Goal: Transaction & Acquisition: Purchase product/service

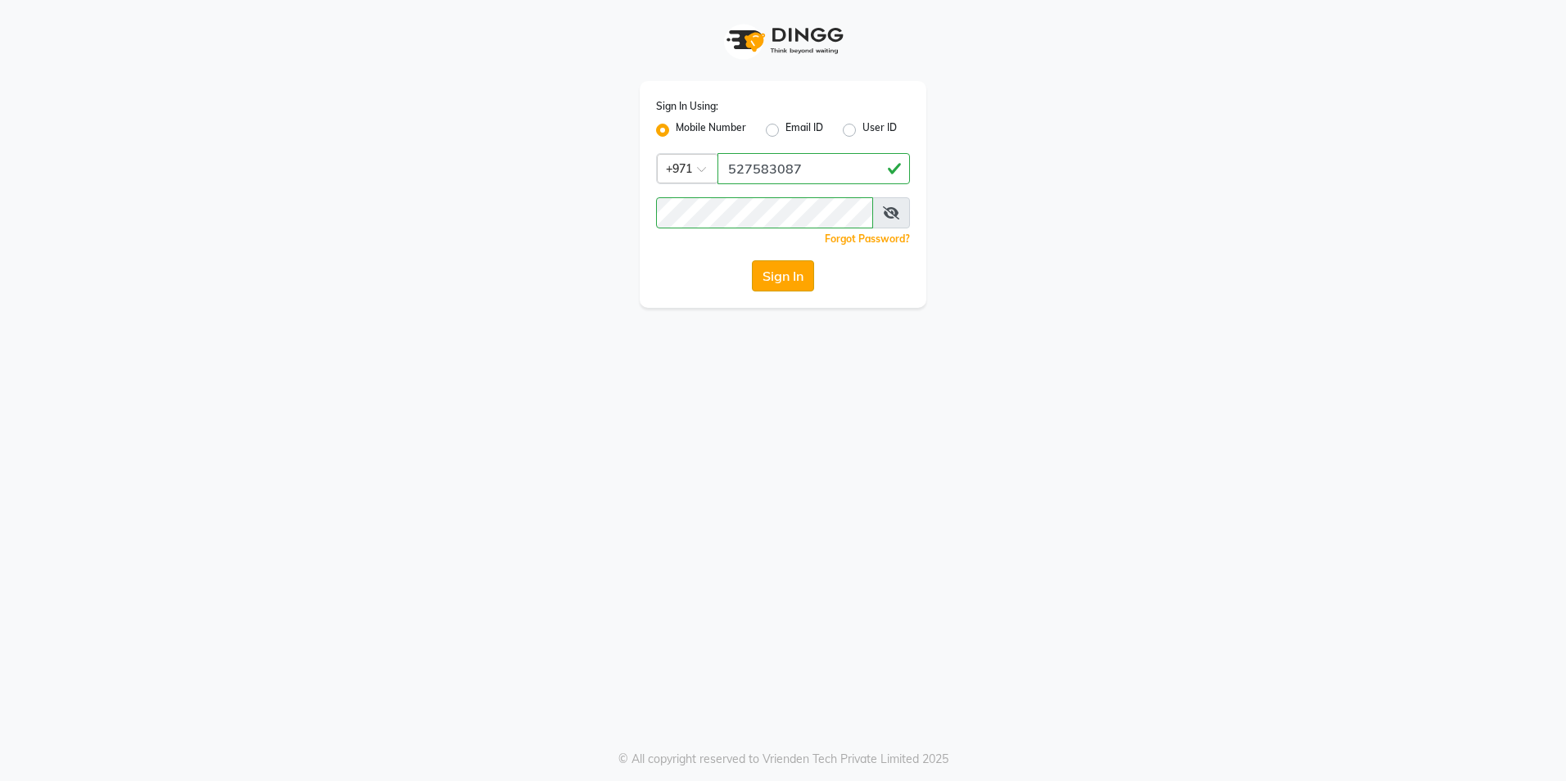
click at [799, 279] on button "Sign In" at bounding box center [783, 275] width 62 height 31
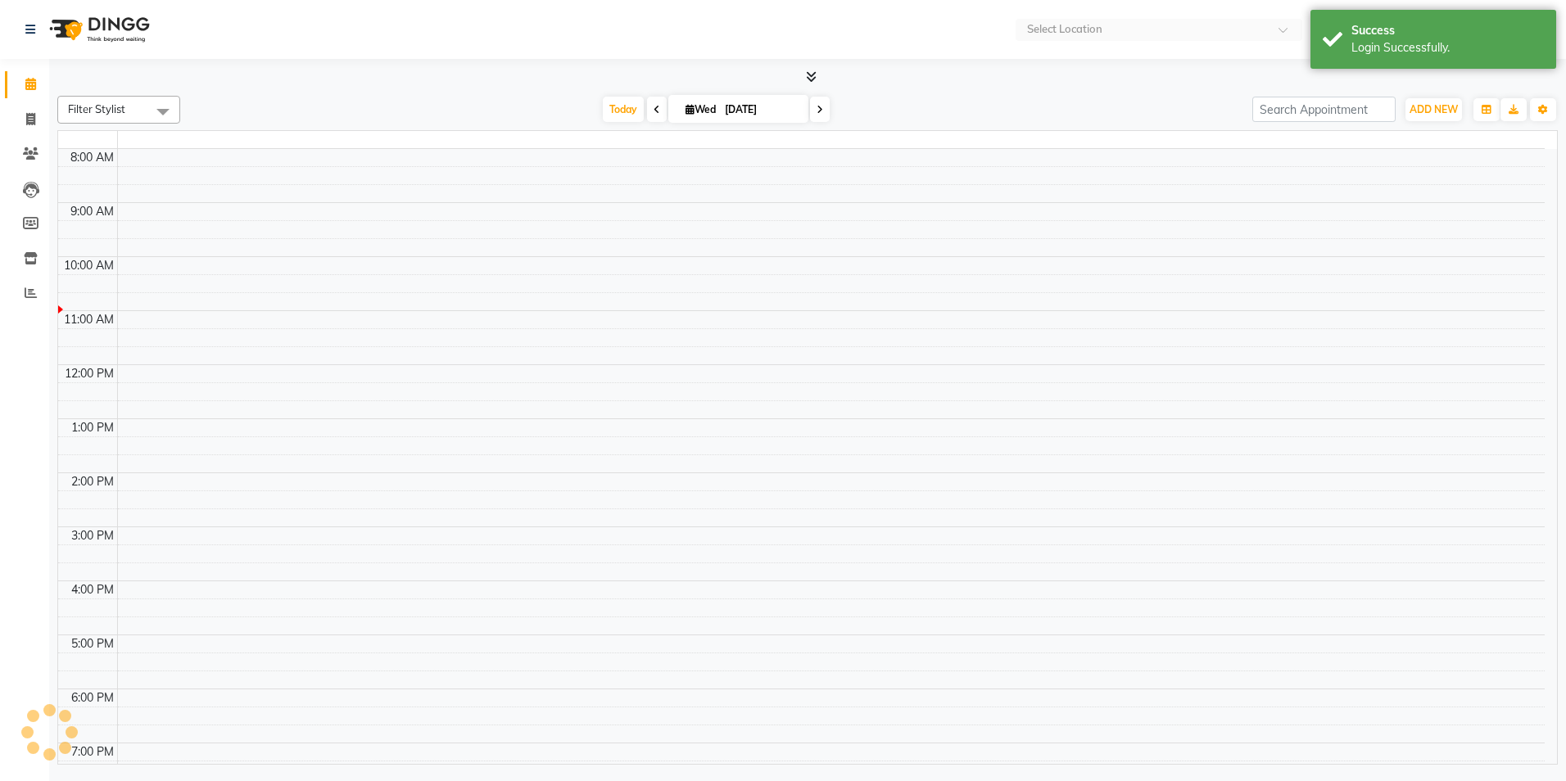
select select "en"
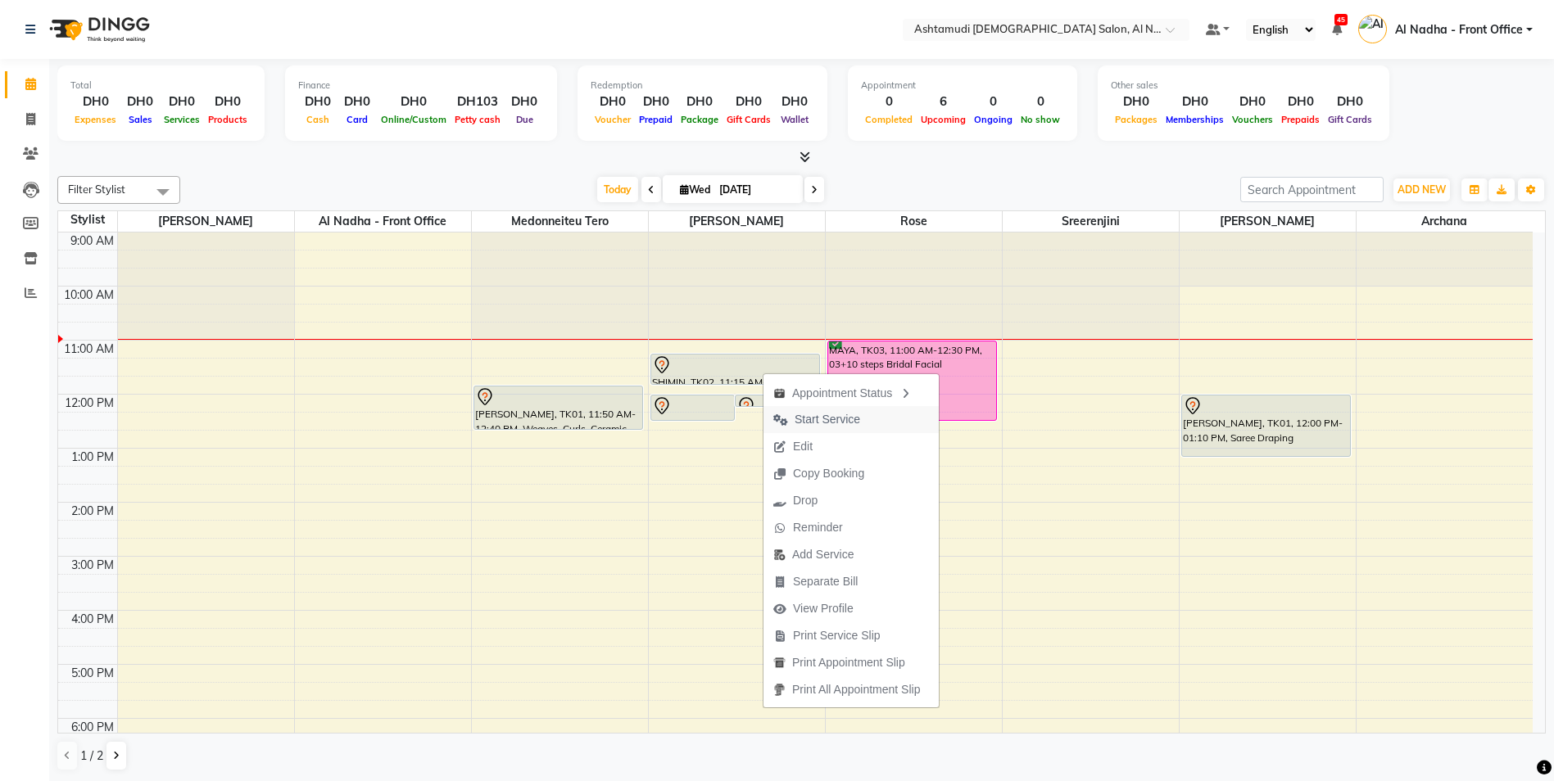
click at [827, 421] on span "Start Service" at bounding box center [827, 419] width 66 height 17
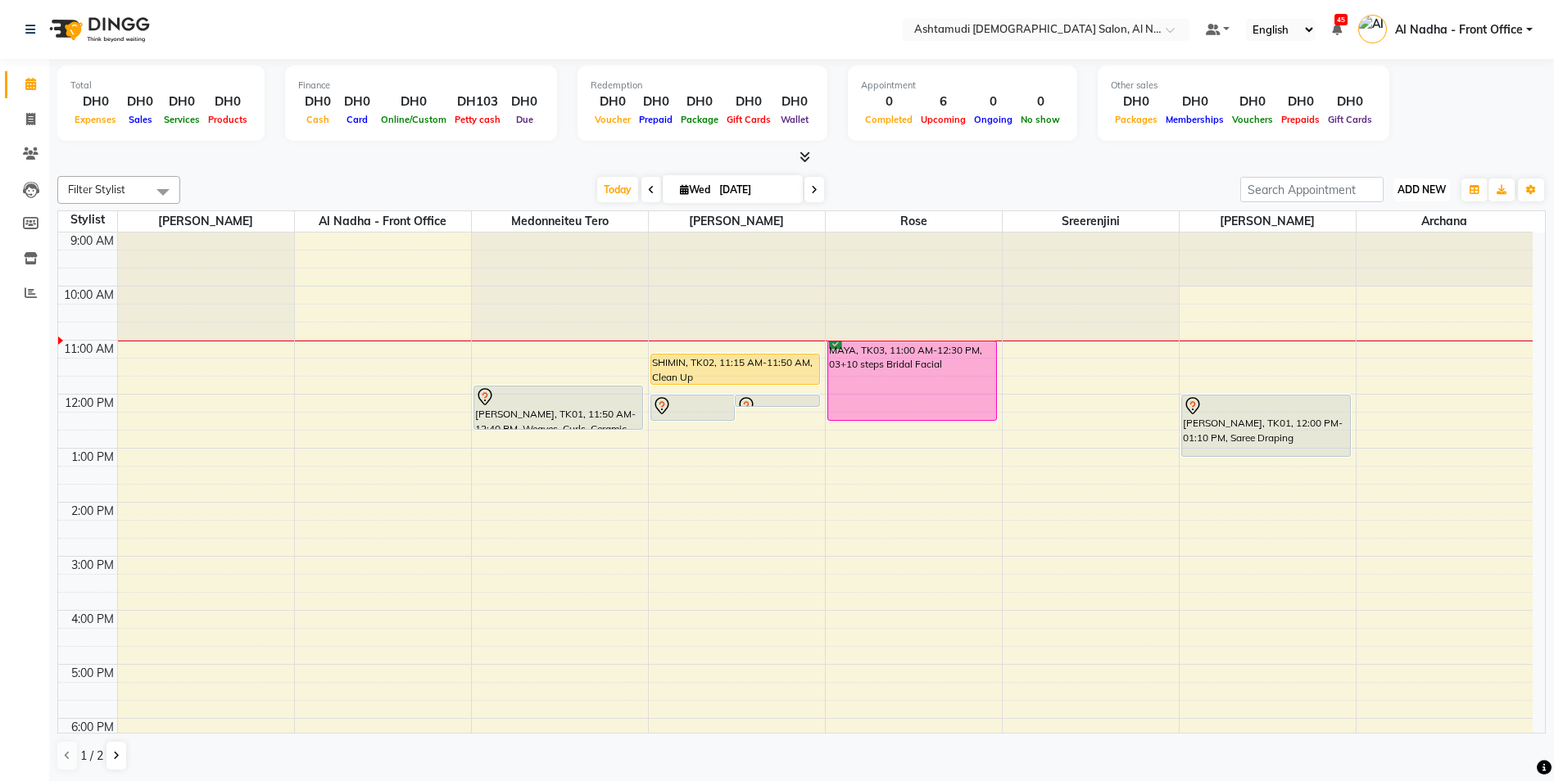
click at [1441, 183] on span "ADD NEW" at bounding box center [1421, 189] width 48 height 12
click at [1401, 283] on link "Add Attendance" at bounding box center [1384, 284] width 129 height 21
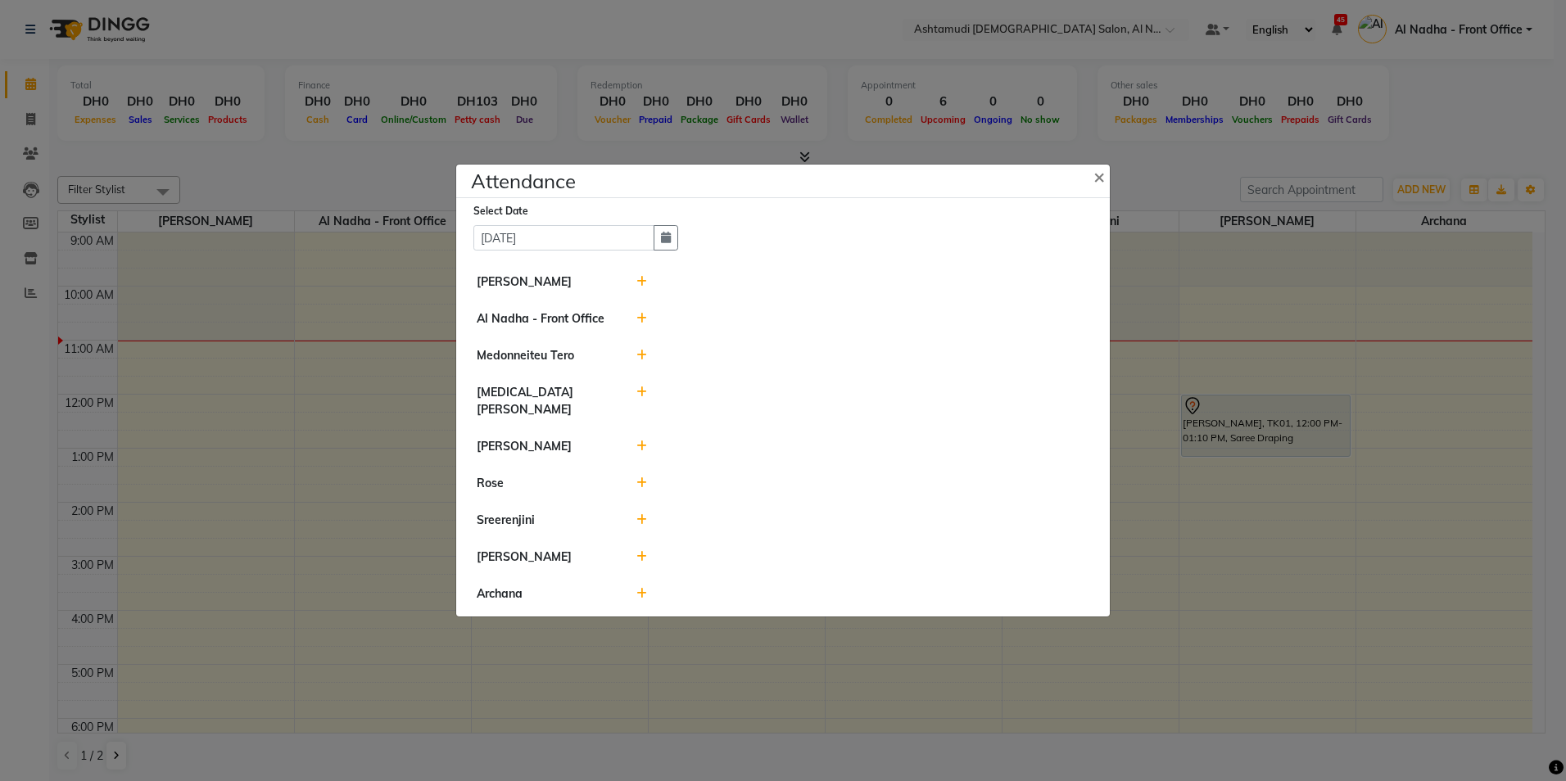
click at [641, 478] on icon at bounding box center [641, 483] width 11 height 11
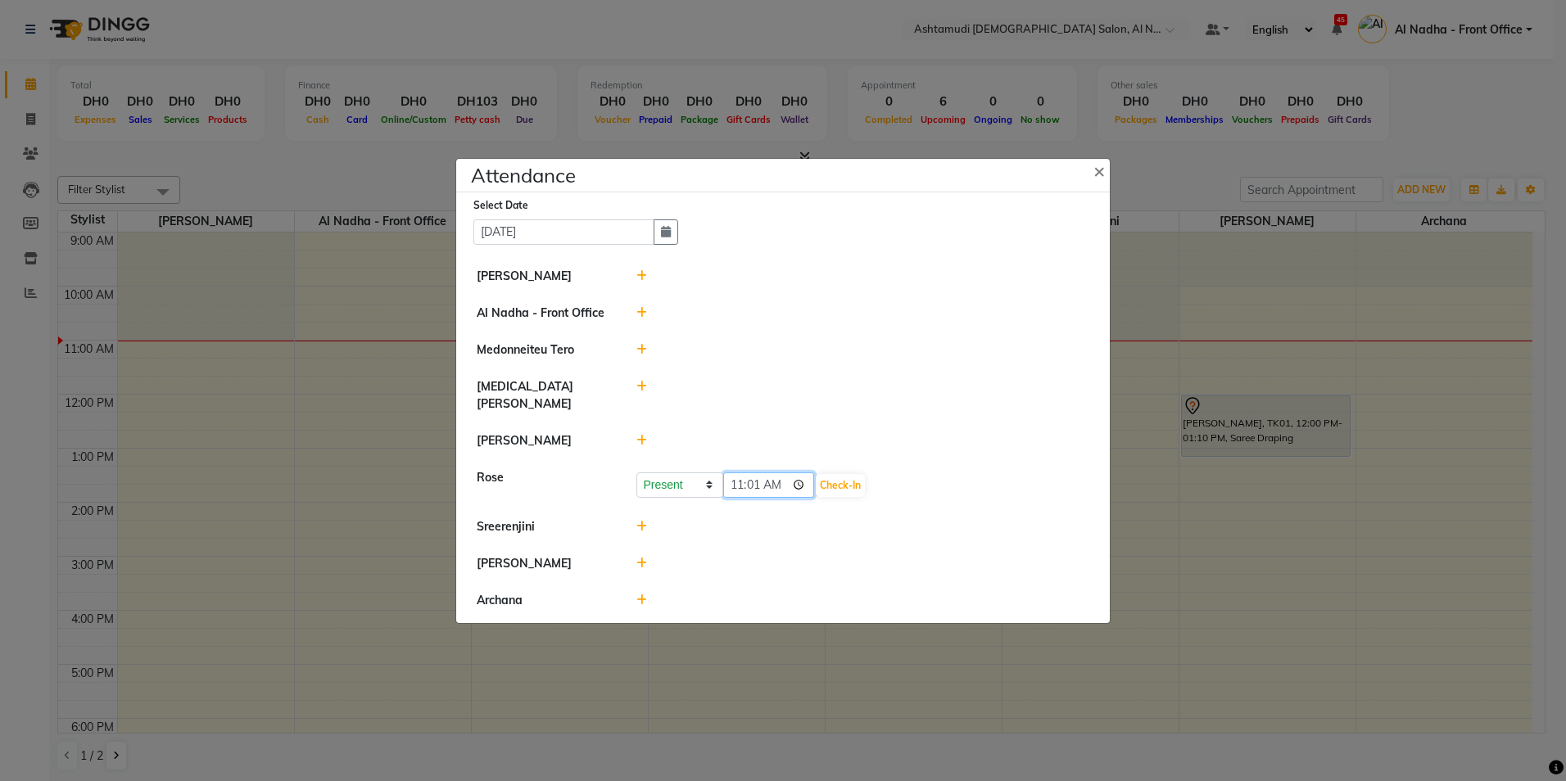
click at [754, 473] on input "11:01" at bounding box center [769, 485] width 92 height 25
type input "11:00"
click at [843, 477] on button "Check-In" at bounding box center [840, 485] width 49 height 23
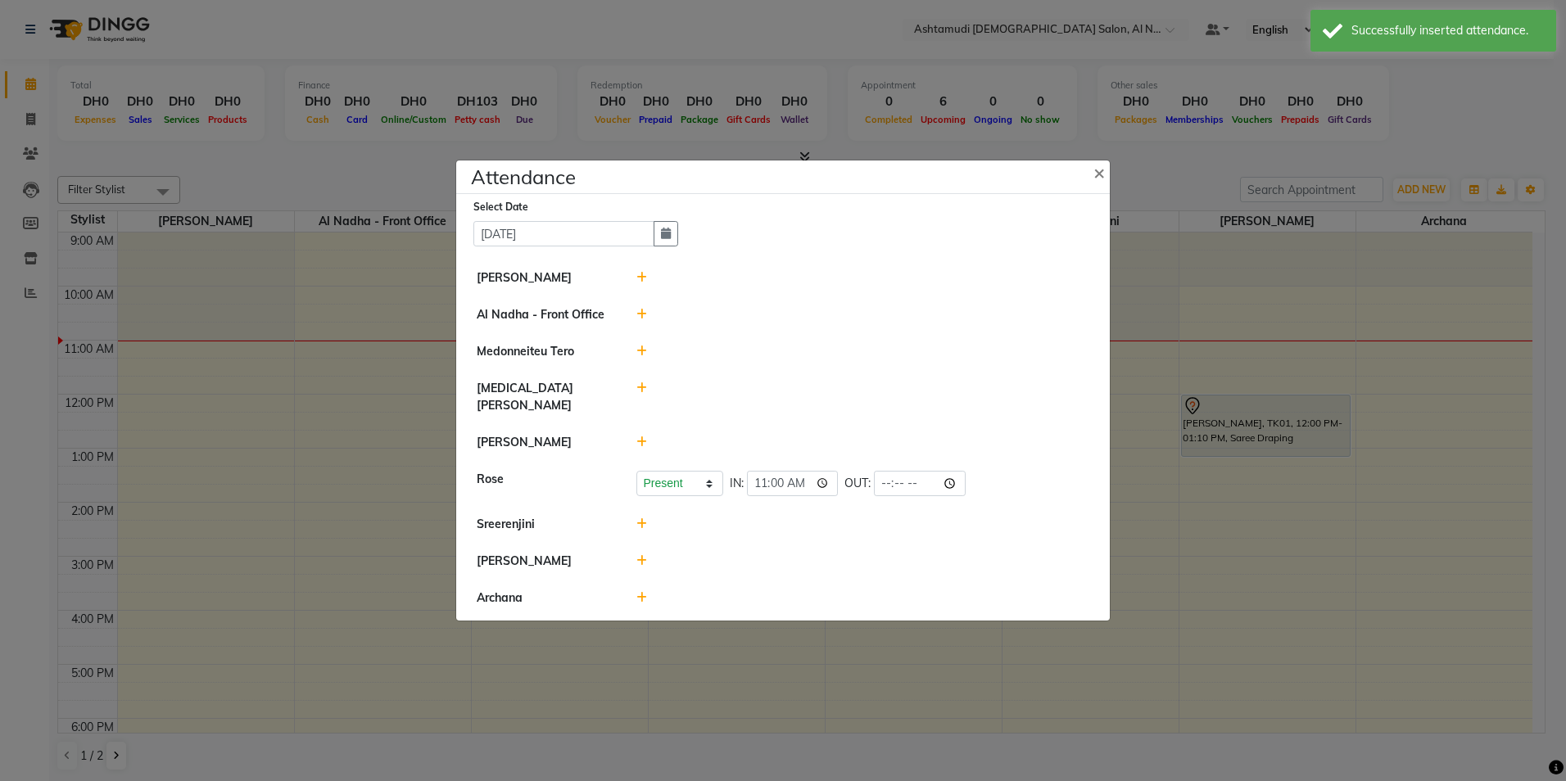
click at [637, 520] on icon at bounding box center [641, 523] width 11 height 11
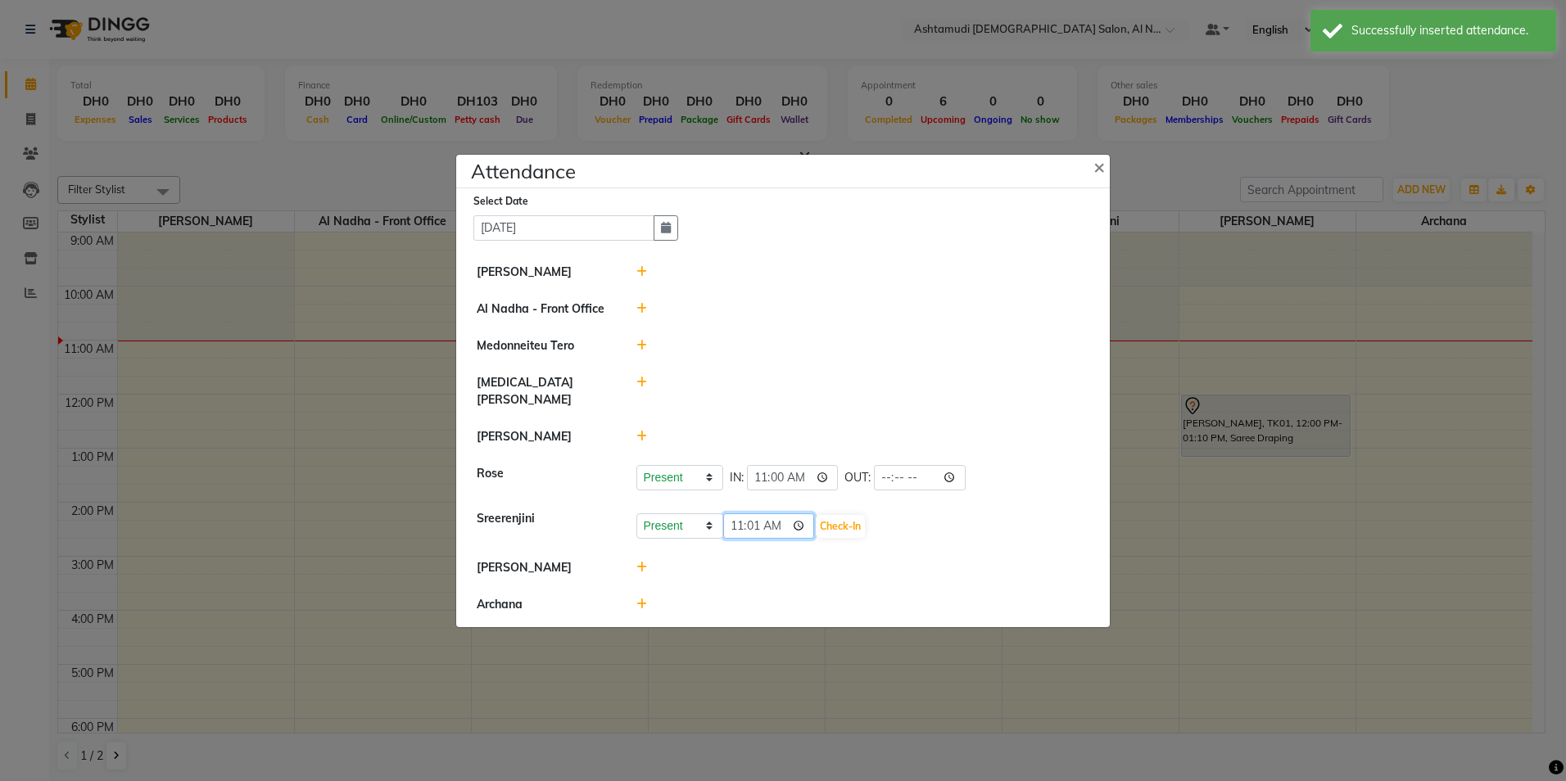
click at [758, 518] on input "11:01" at bounding box center [769, 526] width 92 height 25
type input "11:00"
click at [831, 515] on button "Check-In" at bounding box center [840, 526] width 49 height 23
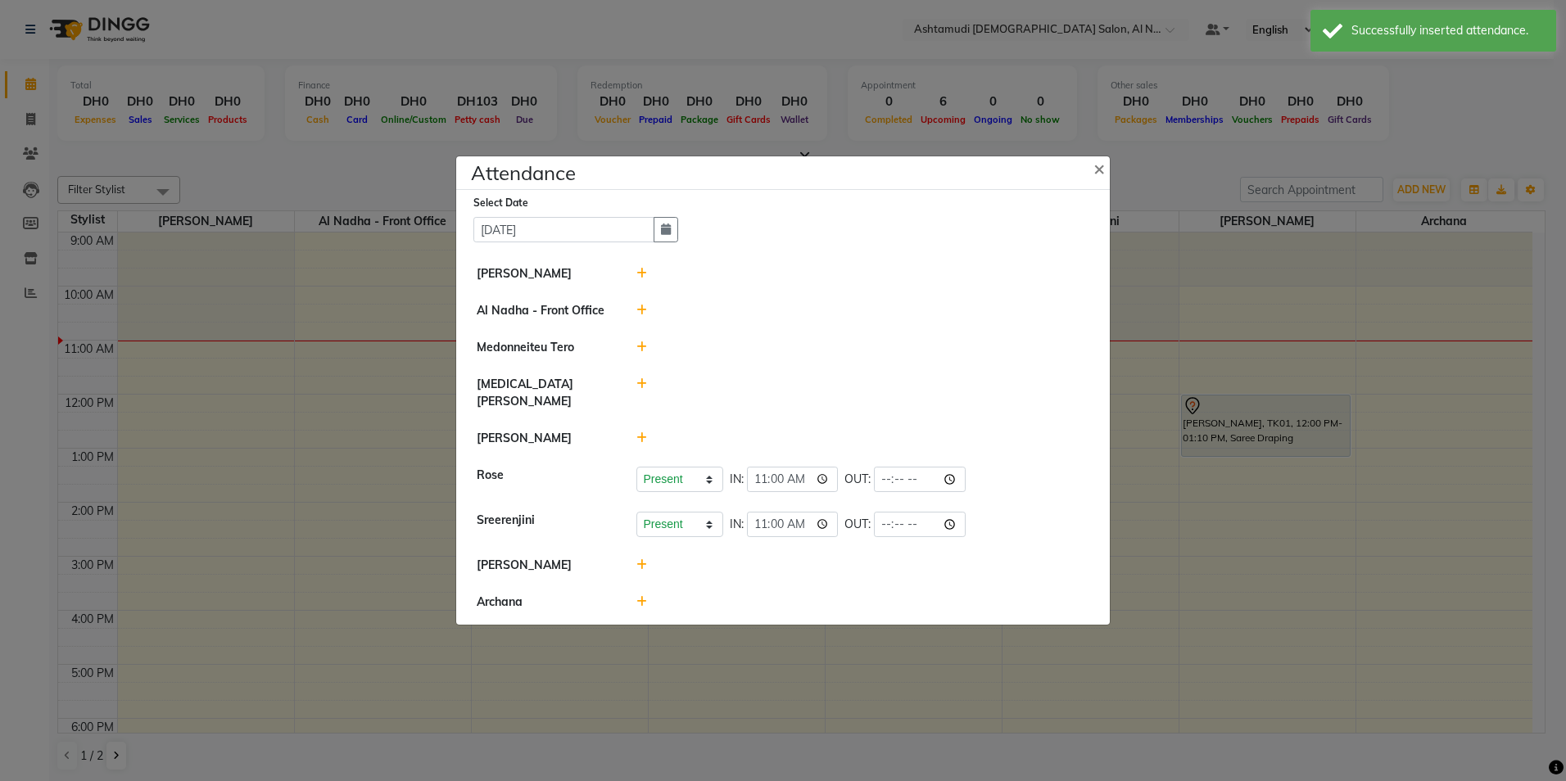
click at [638, 559] on icon at bounding box center [641, 564] width 11 height 11
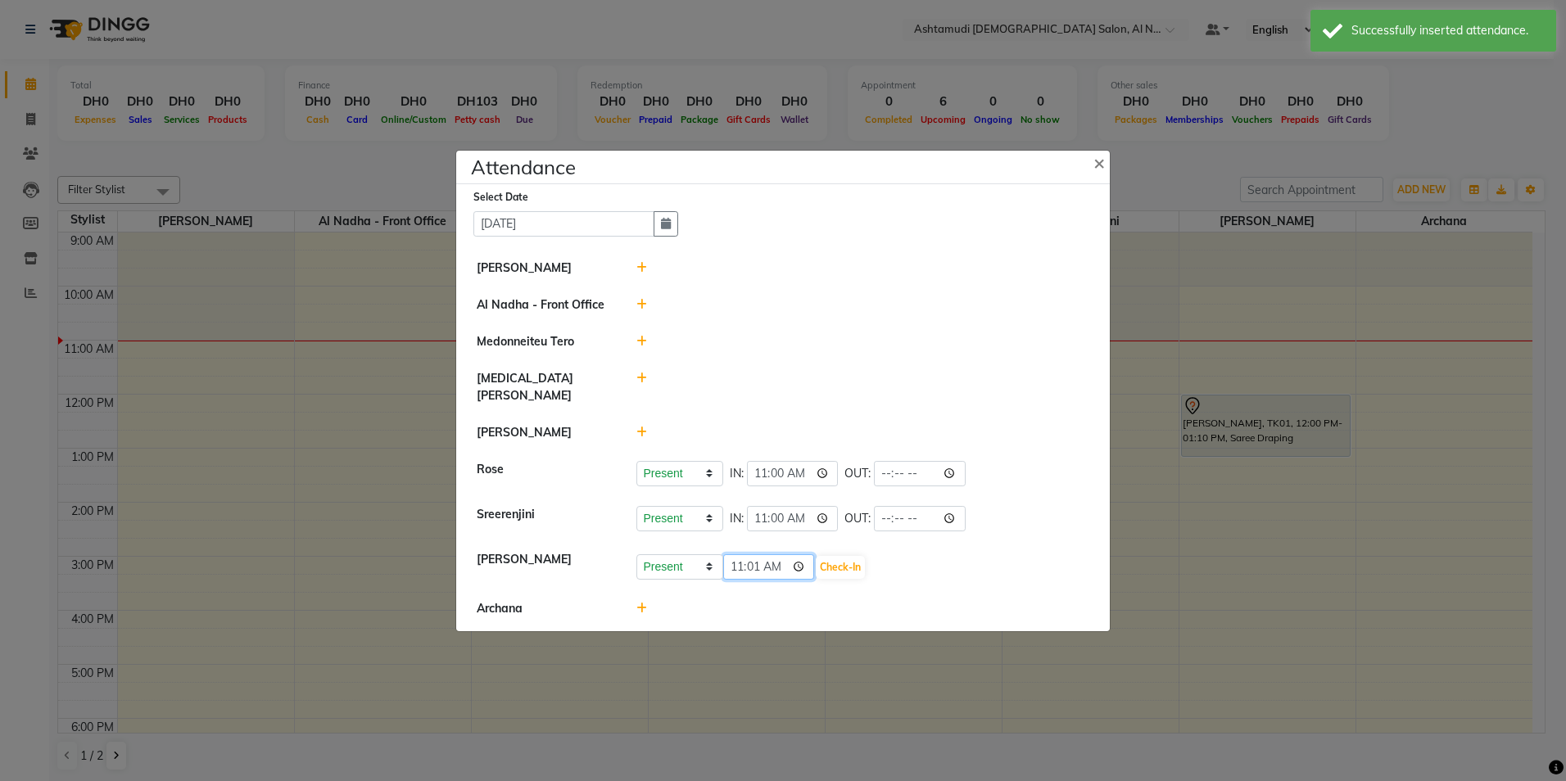
click at [731, 559] on input "11:01" at bounding box center [769, 567] width 92 height 25
type input "10:00"
click at [840, 556] on button "Check-In" at bounding box center [840, 567] width 49 height 23
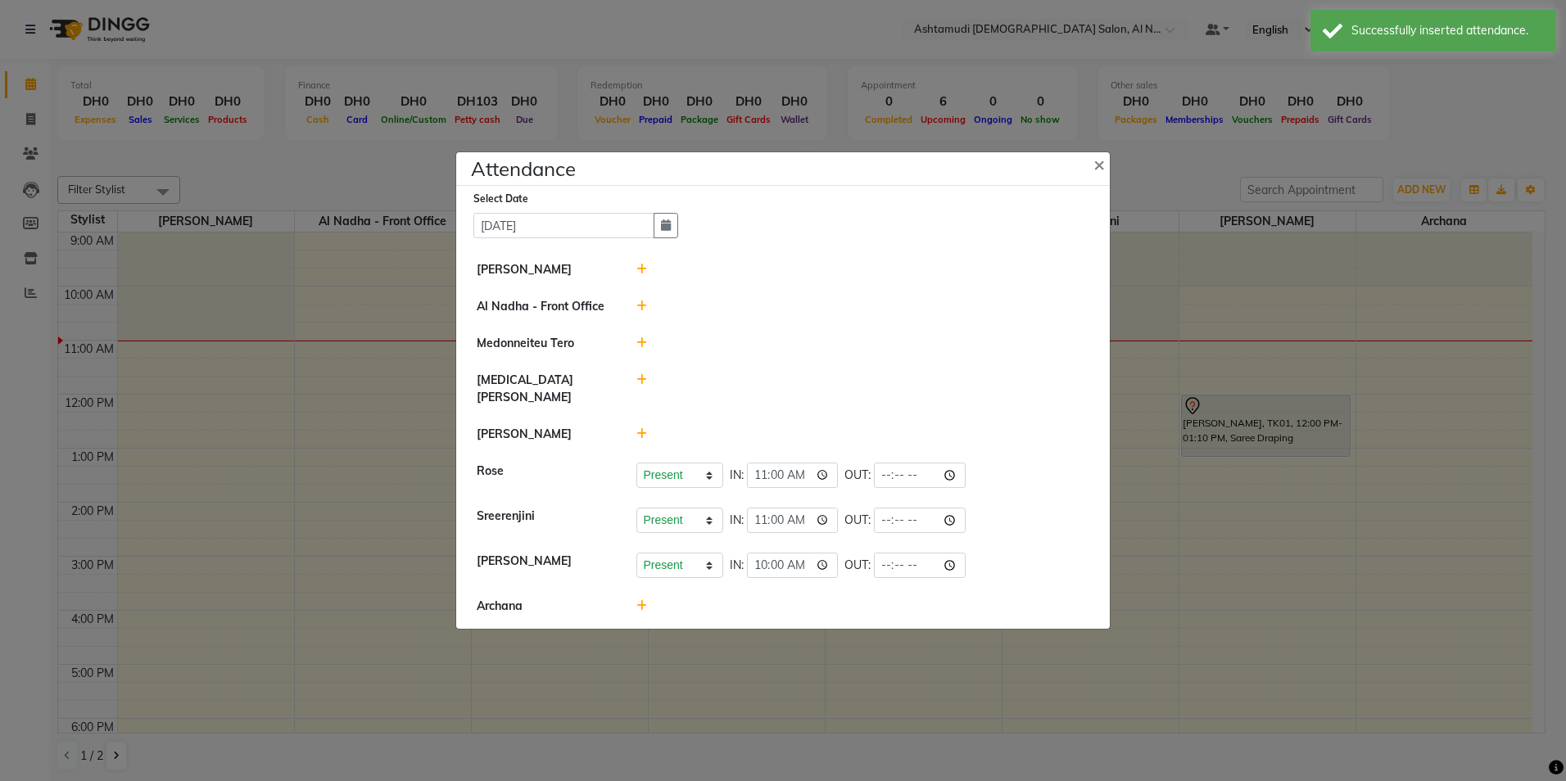
click at [643, 275] on icon at bounding box center [641, 269] width 11 height 11
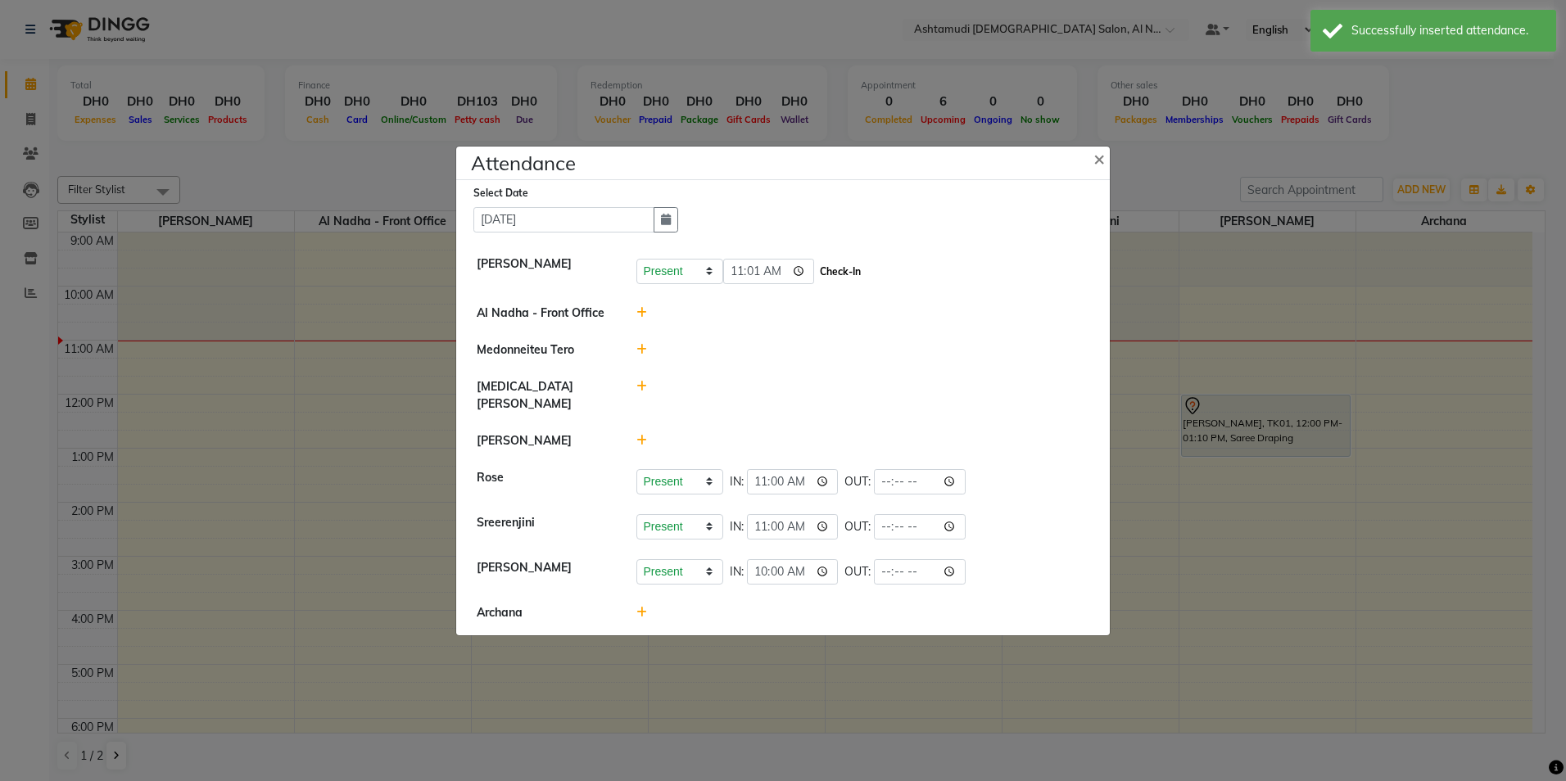
click at [859, 278] on button "Check-In" at bounding box center [840, 271] width 49 height 23
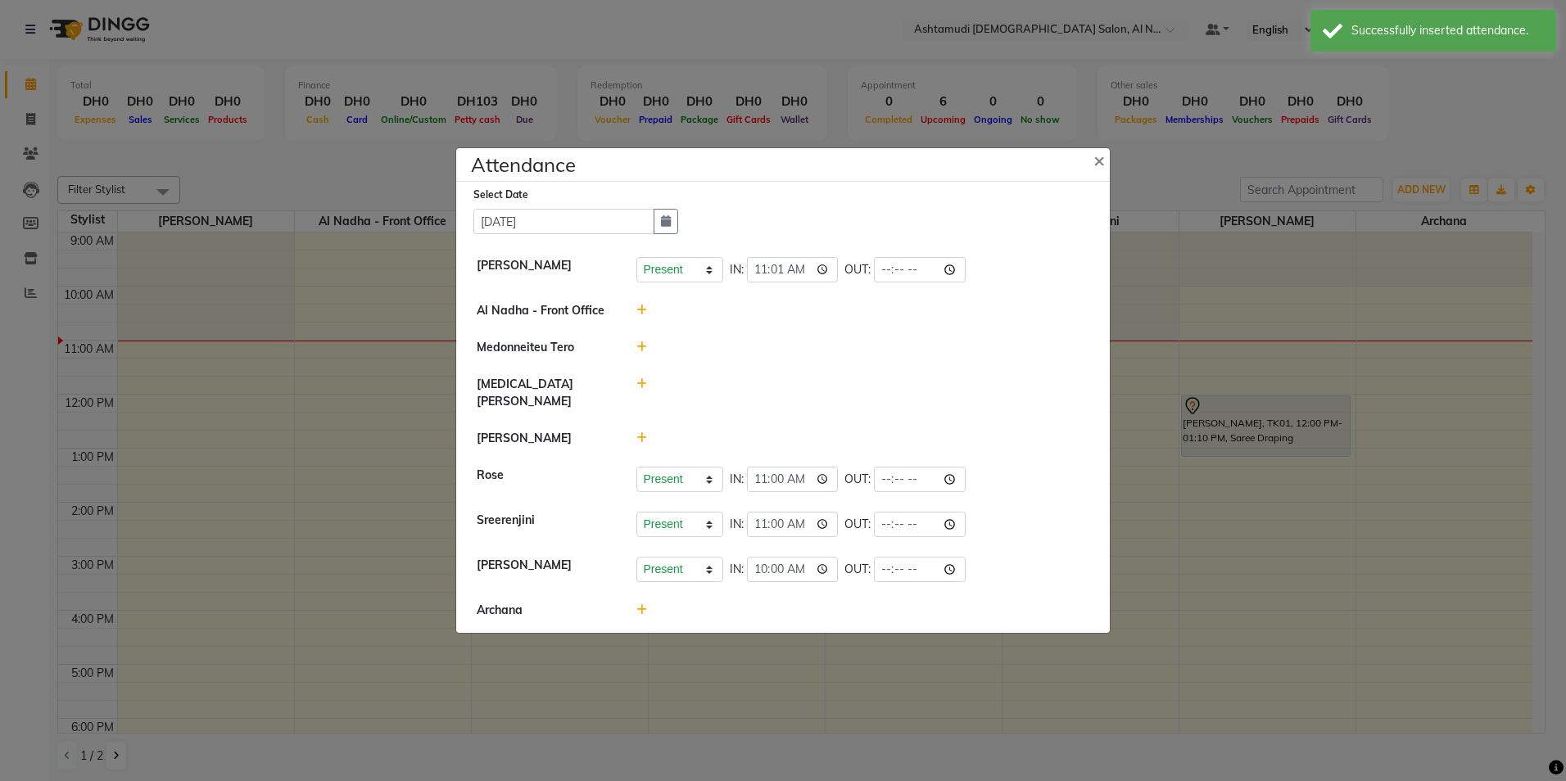
click at [639, 353] on icon at bounding box center [641, 347] width 11 height 11
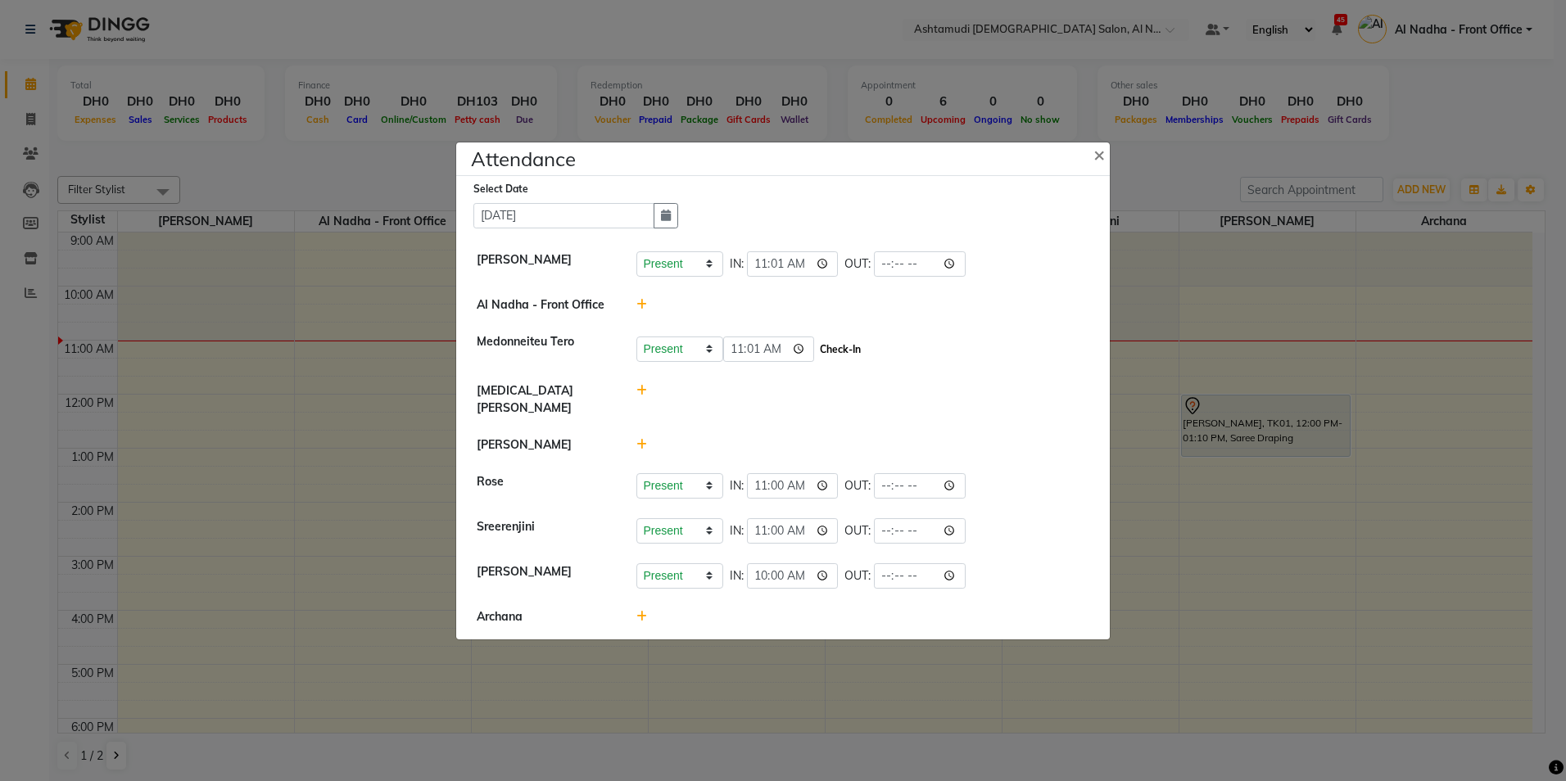
click at [846, 356] on button "Check-In" at bounding box center [840, 349] width 49 height 23
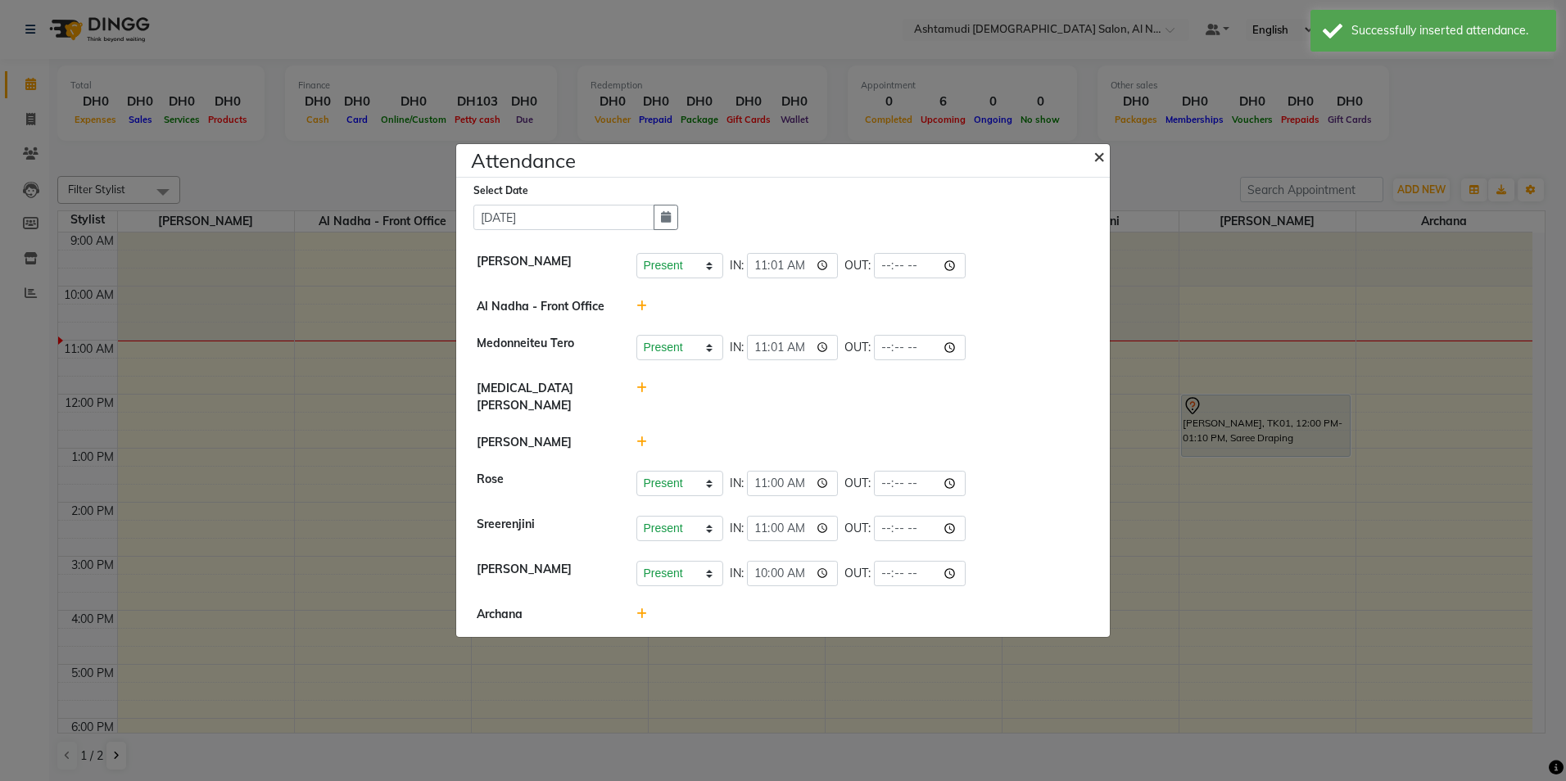
click at [1102, 167] on span "×" at bounding box center [1098, 155] width 11 height 25
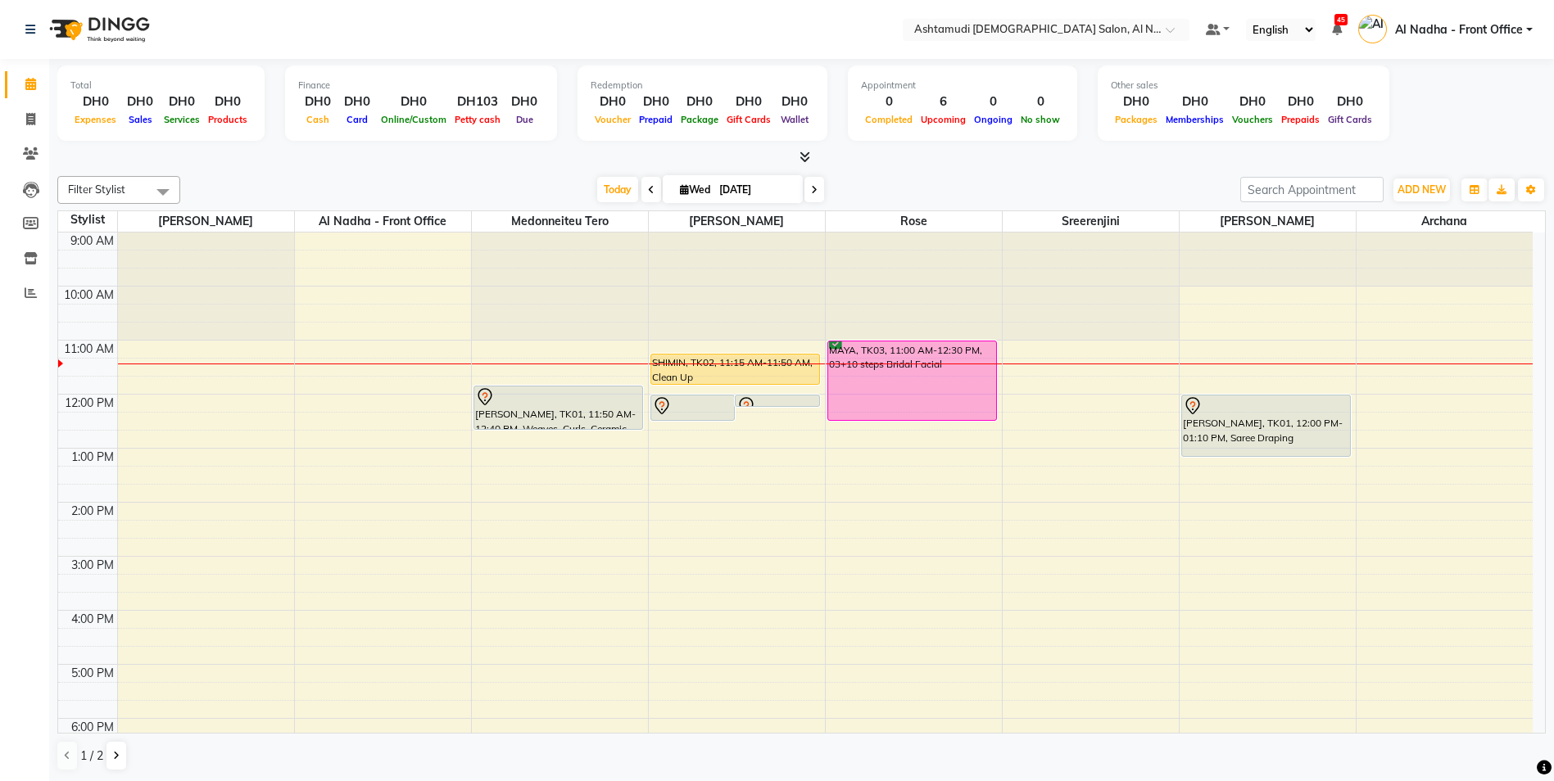
scroll to position [1, 0]
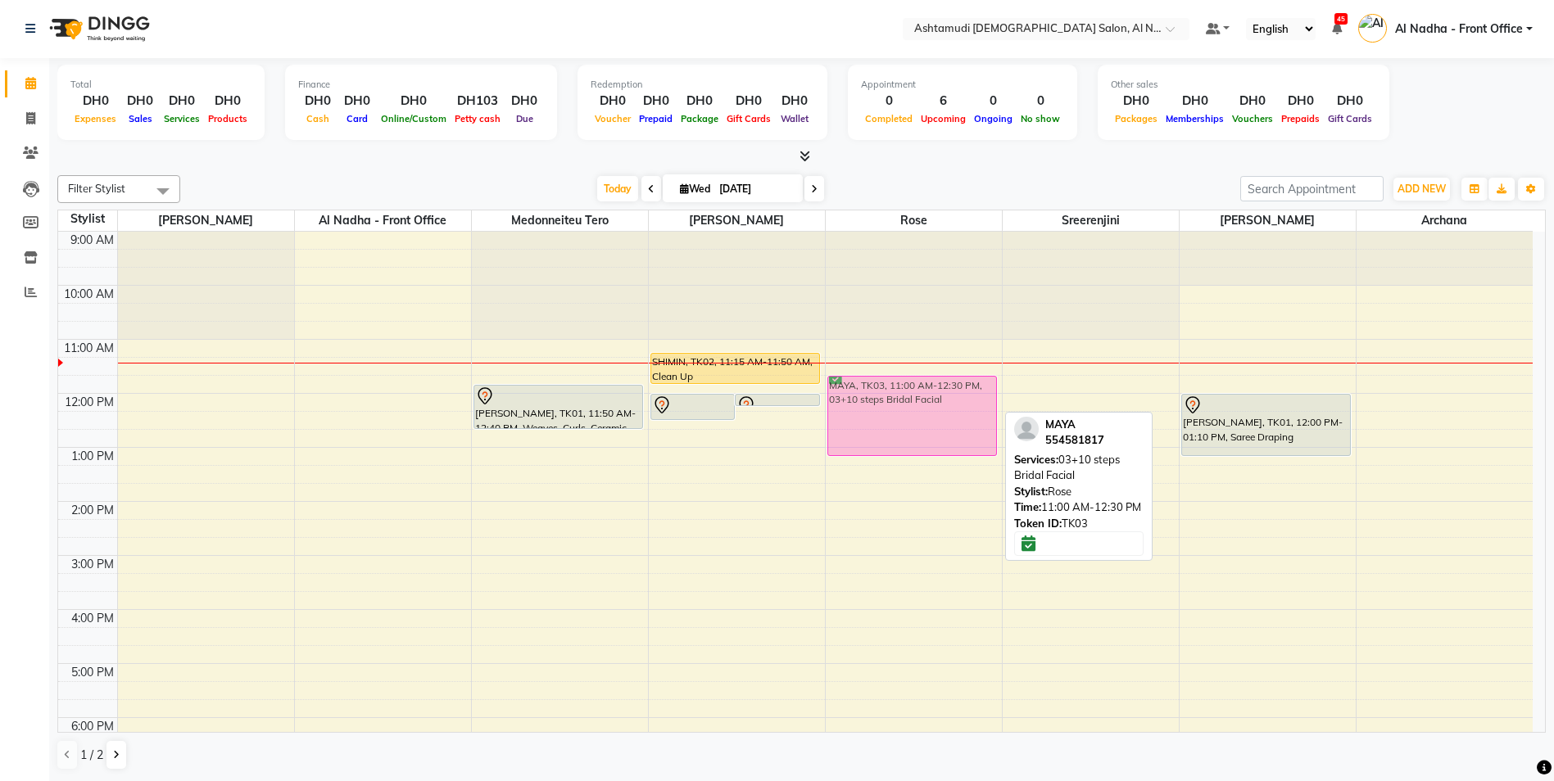
drag, startPoint x: 896, startPoint y: 387, endPoint x: 903, endPoint y: 418, distance: 32.0
click at [903, 418] on div "MAYA, TK03, 11:00 AM-12:30 PM, 03+10 steps Bridal Facial MAYA, TK03, 11:00 AM-1…" at bounding box center [914, 610] width 176 height 756
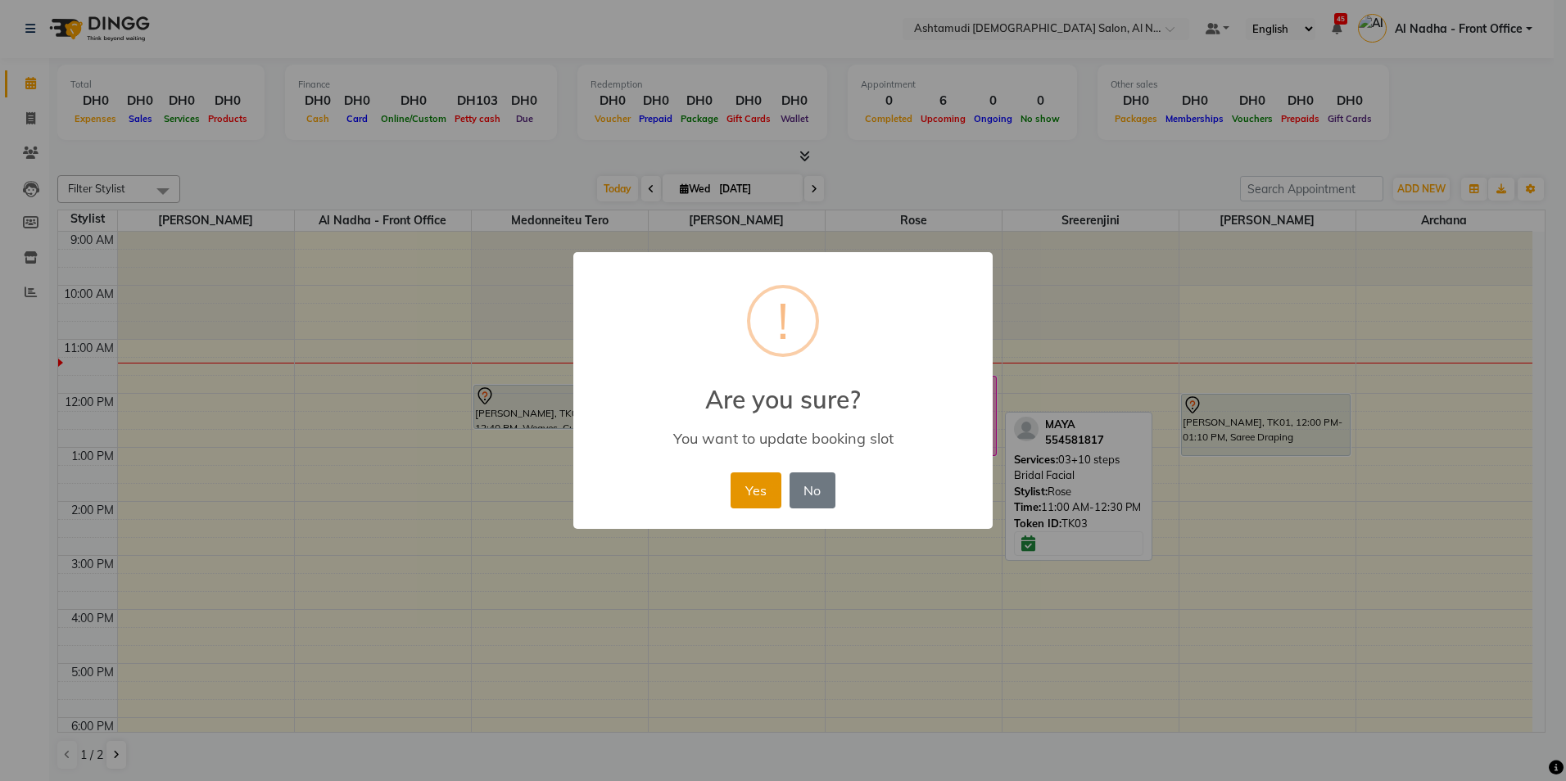
click at [760, 491] on button "Yes" at bounding box center [756, 491] width 50 height 36
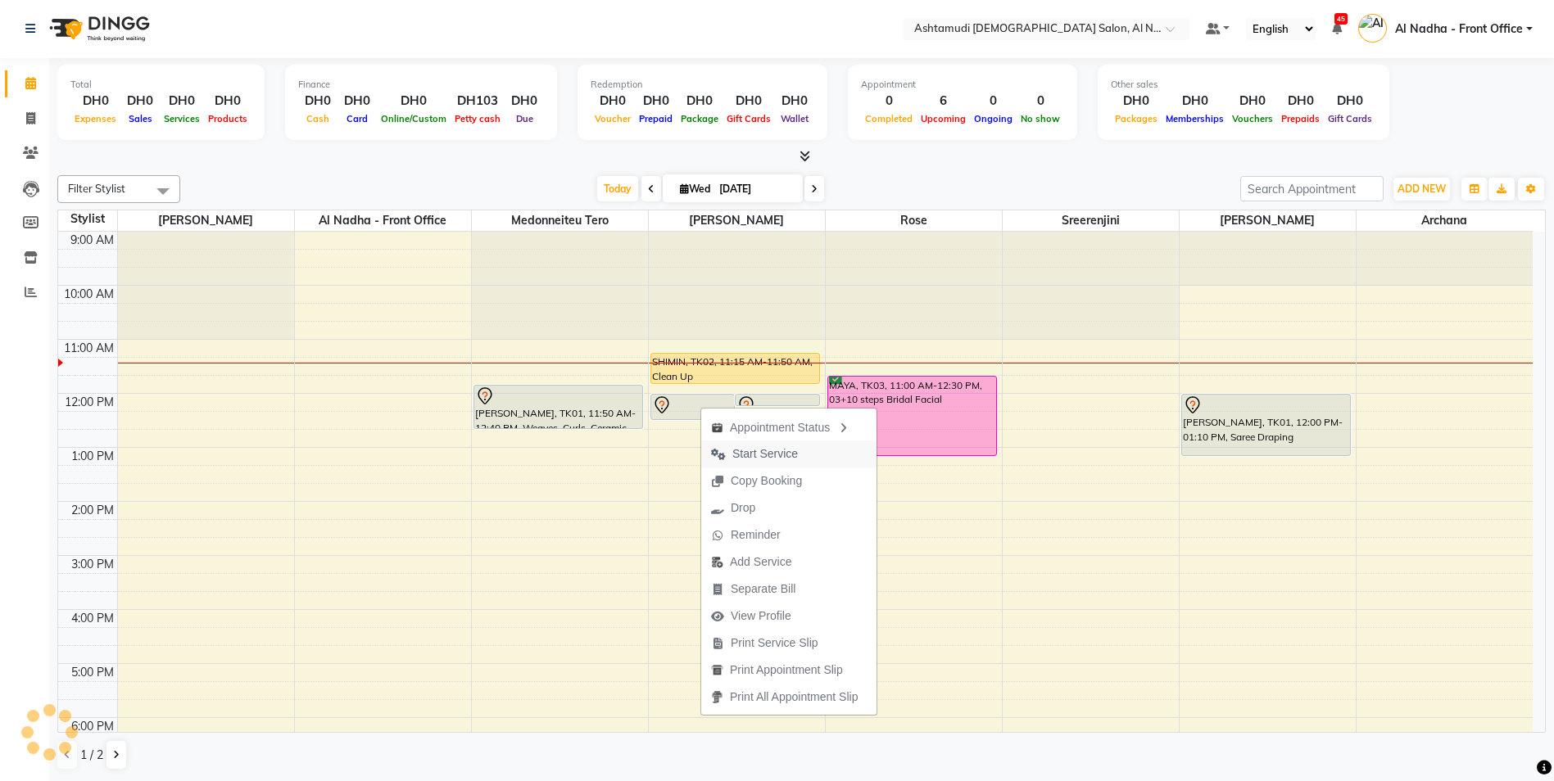
click at [801, 451] on span "Start Service" at bounding box center [754, 454] width 106 height 27
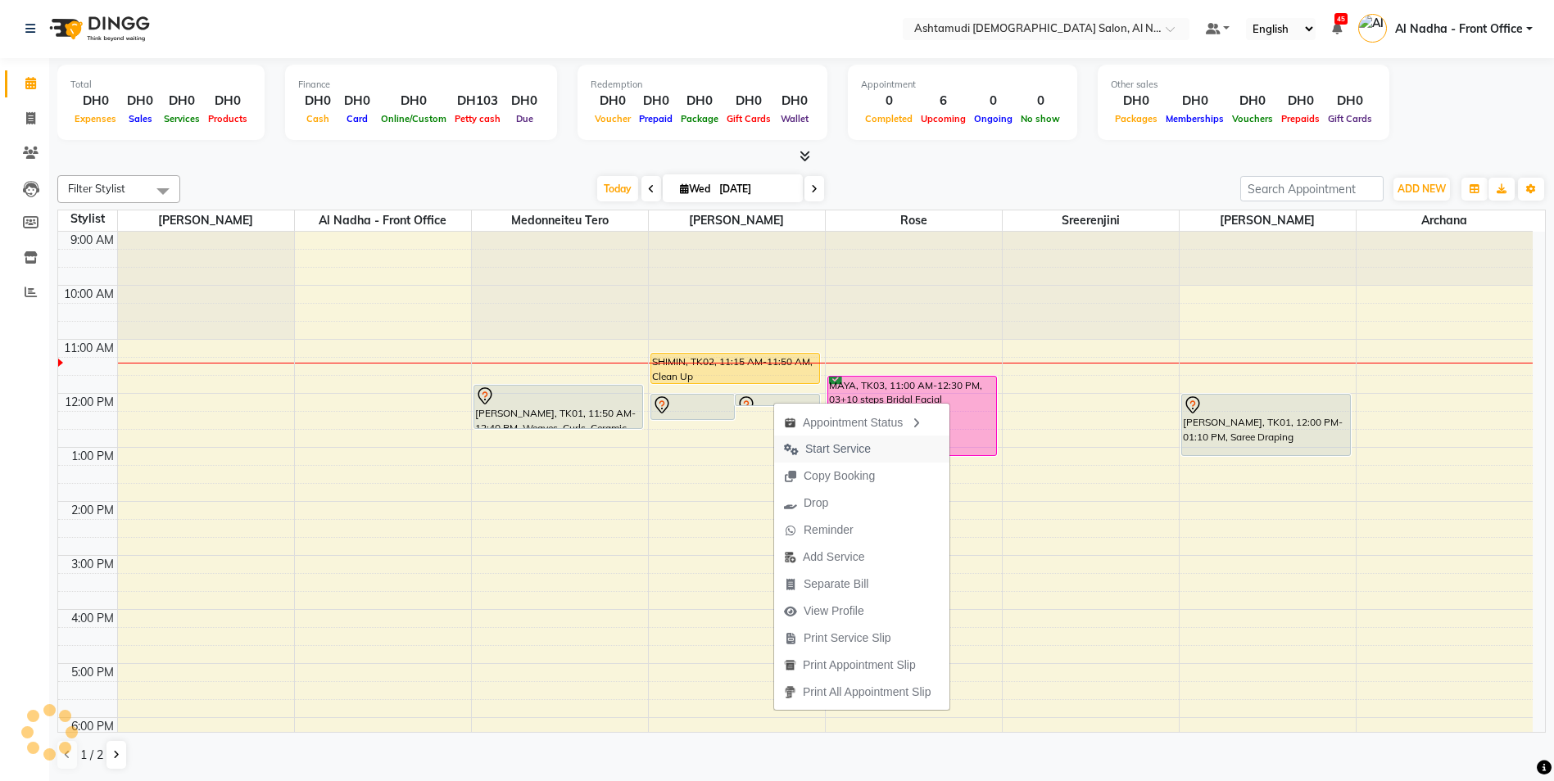
click at [854, 453] on span "Start Service" at bounding box center [838, 449] width 66 height 17
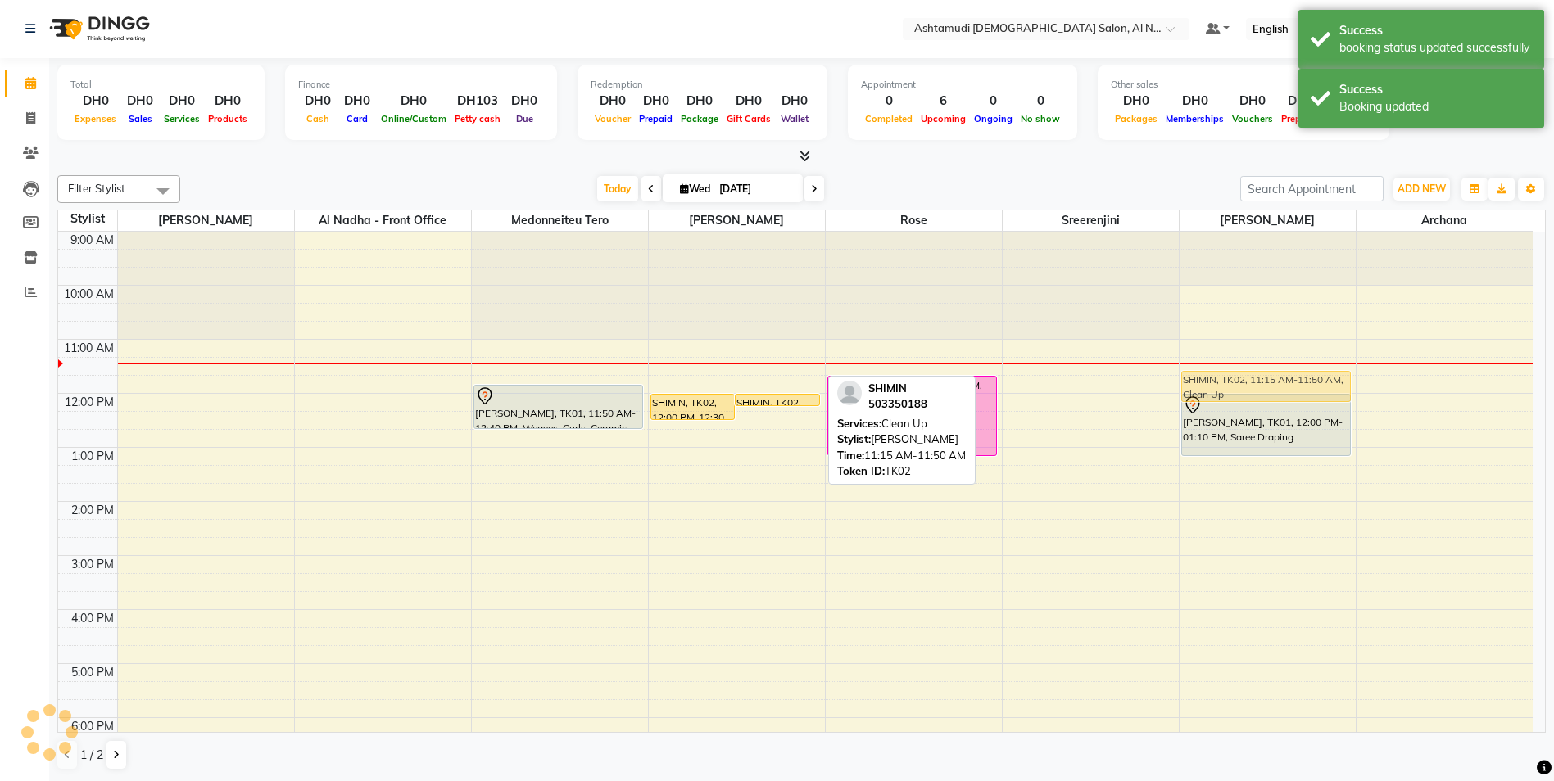
drag, startPoint x: 724, startPoint y: 370, endPoint x: 1270, endPoint y: 395, distance: 546.1
click at [1270, 395] on tr "swetha, TK01, 11:50 AM-12:40 PM, Weaves, Curls, Ceramic iron Styling Medium SHI…" at bounding box center [795, 610] width 1474 height 756
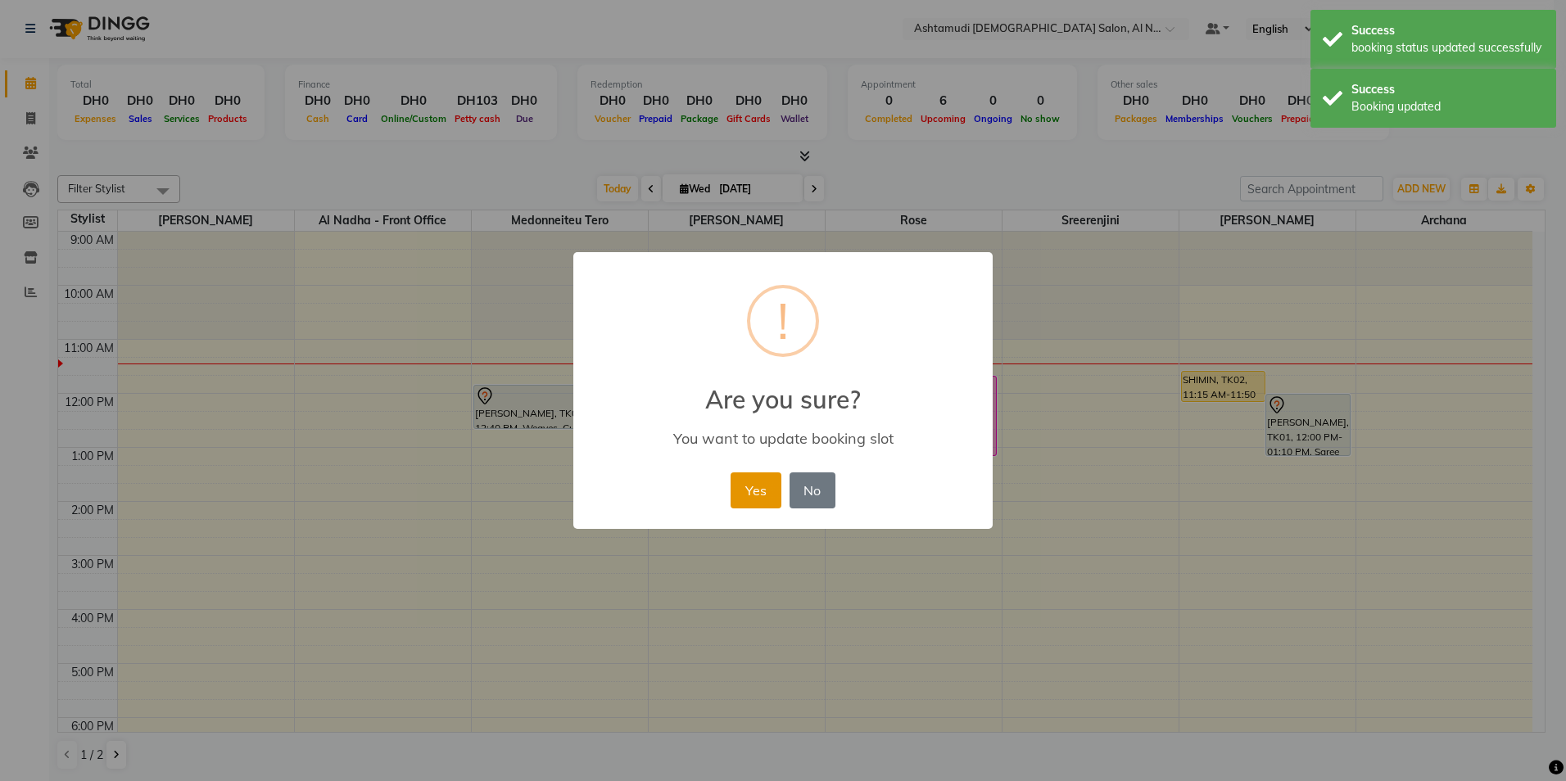
click at [775, 483] on button "Yes" at bounding box center [756, 491] width 50 height 36
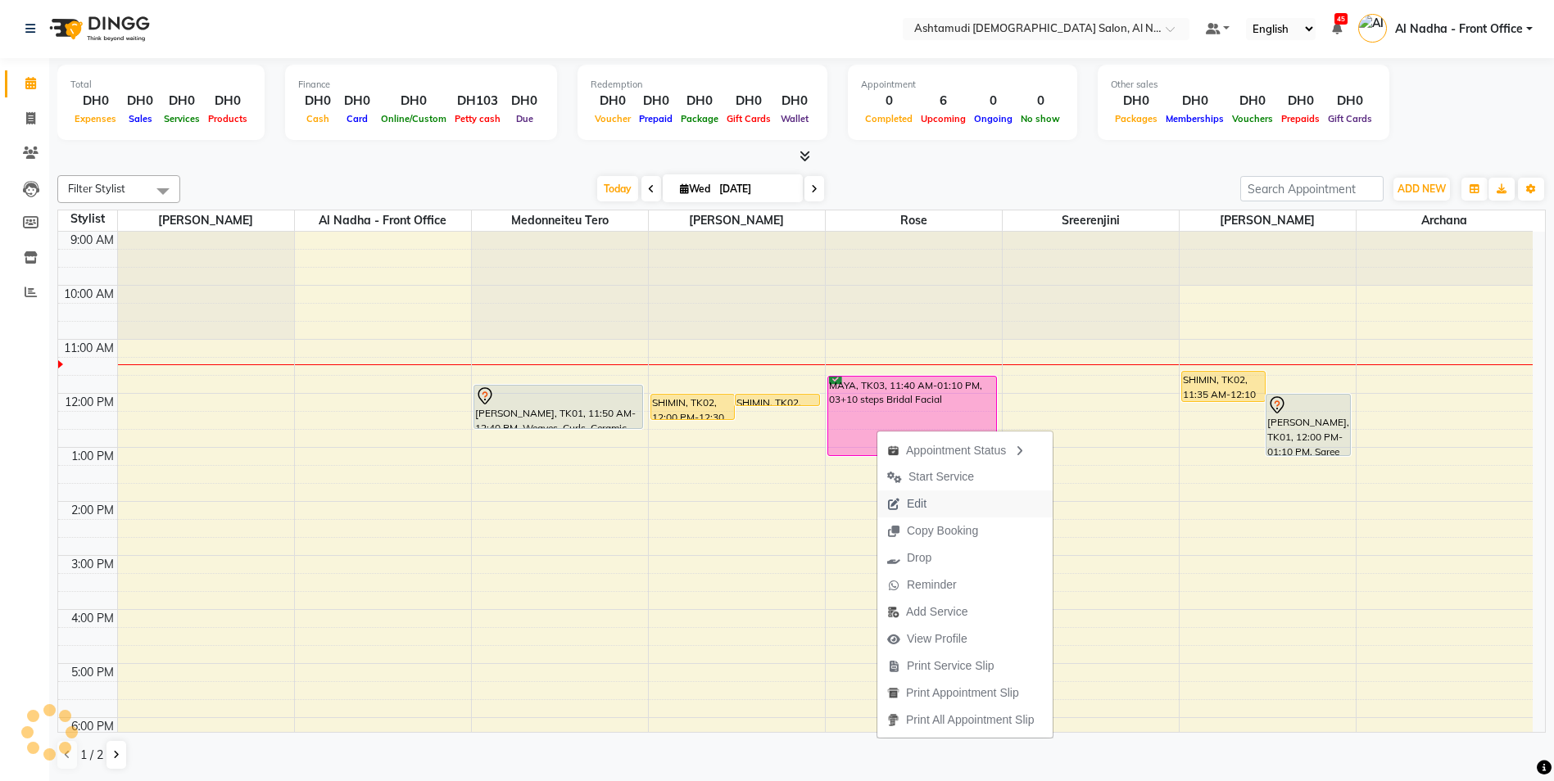
click at [943, 506] on button "Edit" at bounding box center [964, 504] width 175 height 27
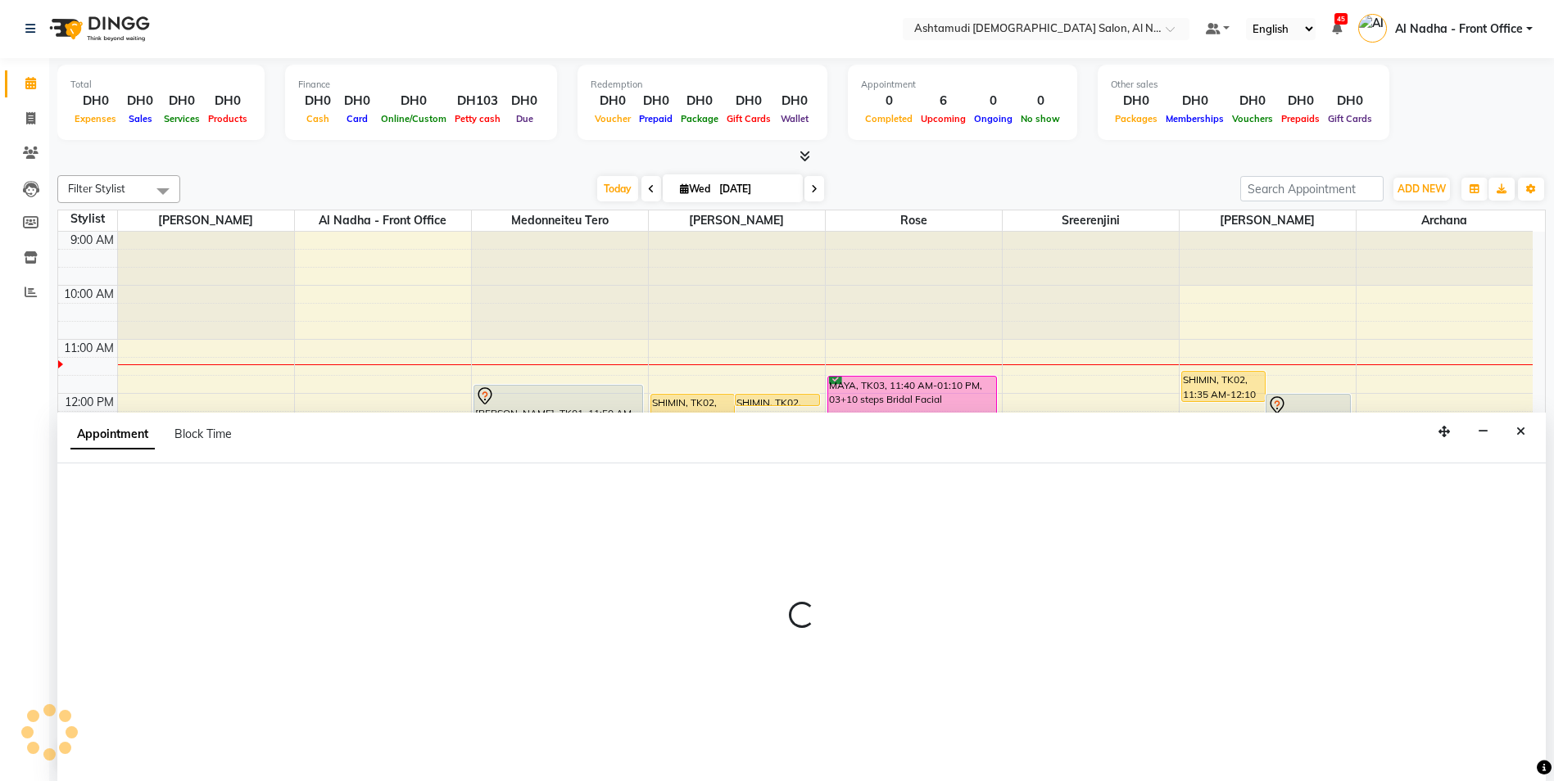
select select "confirm booking"
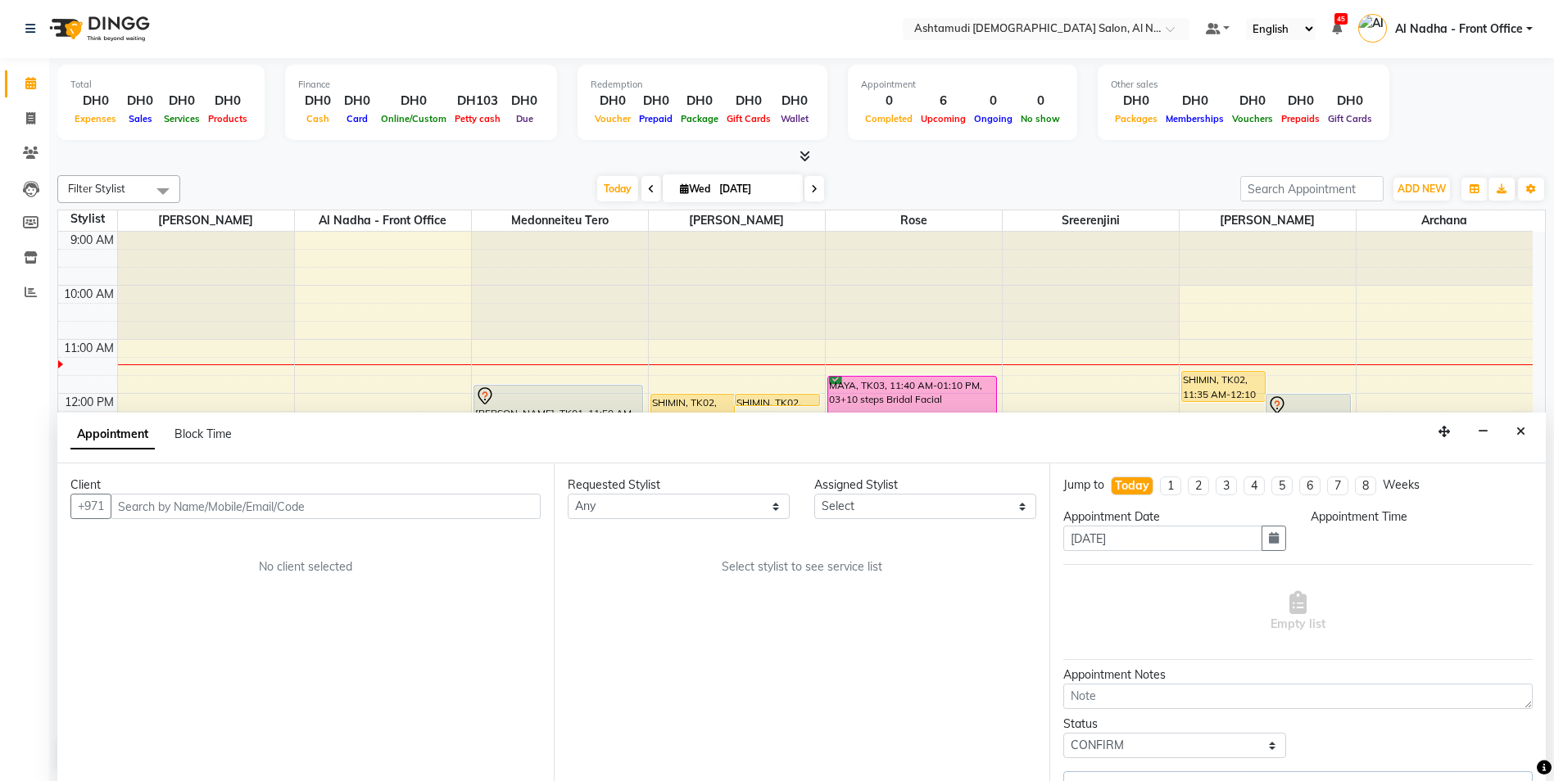
select select "68348"
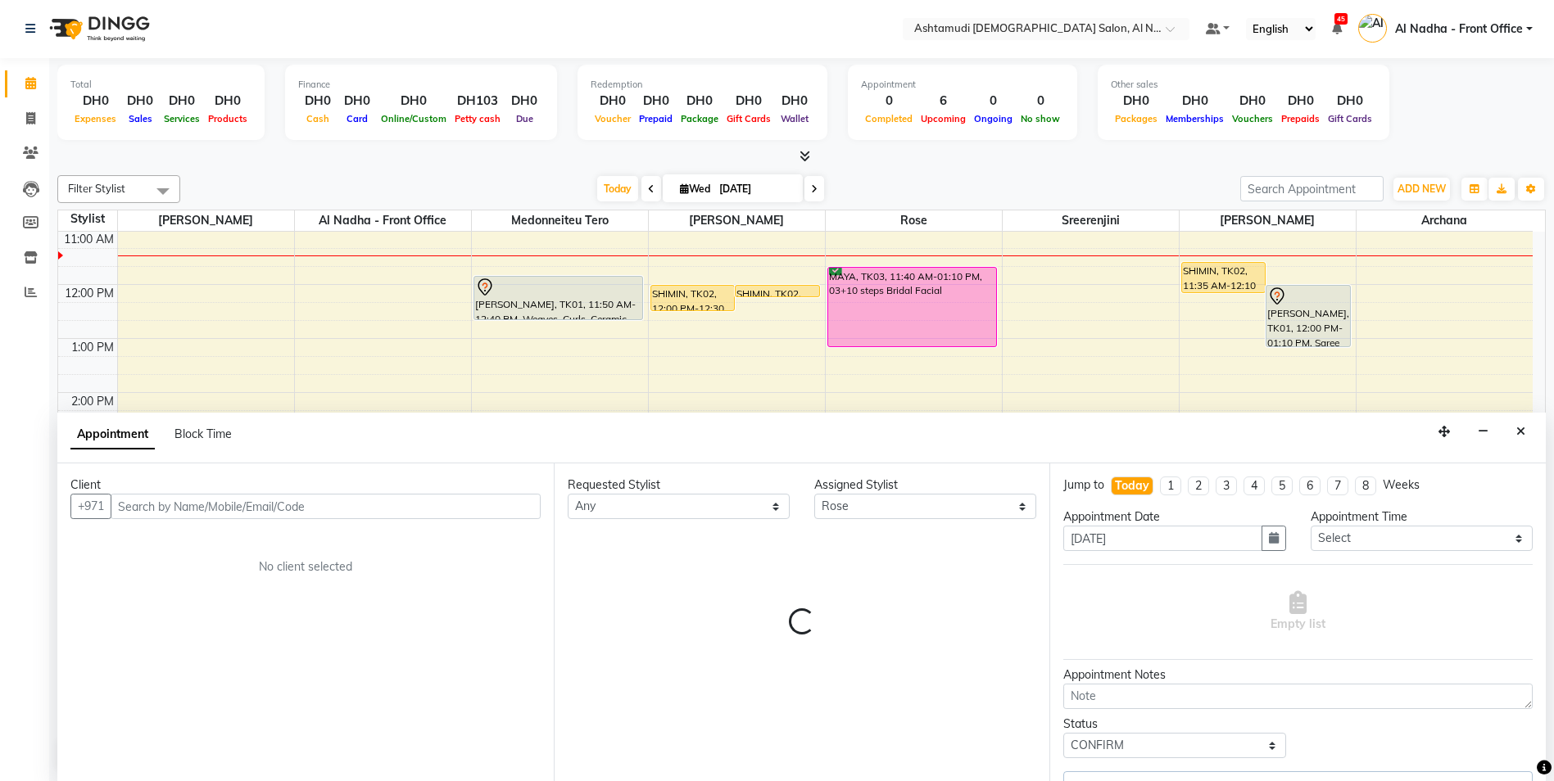
select select "3559"
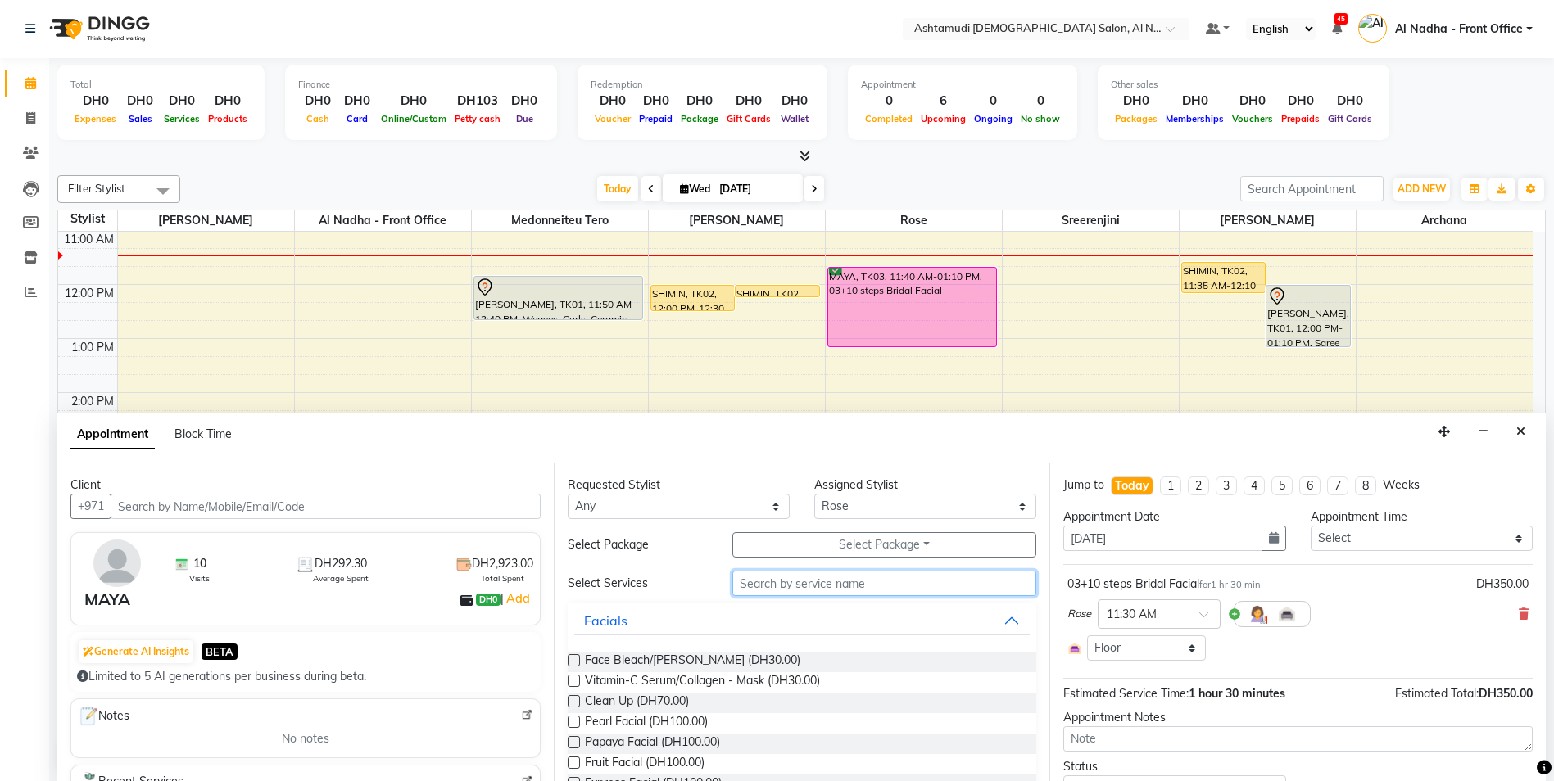
click at [774, 581] on input "text" at bounding box center [884, 583] width 305 height 25
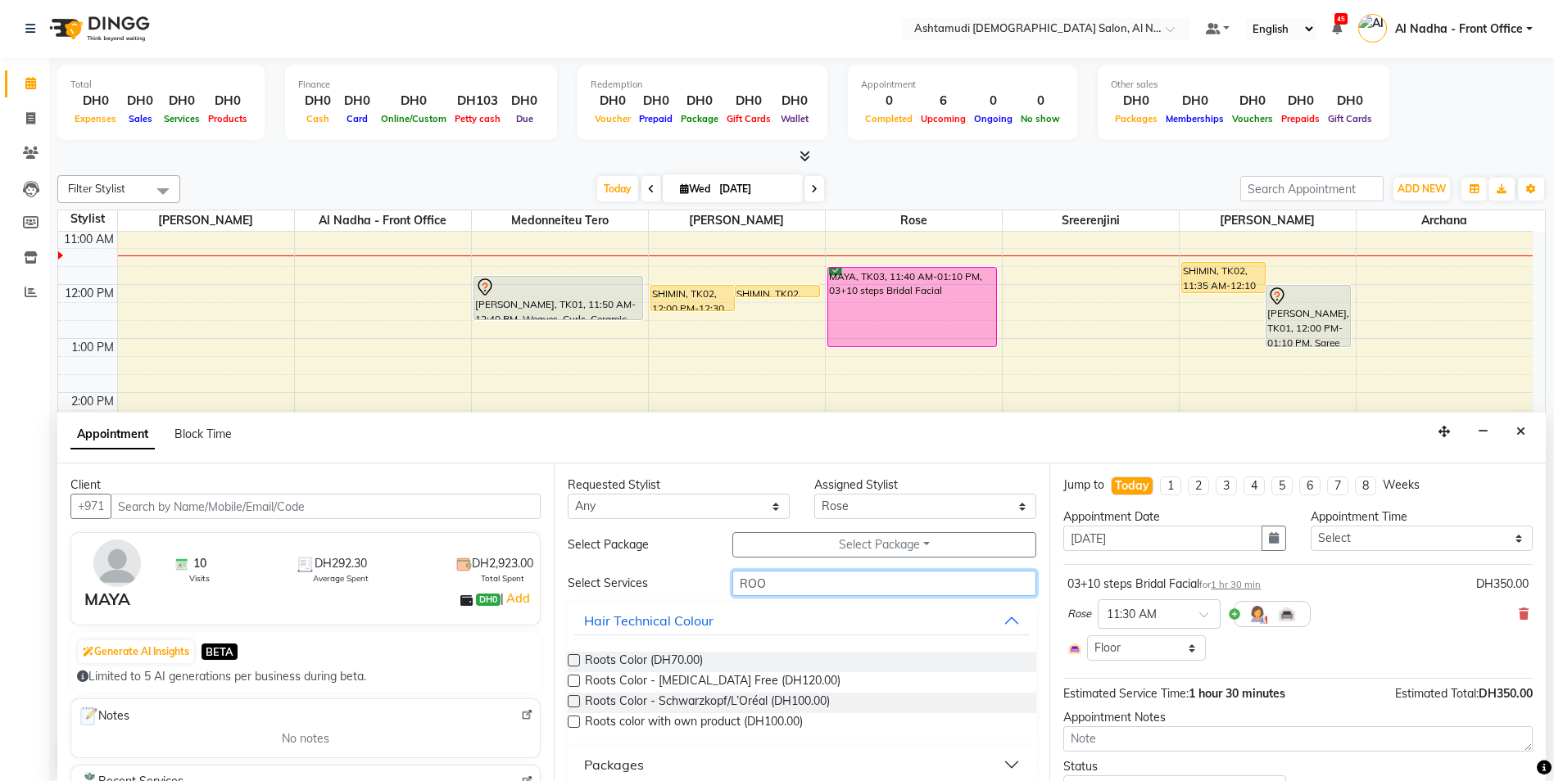
type input "ROO"
click at [574, 681] on label at bounding box center [574, 681] width 12 height 12
click at [574, 681] on input "checkbox" at bounding box center [573, 682] width 11 height 11
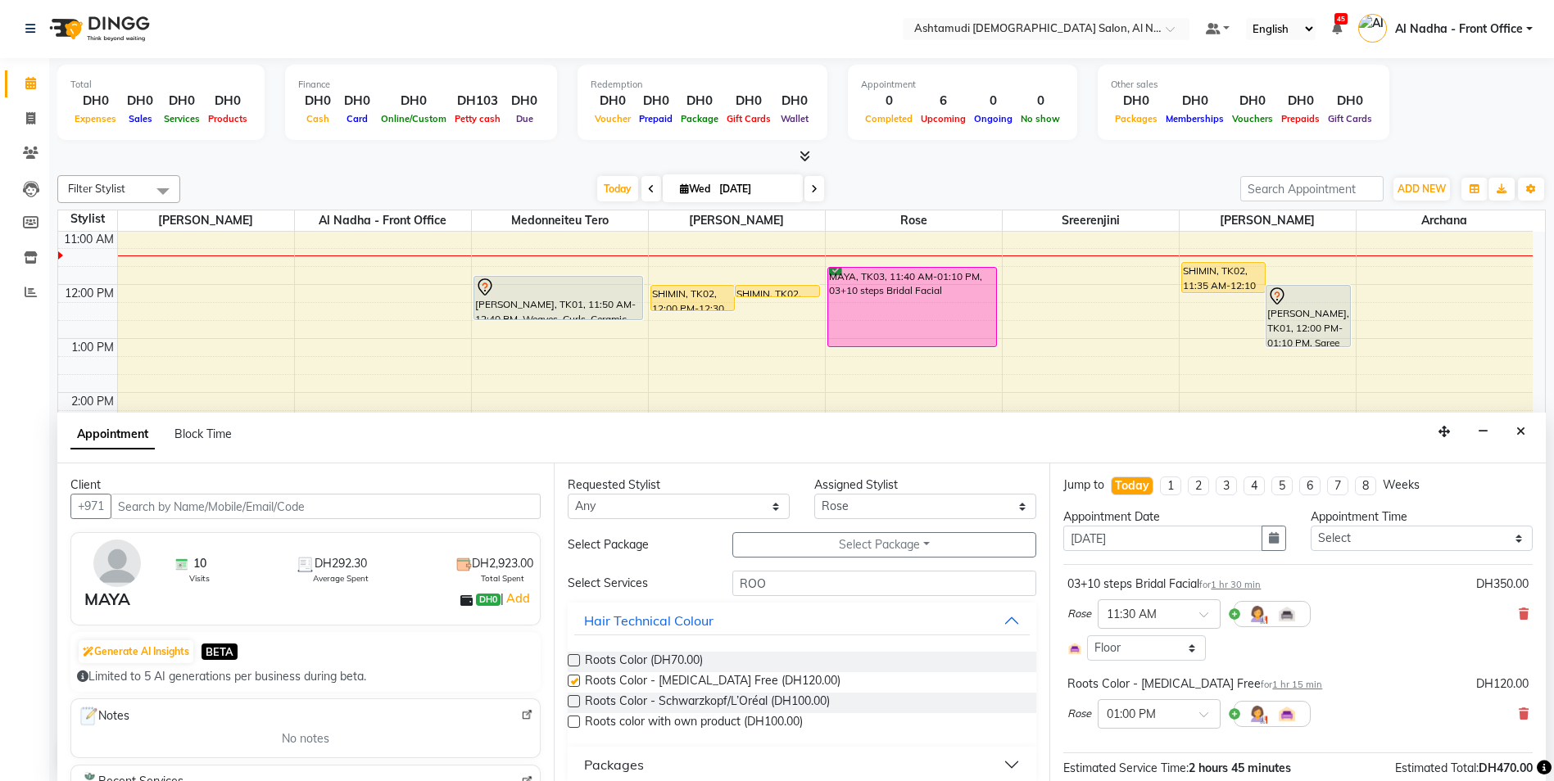
checkbox input "false"
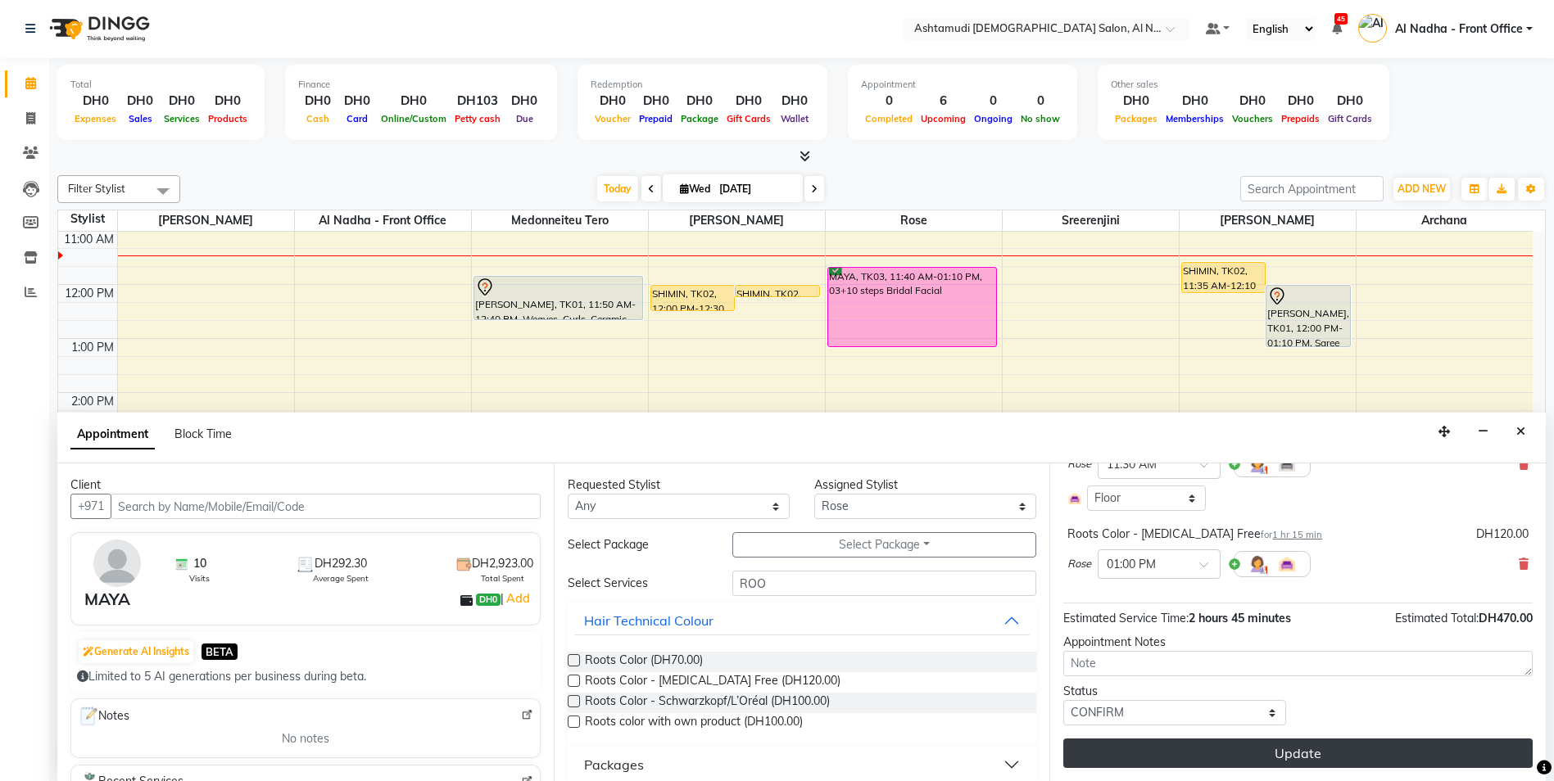
click at [1212, 749] on button "Update" at bounding box center [1297, 753] width 469 height 29
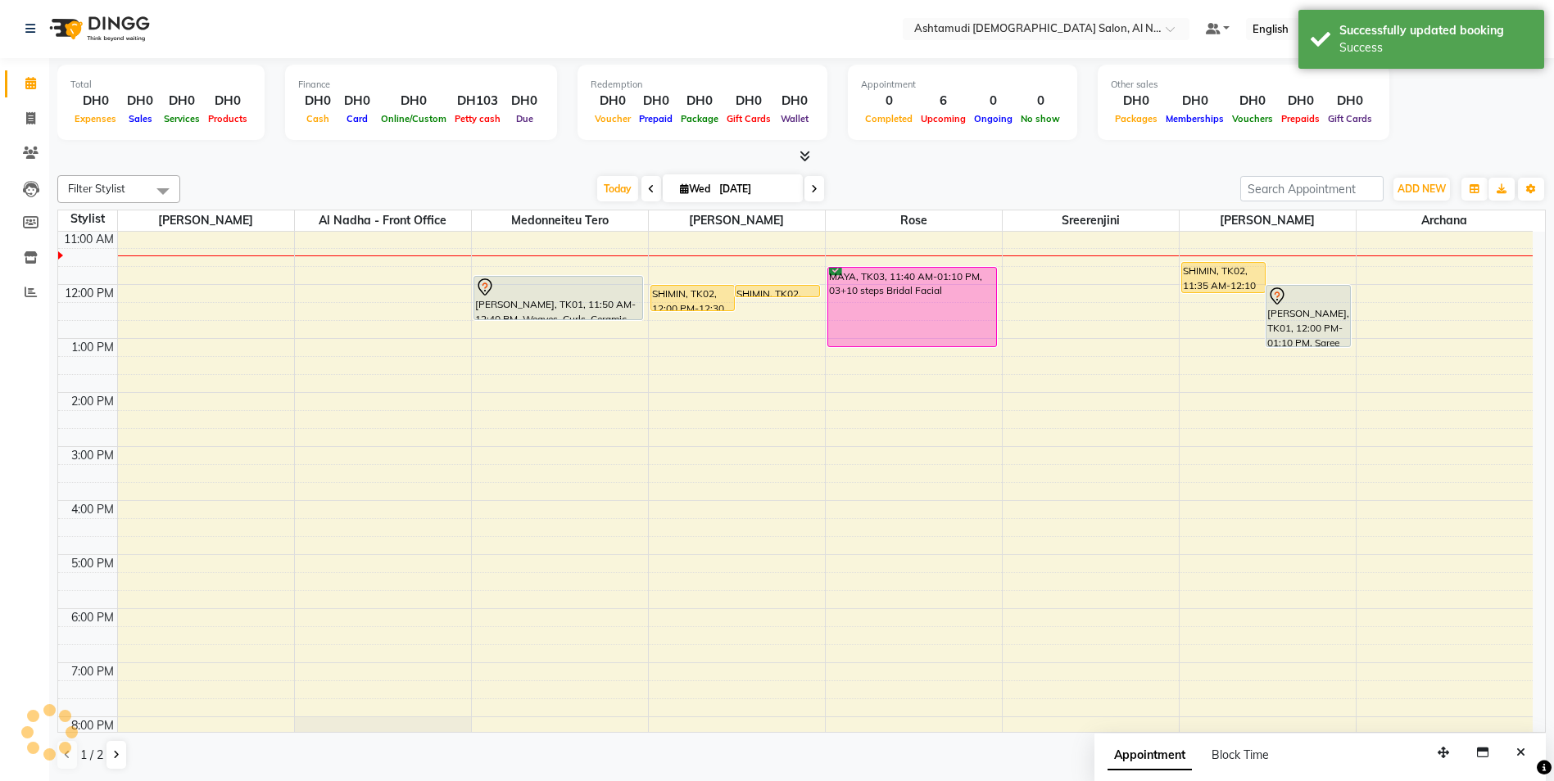
scroll to position [0, 0]
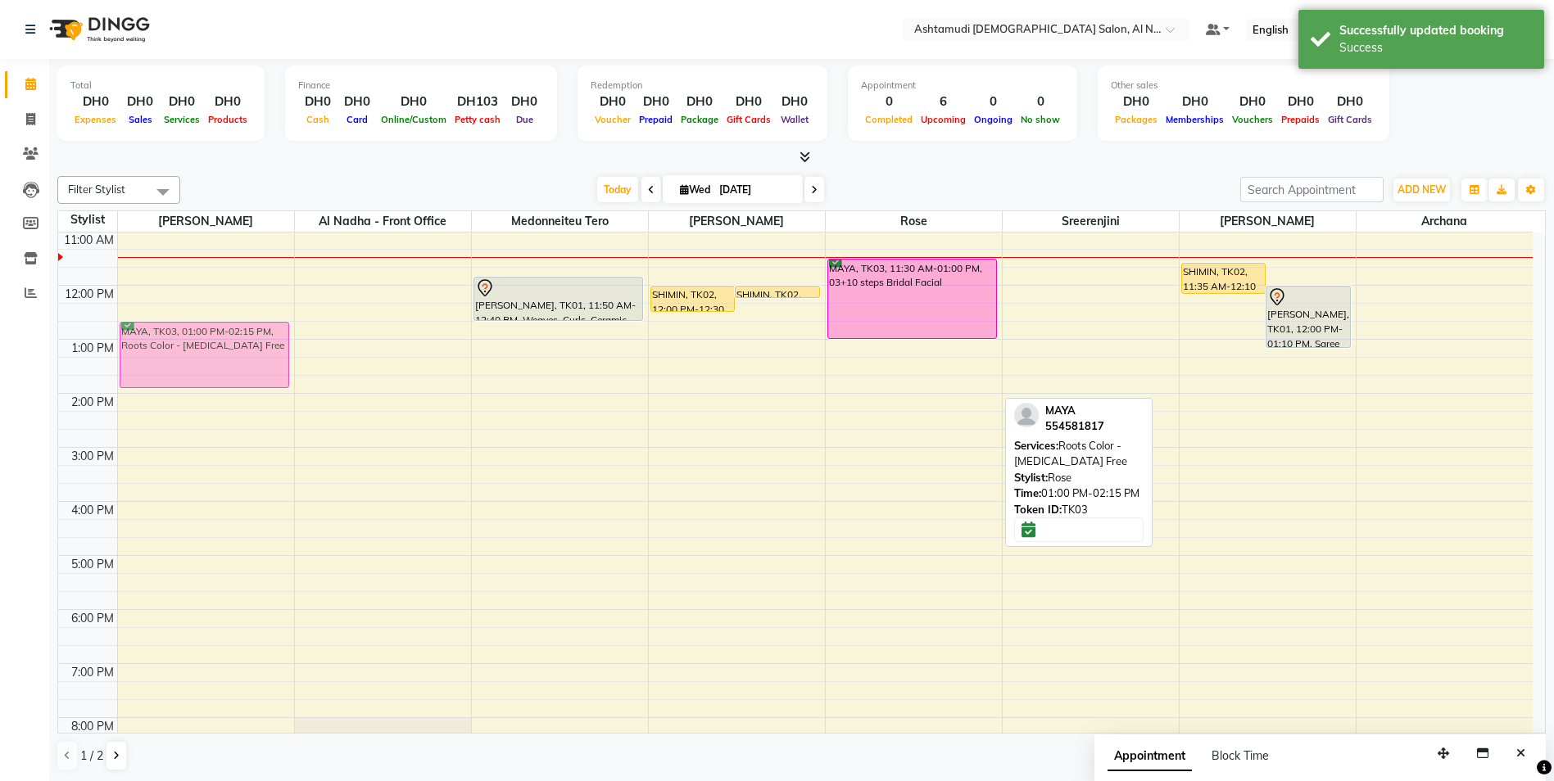
drag, startPoint x: 873, startPoint y: 381, endPoint x: 246, endPoint y: 370, distance: 627.5
click at [246, 370] on tr "MAYA, TK03, 01:00 PM-02:15 PM, Roots Color - Ammonia Free swetha, TK01, 11:50 A…" at bounding box center [795, 502] width 1474 height 756
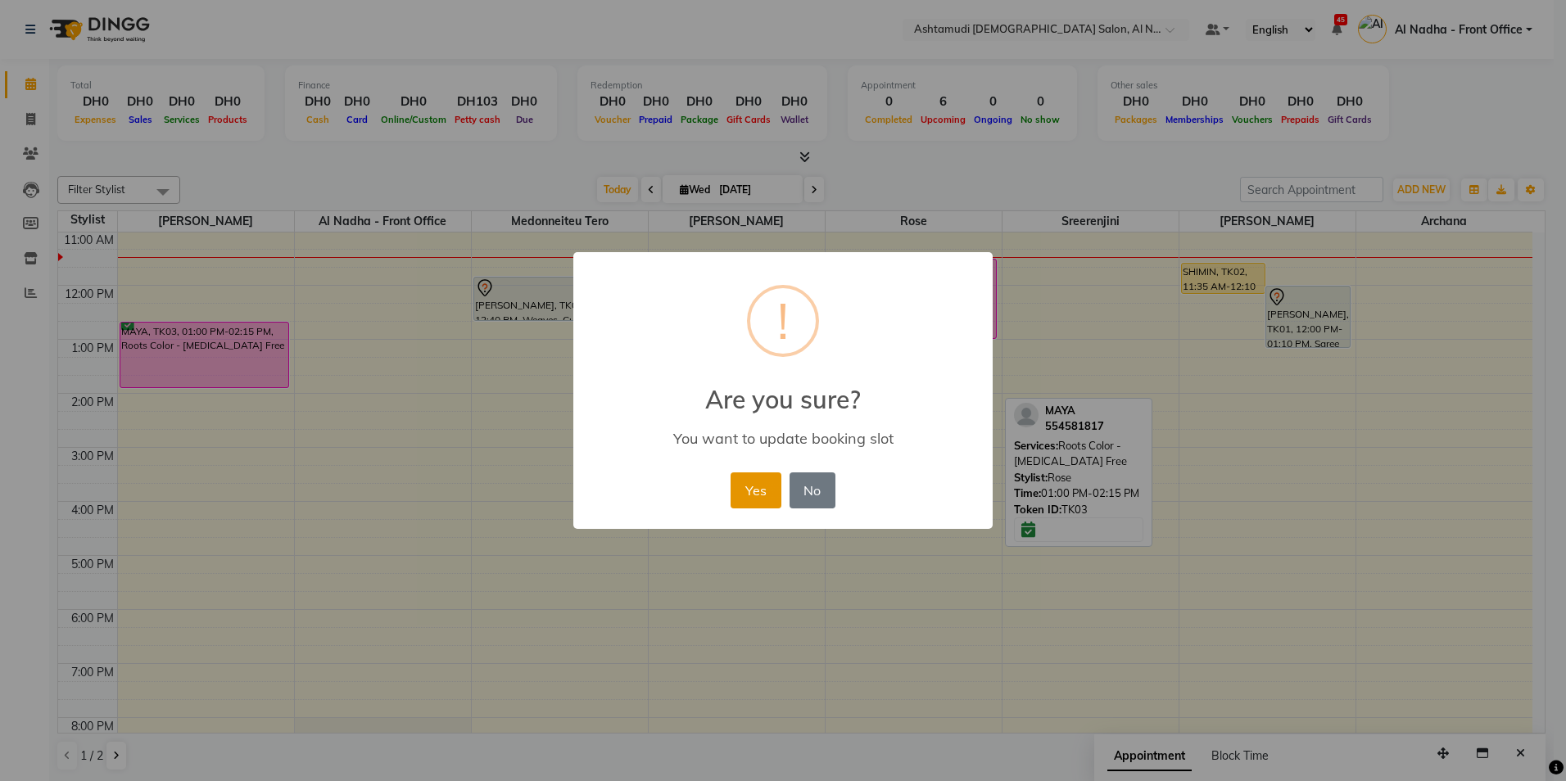
click at [757, 489] on button "Yes" at bounding box center [756, 491] width 50 height 36
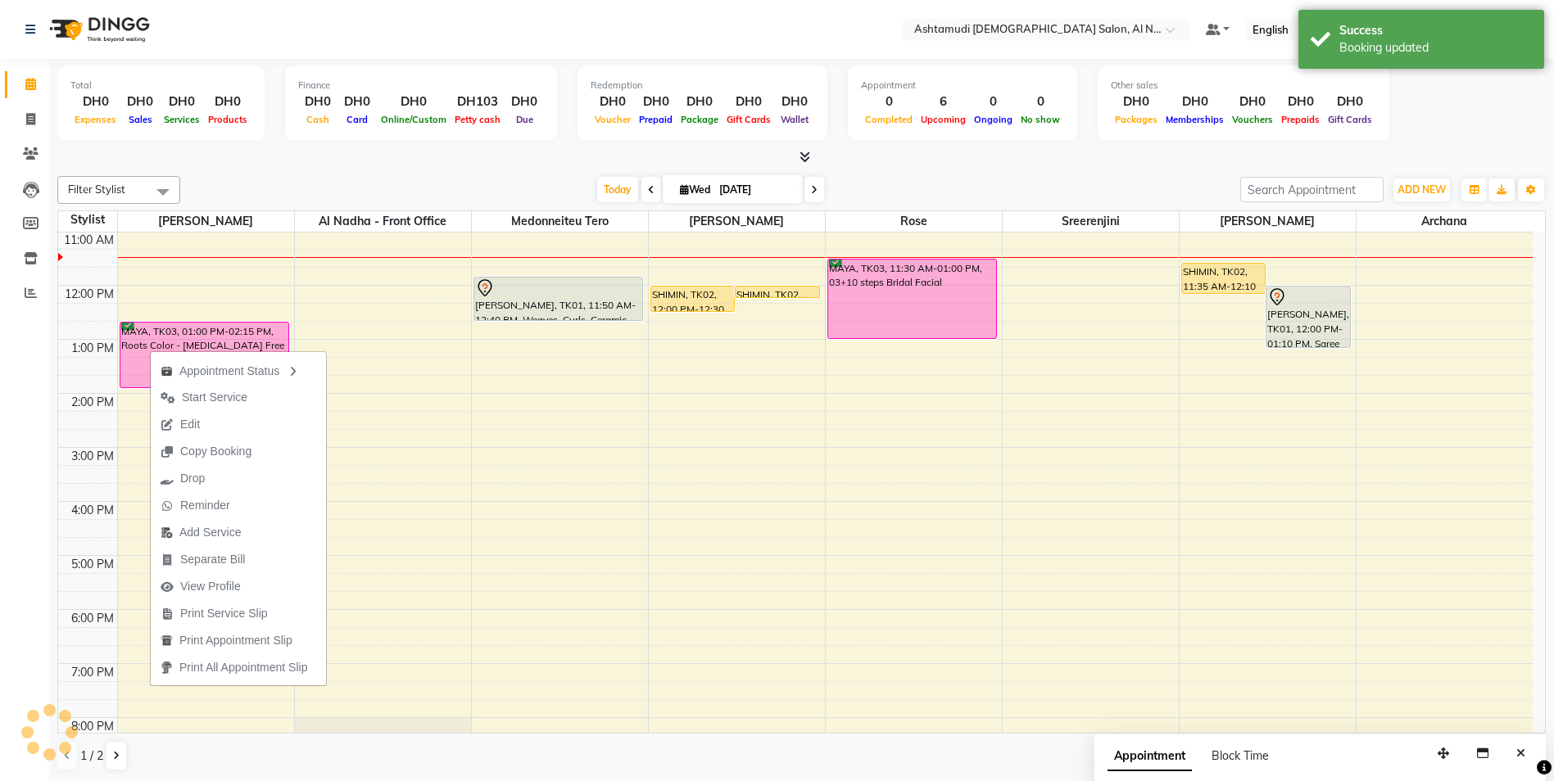
click at [223, 393] on span "Start Service" at bounding box center [215, 397] width 66 height 17
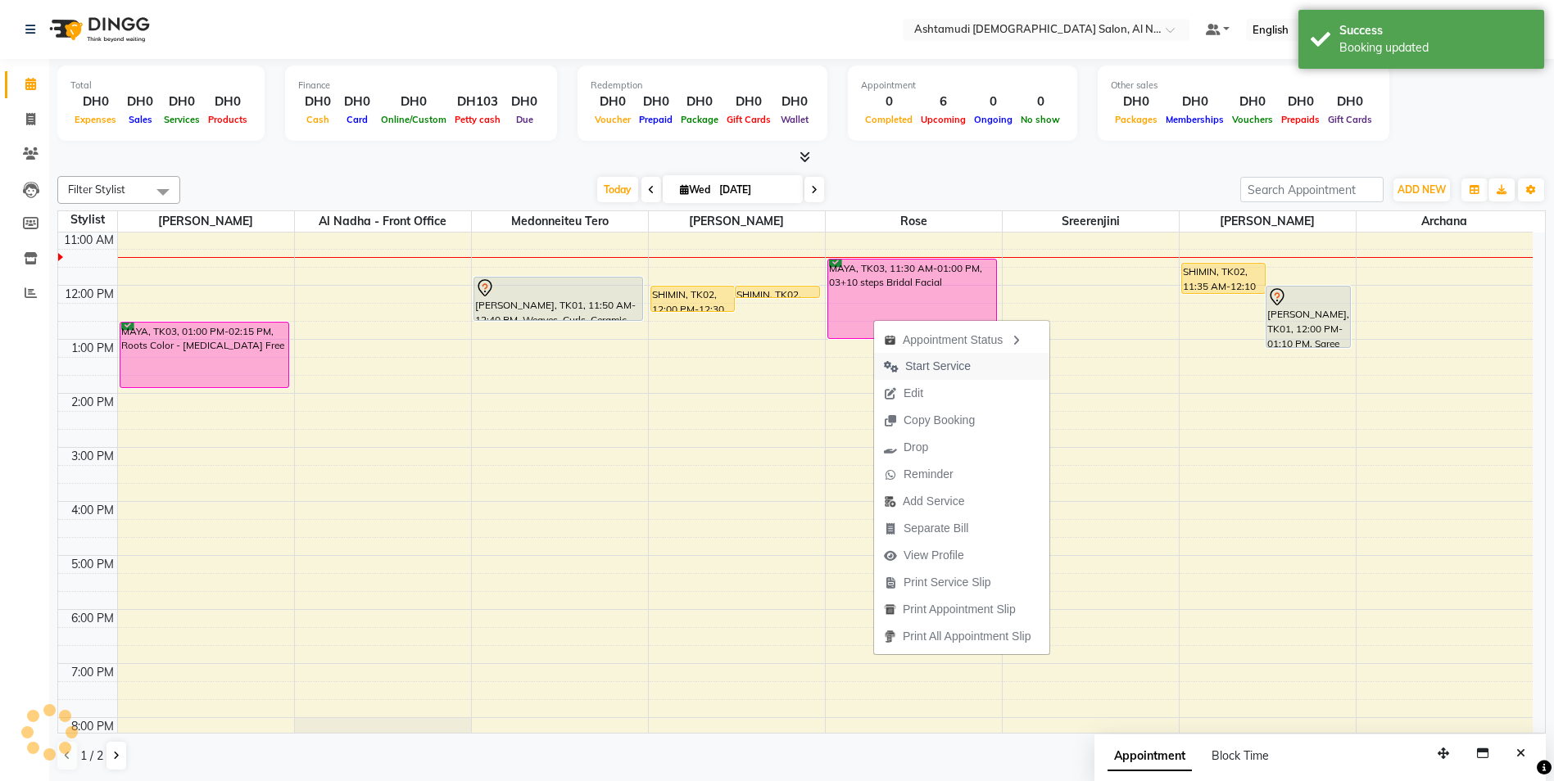
click at [918, 369] on span "Start Service" at bounding box center [938, 366] width 66 height 17
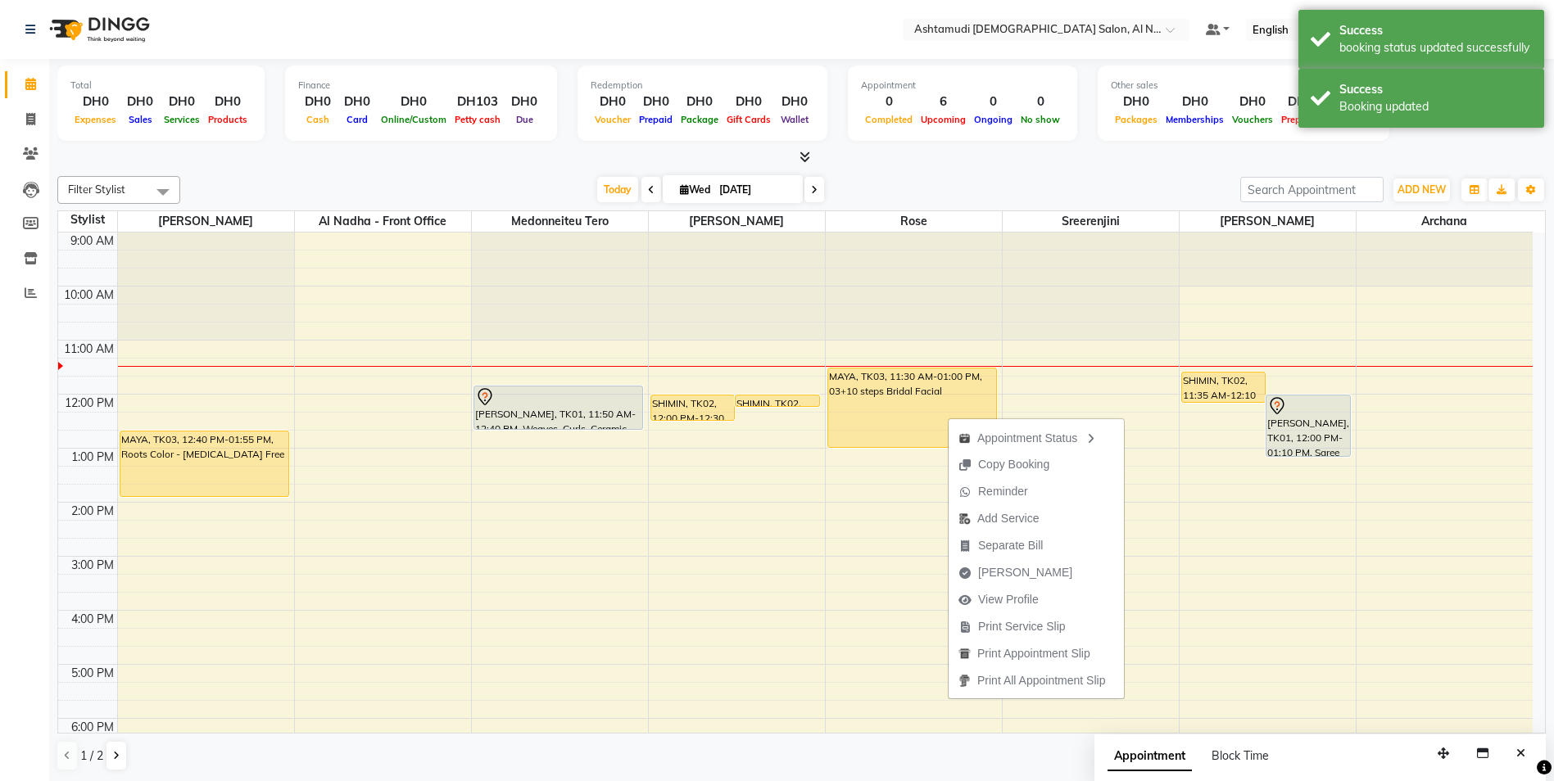
click at [1042, 626] on span "Print Service Slip" at bounding box center [1022, 626] width 88 height 17
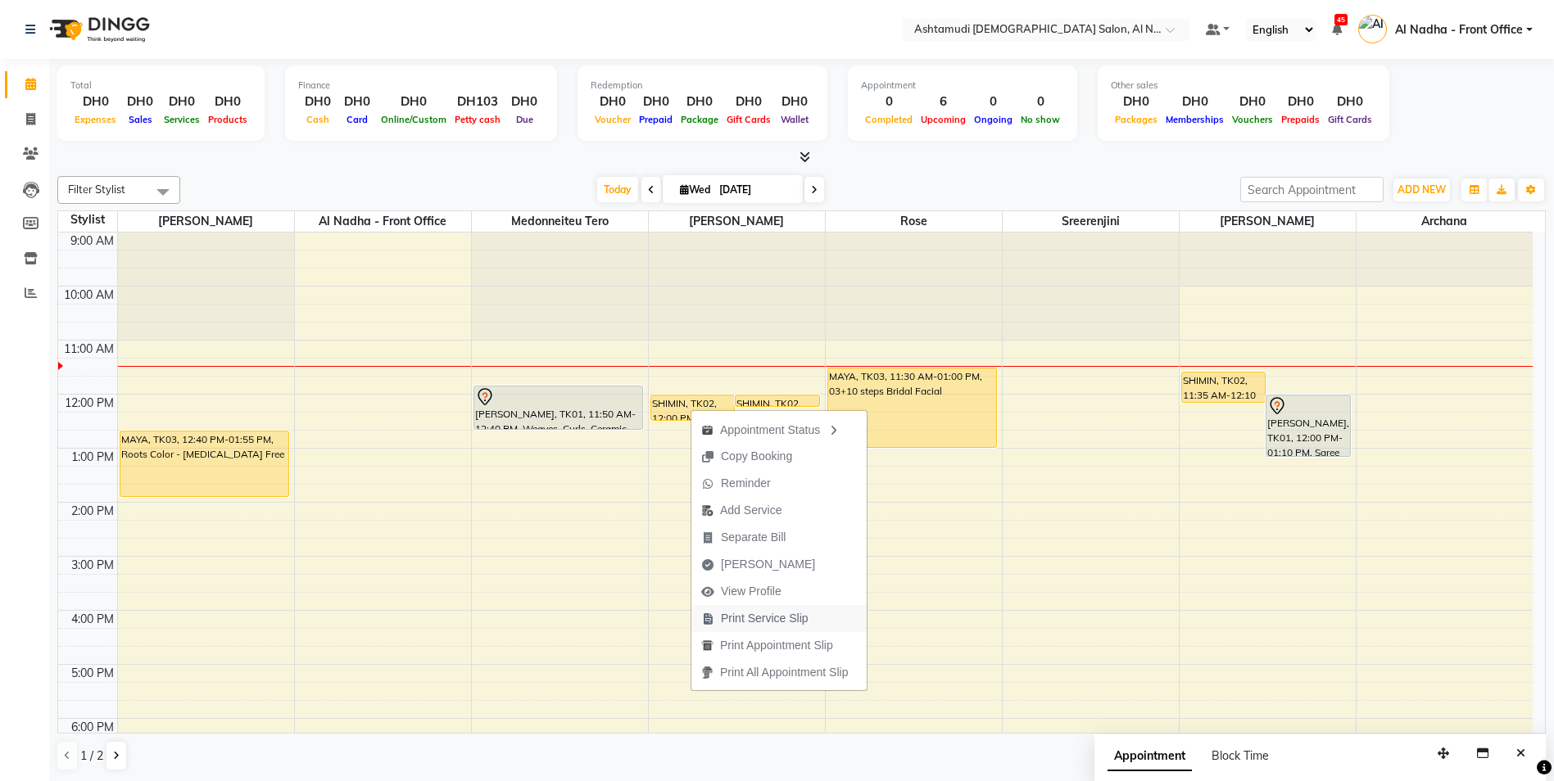
click at [778, 613] on span "Print Service Slip" at bounding box center [765, 618] width 88 height 17
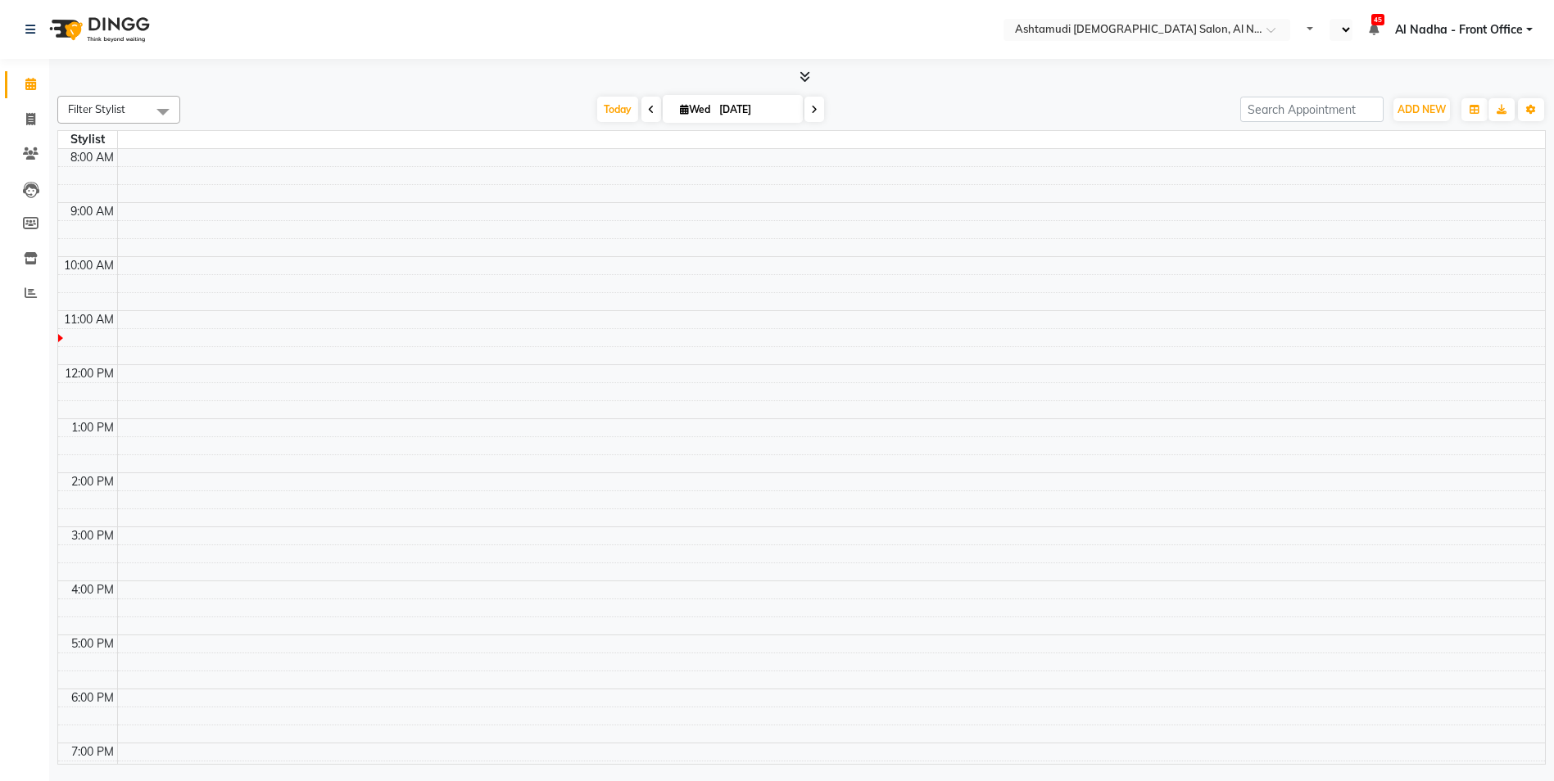
select select "en"
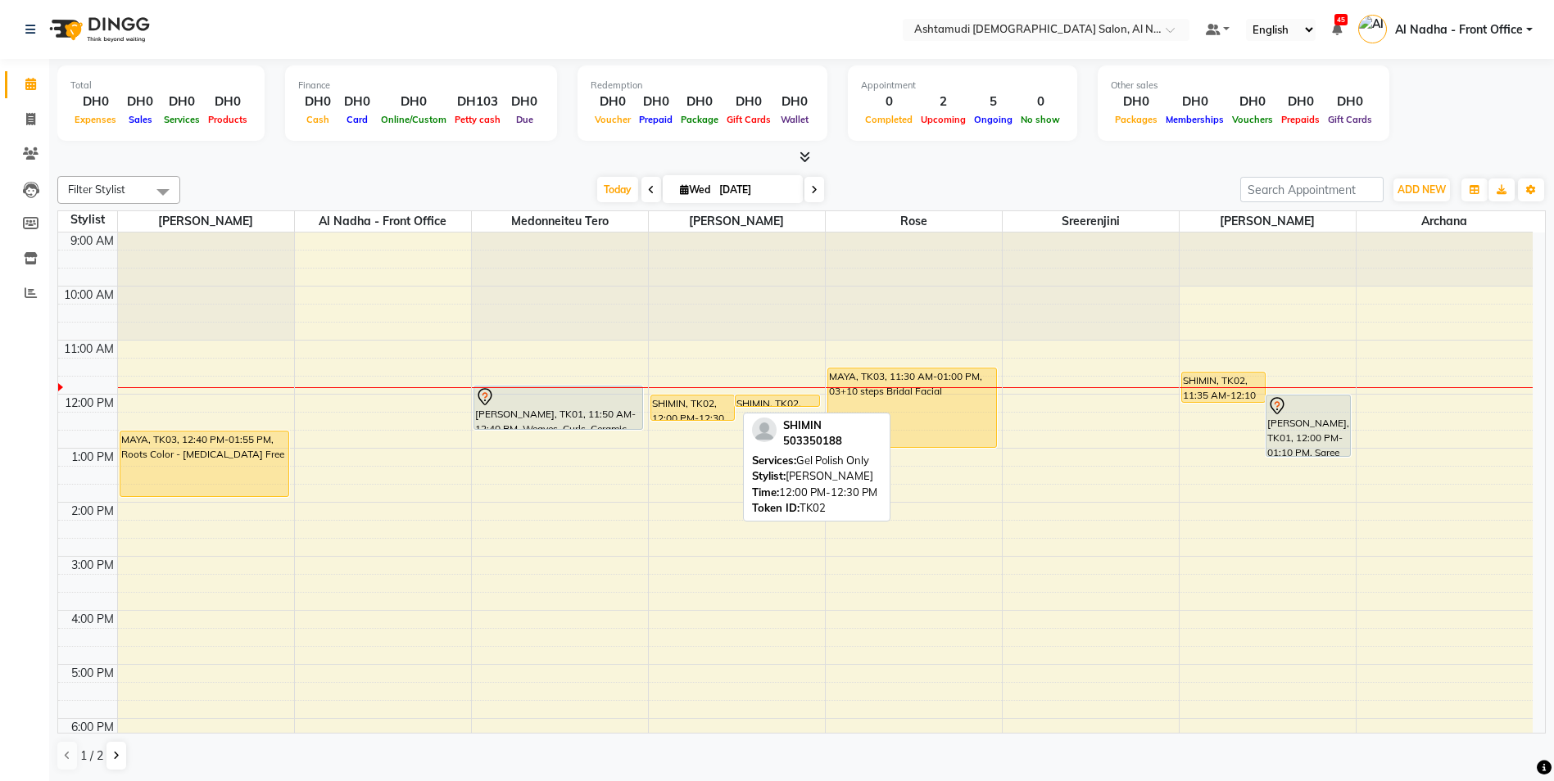
click at [681, 402] on div "SHIMIN, TK02, 12:00 PM-12:30 PM, Gel Polish Only SHIMIN, TK02, 12:00 PM-12:15 P…" at bounding box center [737, 611] width 176 height 756
click at [684, 401] on div "SHIMIN, TK02, 12:00 PM-12:30 PM, Gel Polish Only" at bounding box center [693, 408] width 84 height 25
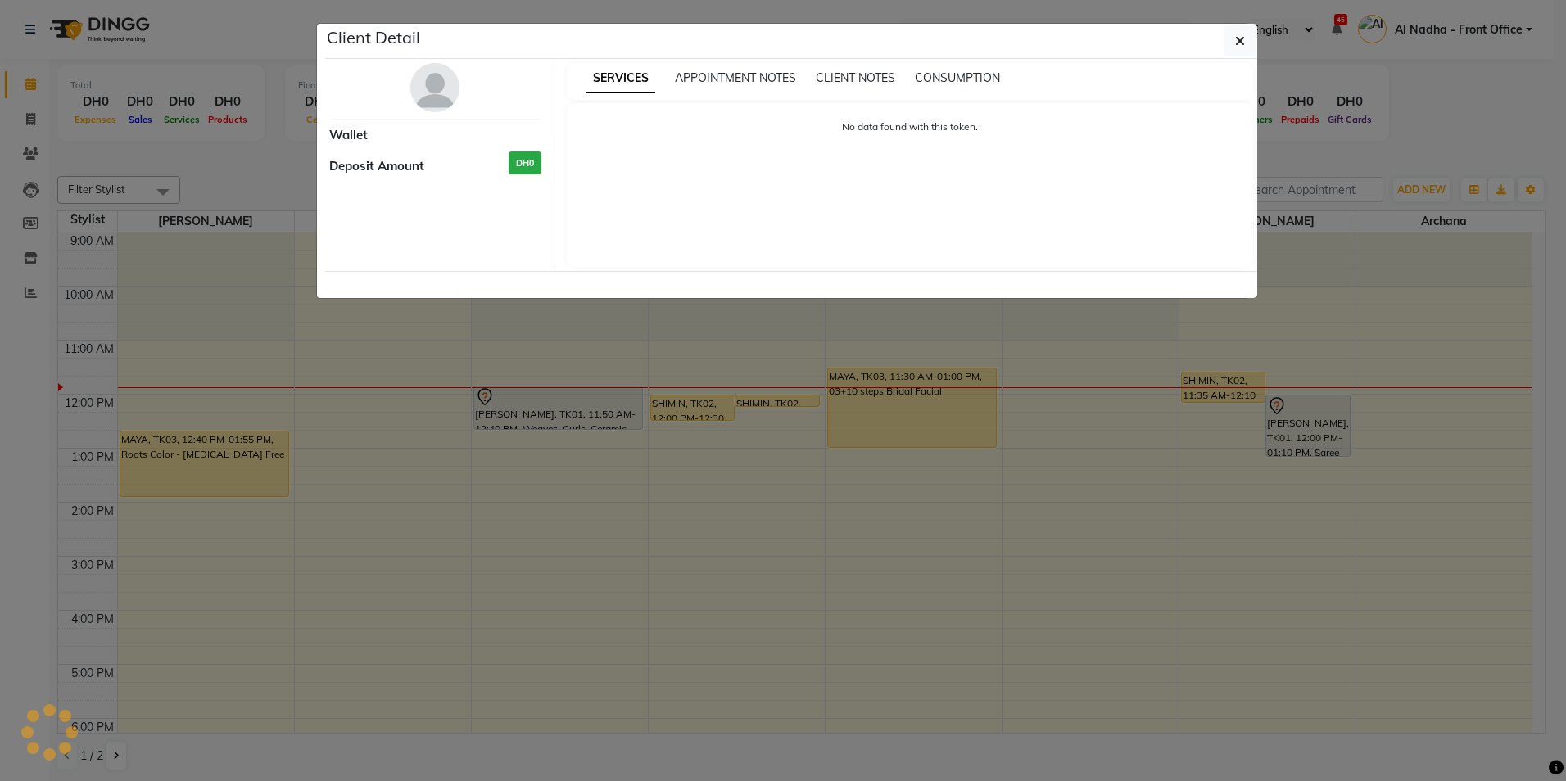
select select "1"
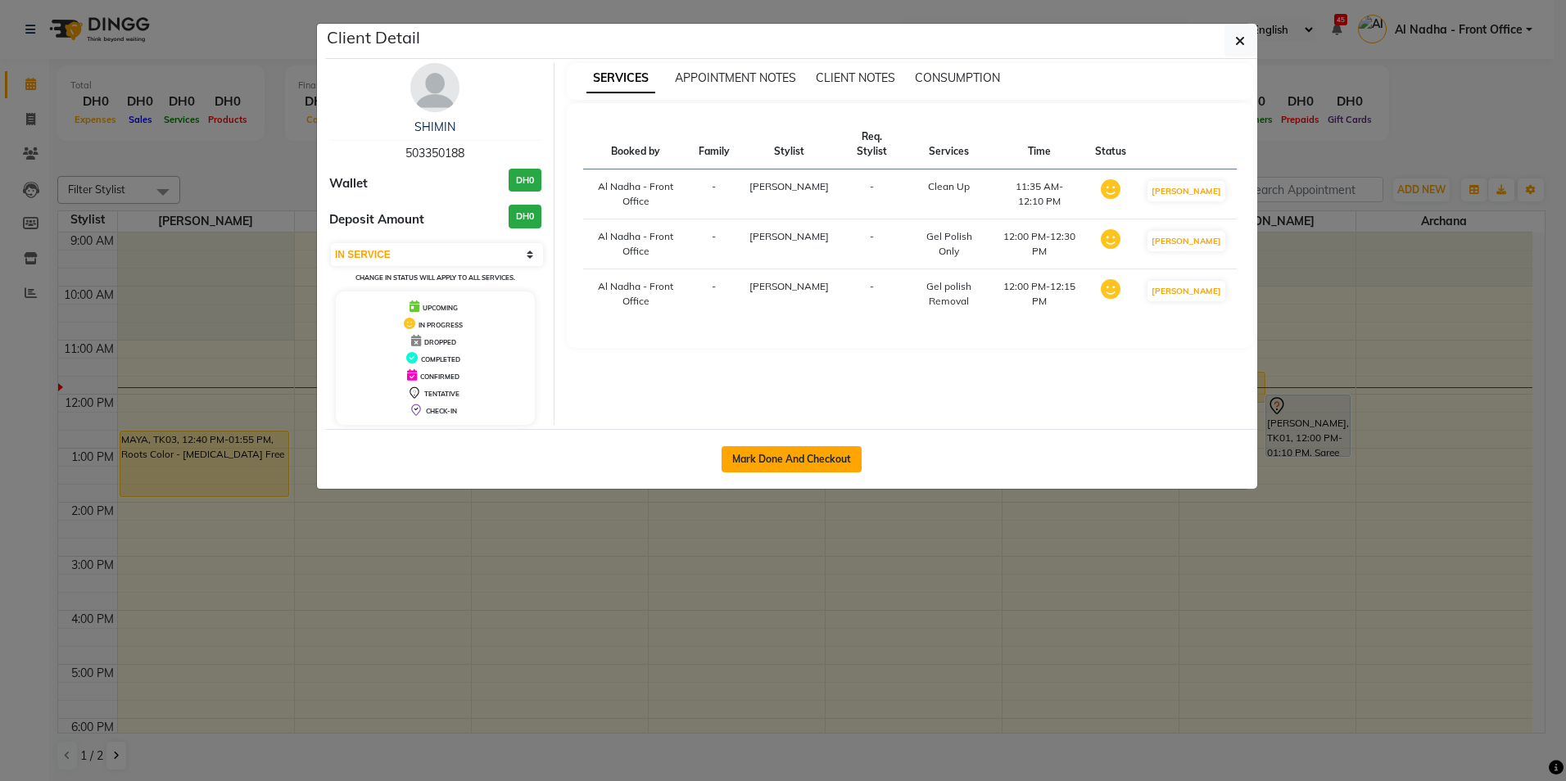
click at [780, 468] on button "Mark Done And Checkout" at bounding box center [792, 459] width 140 height 26
select select "service"
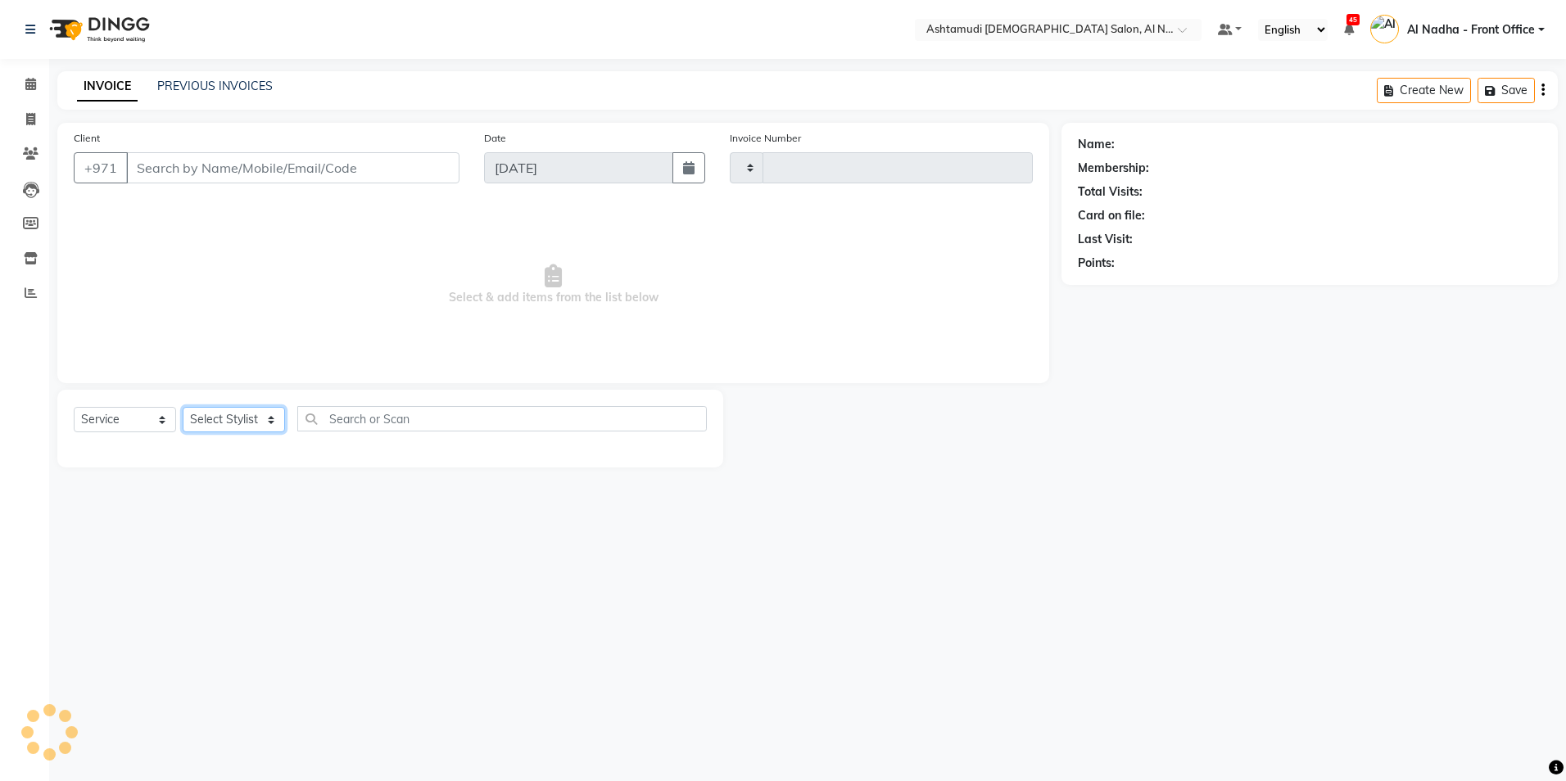
click at [225, 416] on select "Select Stylist" at bounding box center [234, 419] width 102 height 25
click at [238, 564] on div "Select Location × Ashtamudi Ladies Salon, Al Nahda Default Panel My Panel Engli…" at bounding box center [783, 390] width 1566 height 781
drag, startPoint x: 136, startPoint y: 422, endPoint x: 142, endPoint y: 429, distance: 9.3
click at [136, 422] on select "Select Service Product Membership Package Voucher Prepaid Gift Card" at bounding box center [125, 419] width 102 height 25
click at [186, 518] on div "Select Location × Ashtamudi Ladies Salon, Al Nahda Default Panel My Panel Engli…" at bounding box center [783, 390] width 1566 height 781
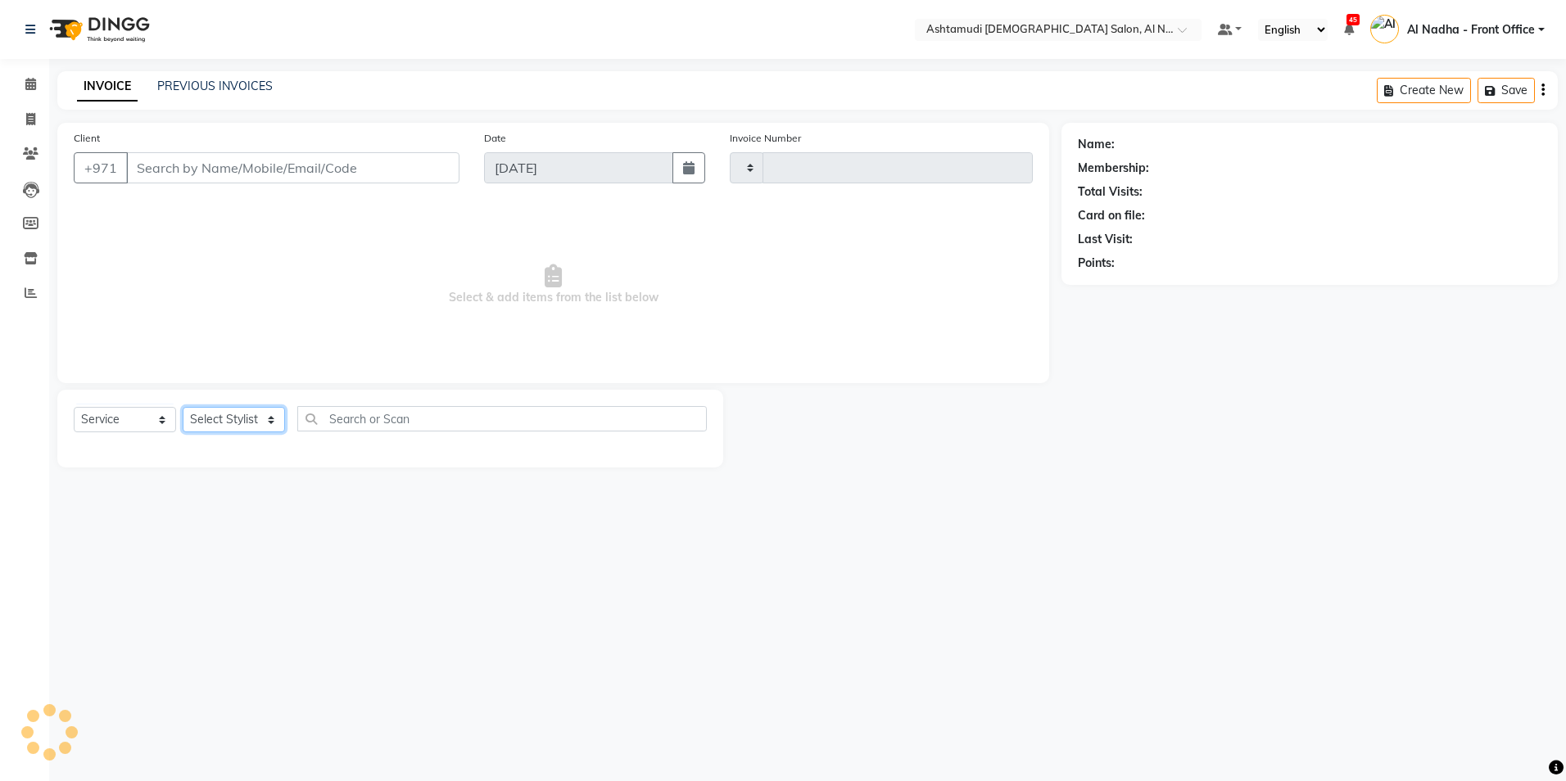
click at [240, 423] on select "Select Stylist" at bounding box center [234, 419] width 102 height 25
click at [277, 555] on div "Select Location × Ashtamudi Ladies Salon, Al Nahda Default Panel My Panel Engli…" at bounding box center [783, 390] width 1566 height 781
type input "2234"
select select "7088"
type input "503350188"
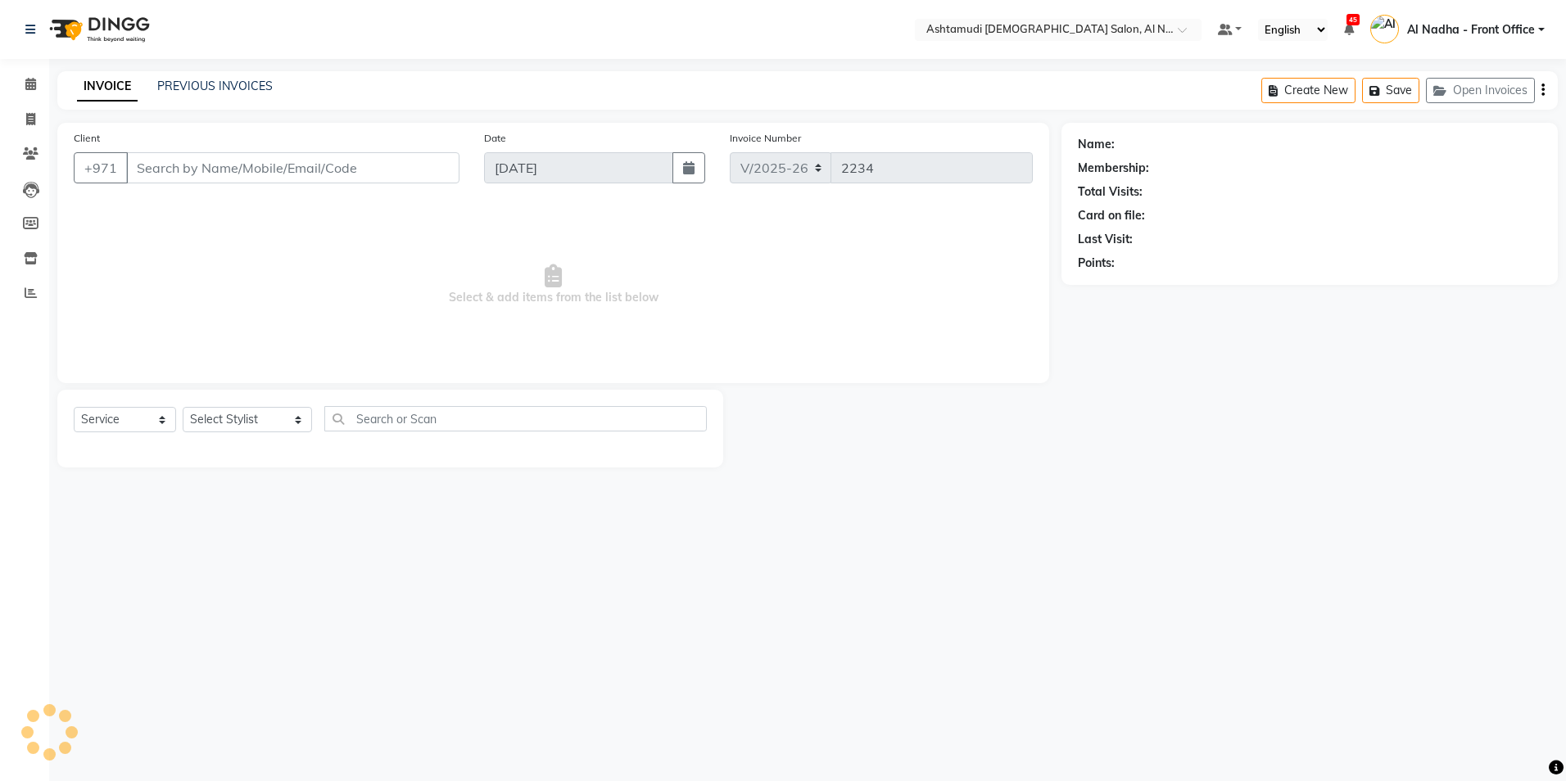
select select "71437"
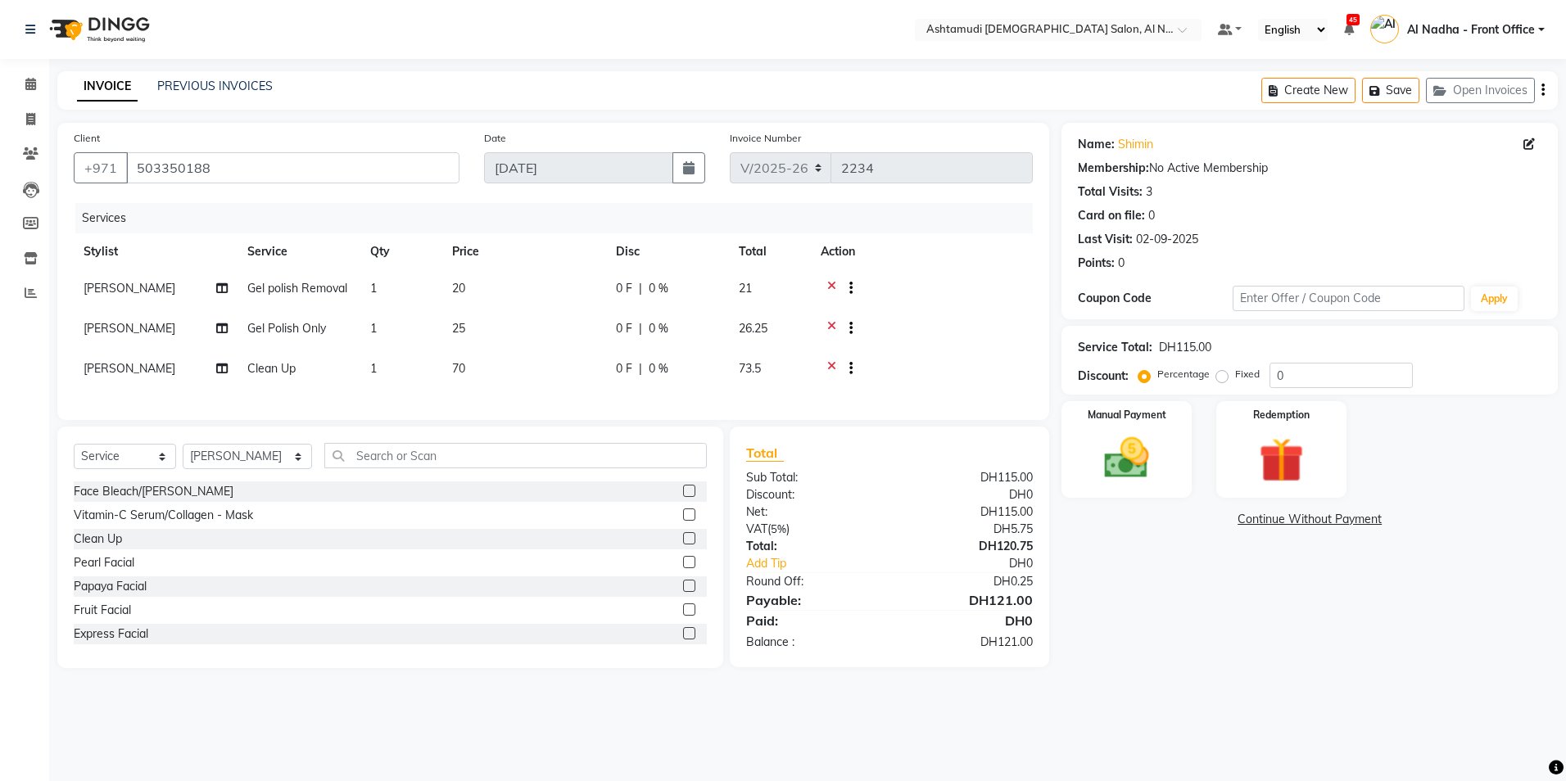
click at [830, 322] on icon at bounding box center [831, 330] width 9 height 20
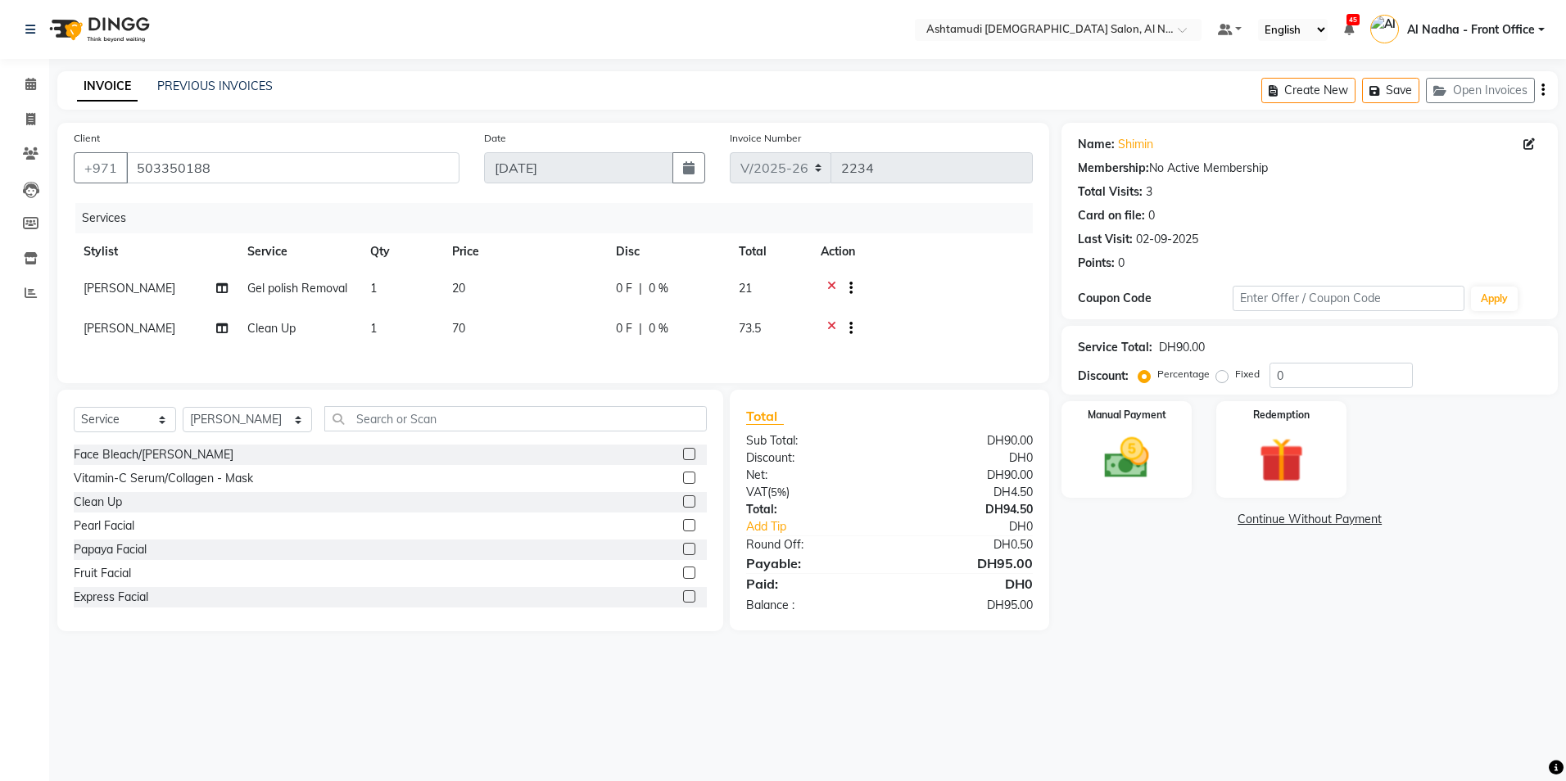
click at [831, 284] on icon at bounding box center [831, 290] width 9 height 20
click at [831, 283] on icon at bounding box center [831, 290] width 9 height 20
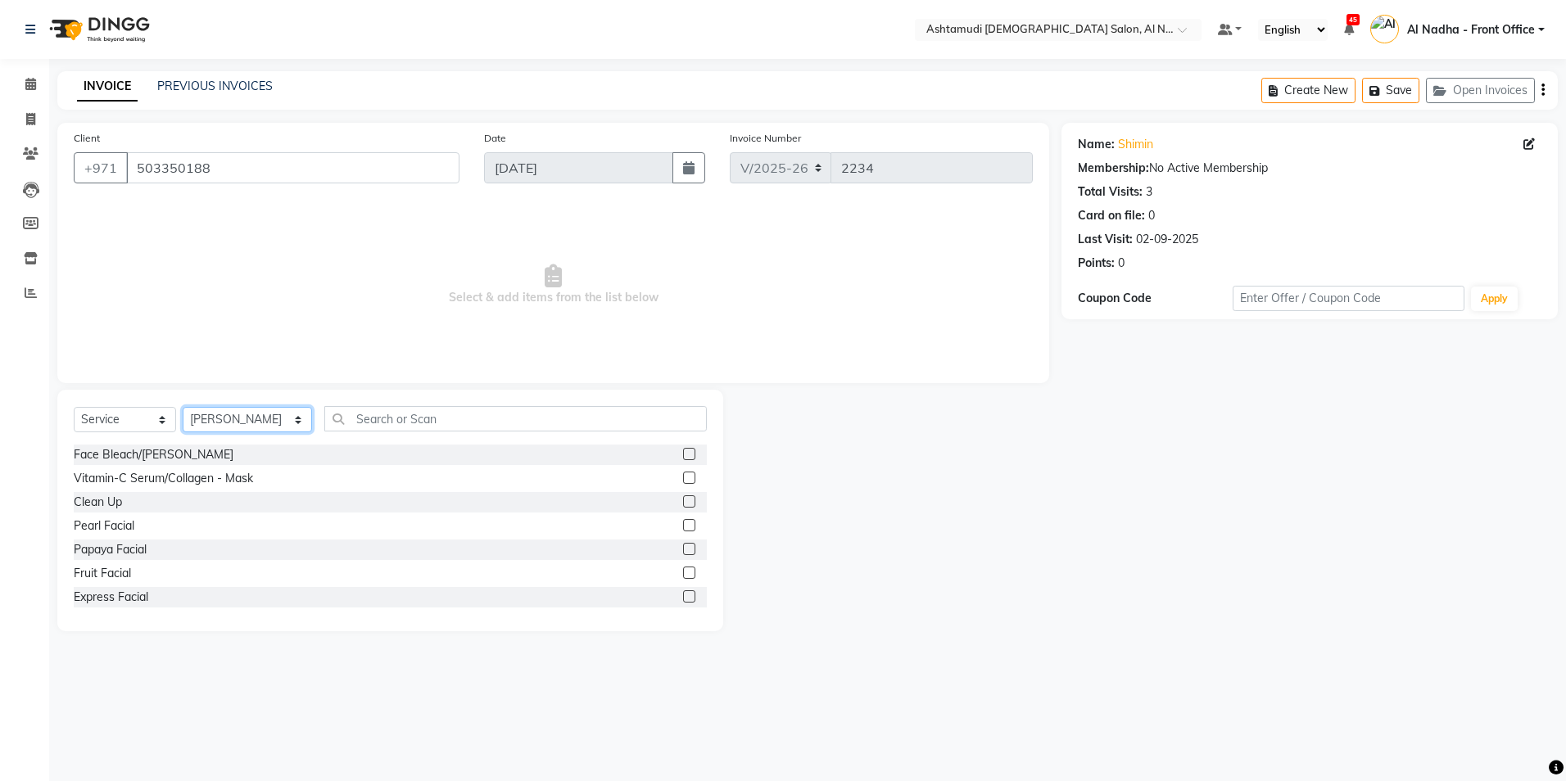
click at [220, 416] on select "Select Stylist Al Nadha - Front Office Archana Medonneiteu Tero Mehwish Mubeen …" at bounding box center [247, 419] width 129 height 25
click at [183, 407] on select "Select Stylist Al Nadha - Front Office Archana Medonneiteu Tero Mehwish Mubeen …" at bounding box center [247, 419] width 129 height 25
click at [367, 420] on input "text" at bounding box center [515, 418] width 382 height 25
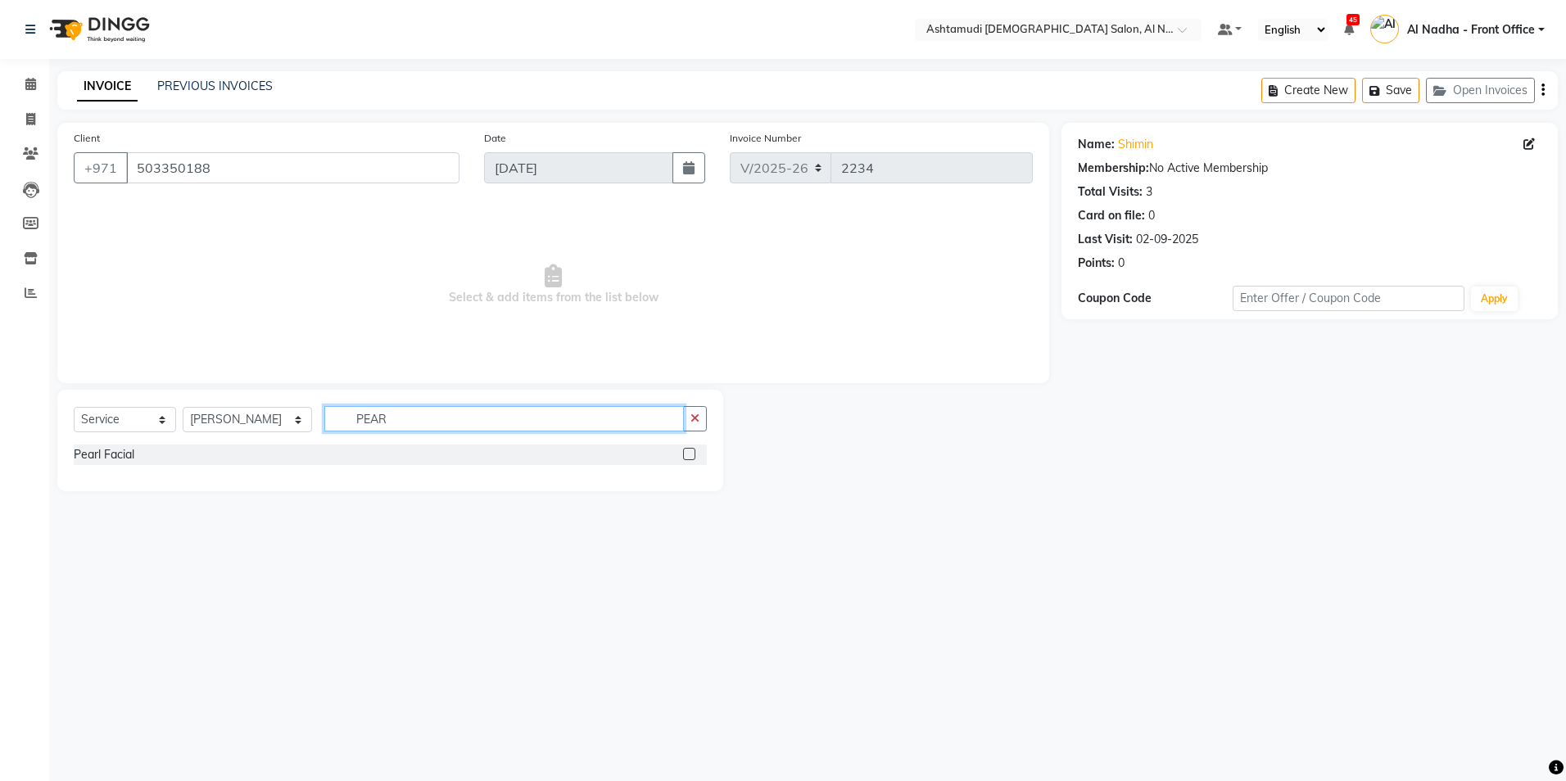
type input "PEAR"
click at [690, 451] on label at bounding box center [689, 454] width 12 height 12
click at [690, 451] on input "checkbox" at bounding box center [688, 455] width 11 height 11
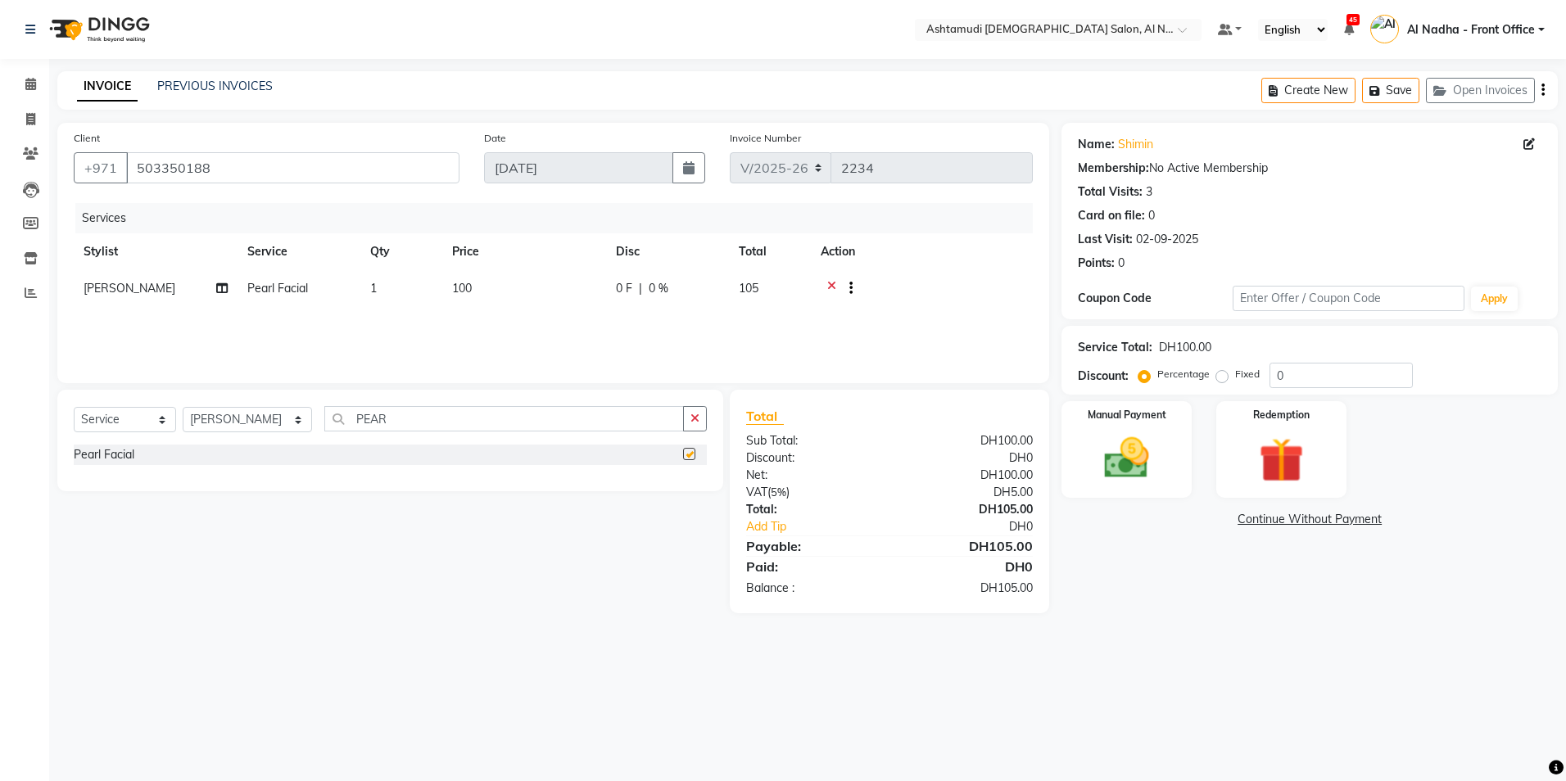
checkbox input "false"
click at [1306, 376] on input "0" at bounding box center [1341, 375] width 143 height 25
type input "025"
click at [1140, 481] on img at bounding box center [1127, 459] width 76 height 54
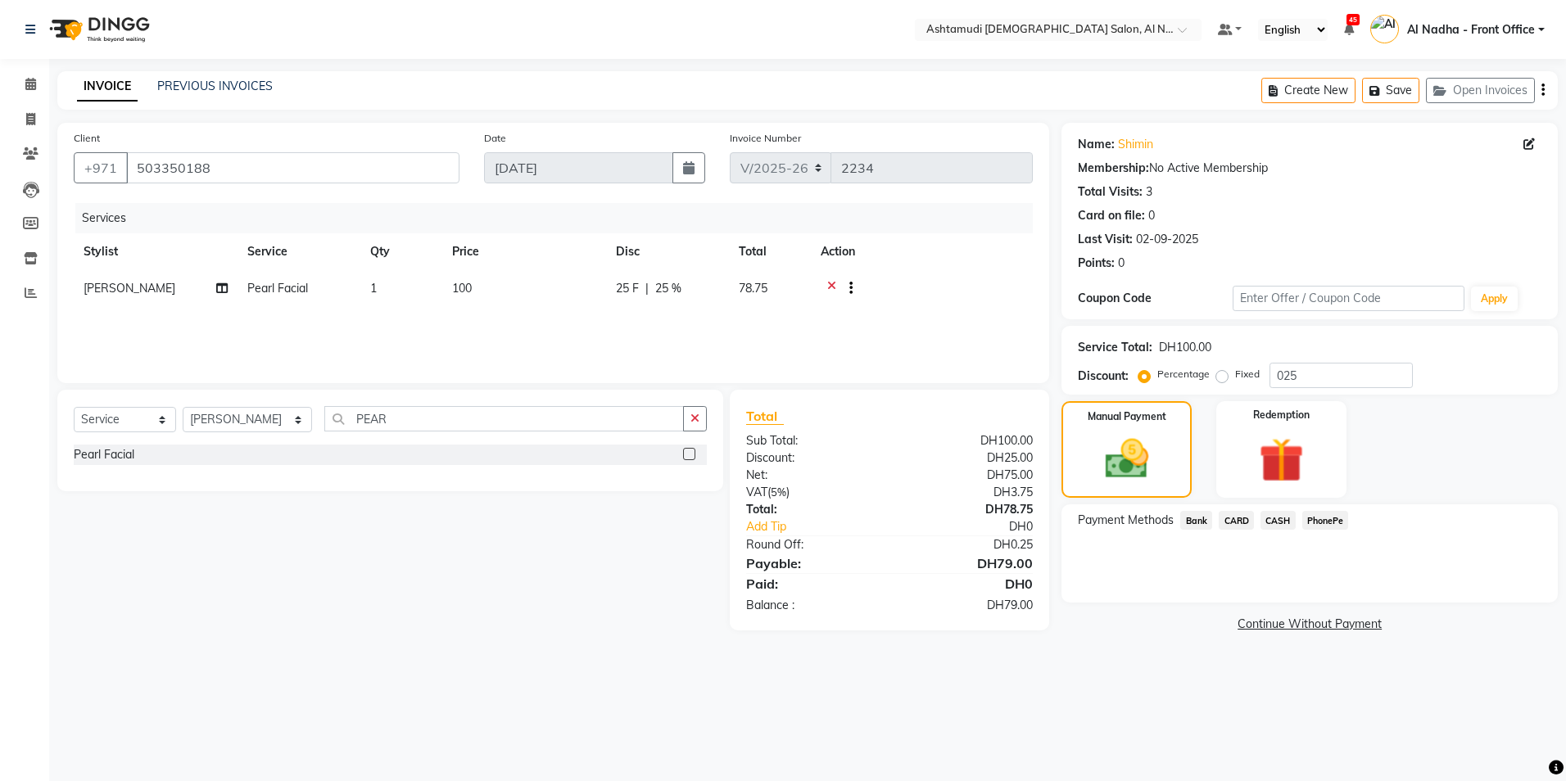
click at [1240, 522] on span "CARD" at bounding box center [1236, 520] width 35 height 19
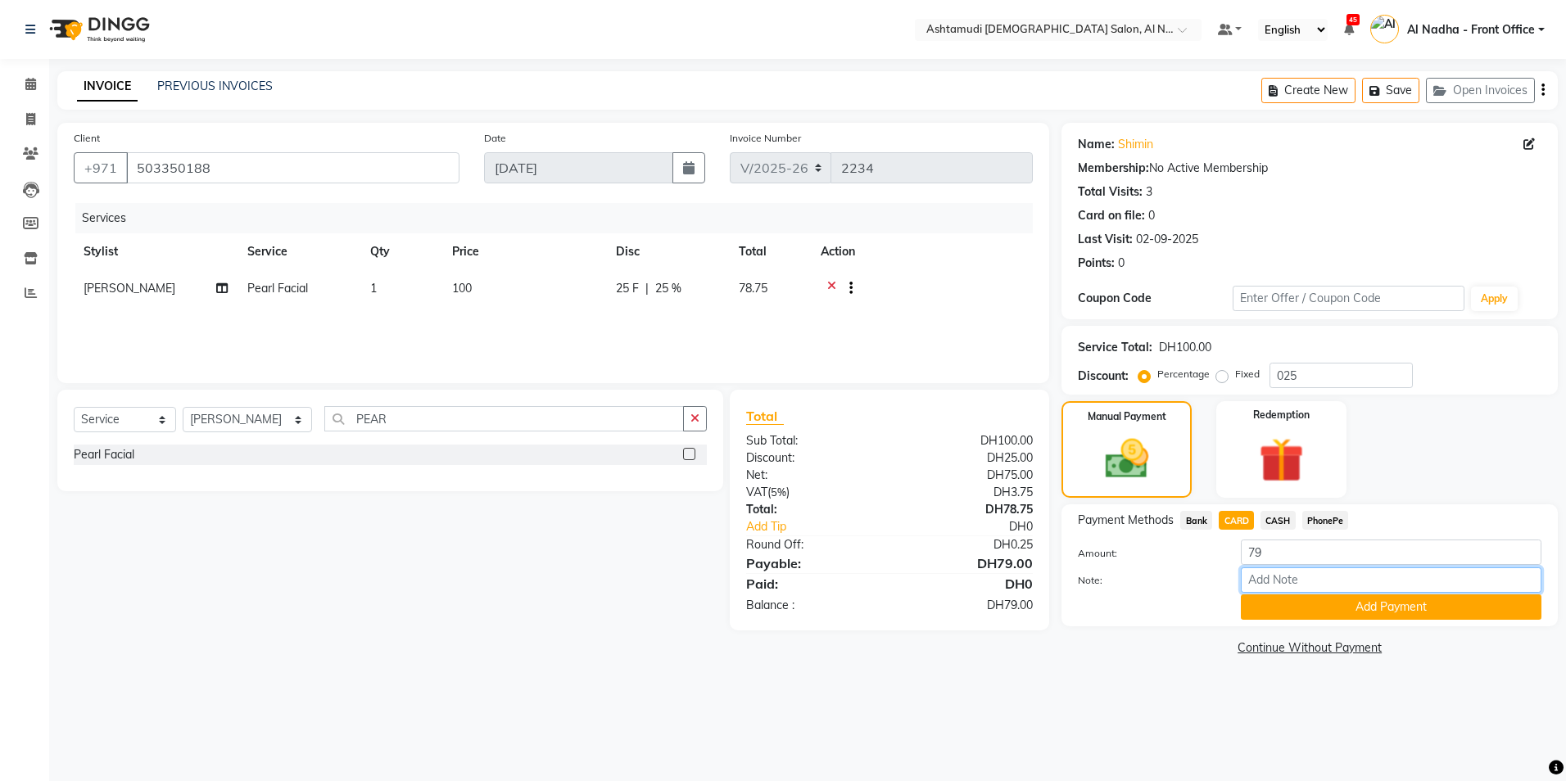
click at [1282, 582] on input "Note:" at bounding box center [1391, 580] width 301 height 25
type input "M"
type input "sreerenjini"
click at [1313, 609] on button "Add Payment" at bounding box center [1391, 607] width 301 height 25
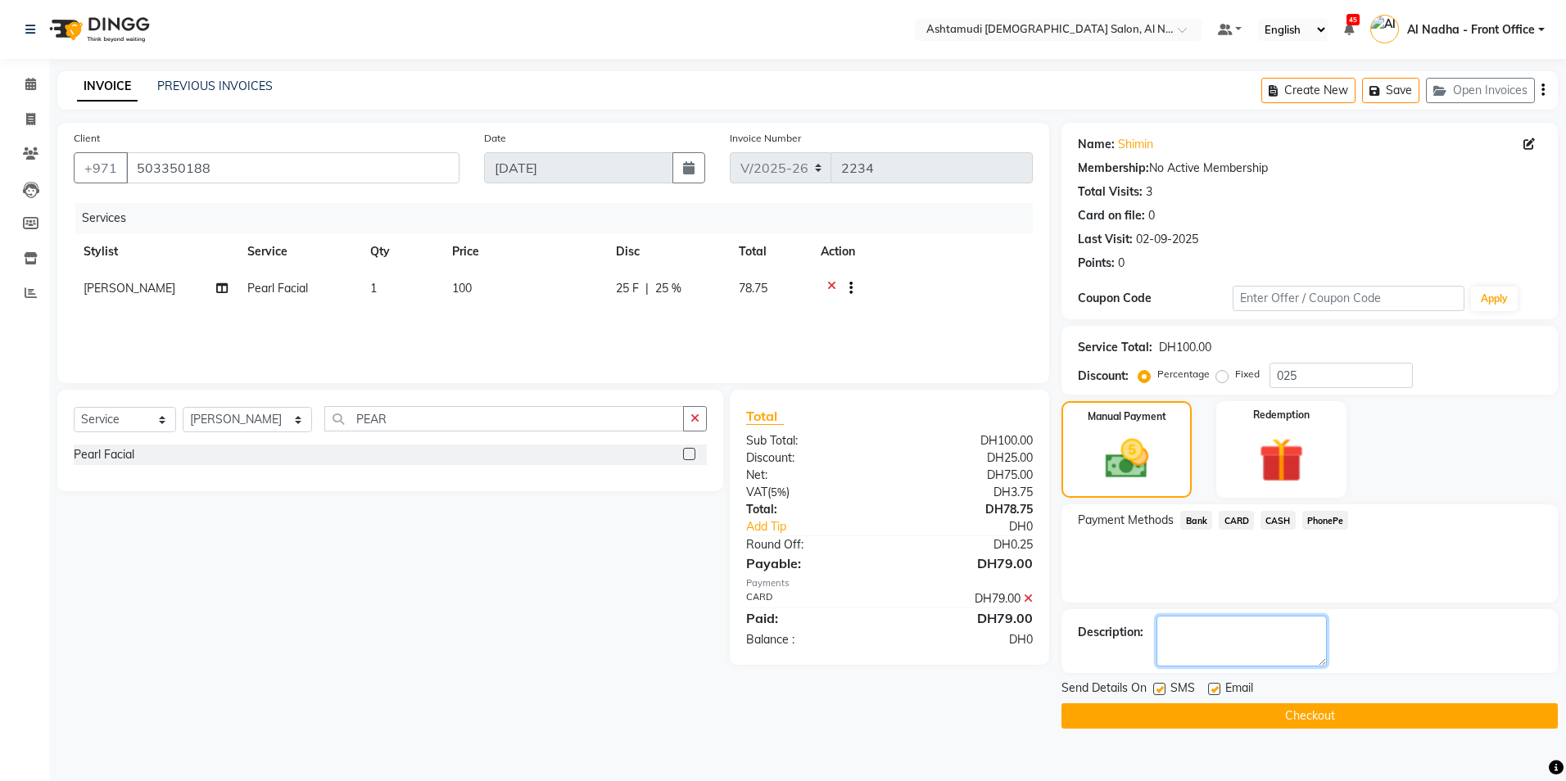
click at [1230, 631] on textarea at bounding box center [1242, 641] width 170 height 51
type textarea "3786"
click at [1187, 695] on span "SMS" at bounding box center [1182, 690] width 25 height 20
click at [1173, 715] on button "Checkout" at bounding box center [1310, 716] width 496 height 25
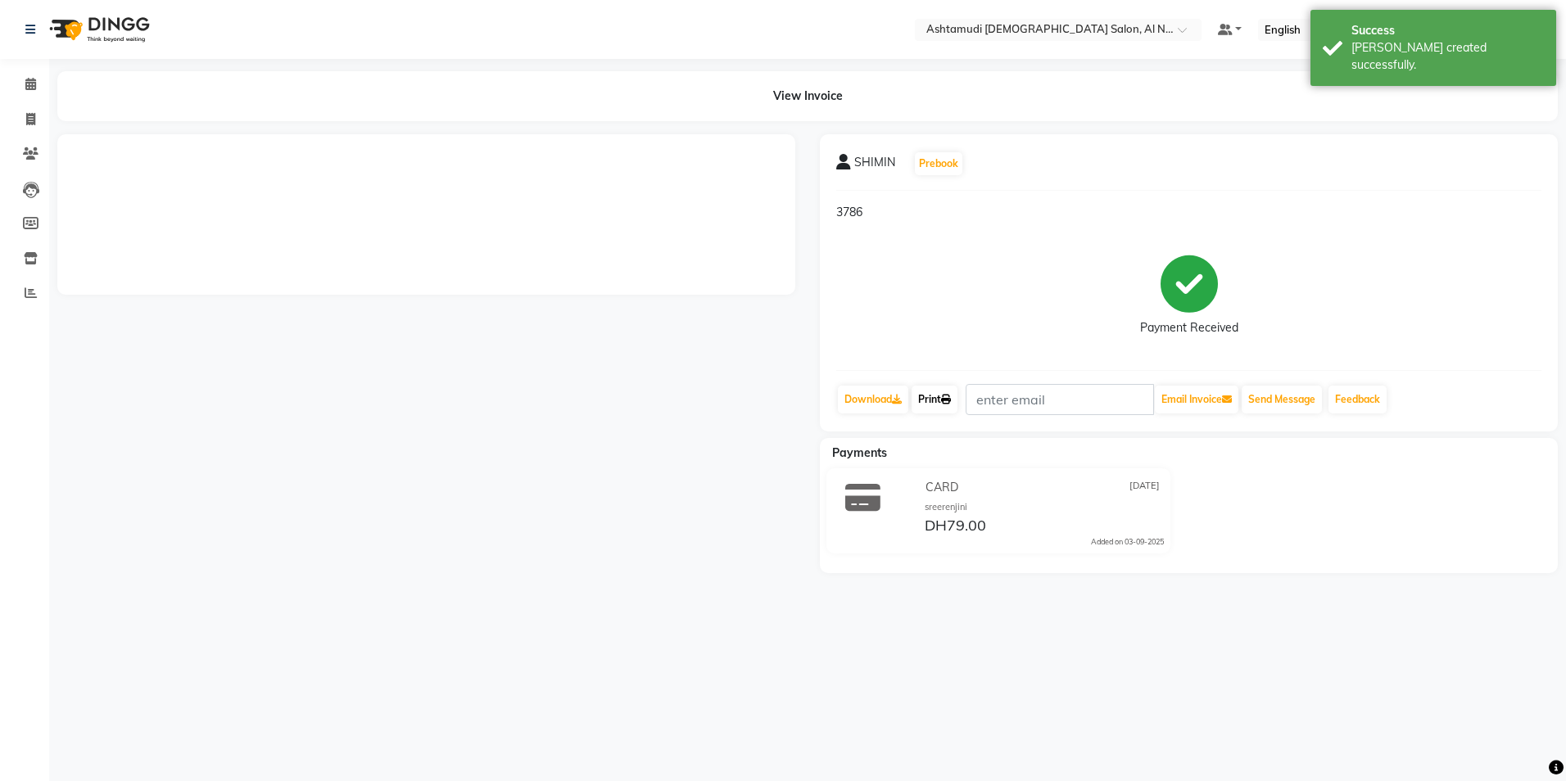
click at [939, 399] on link "Print" at bounding box center [935, 400] width 46 height 28
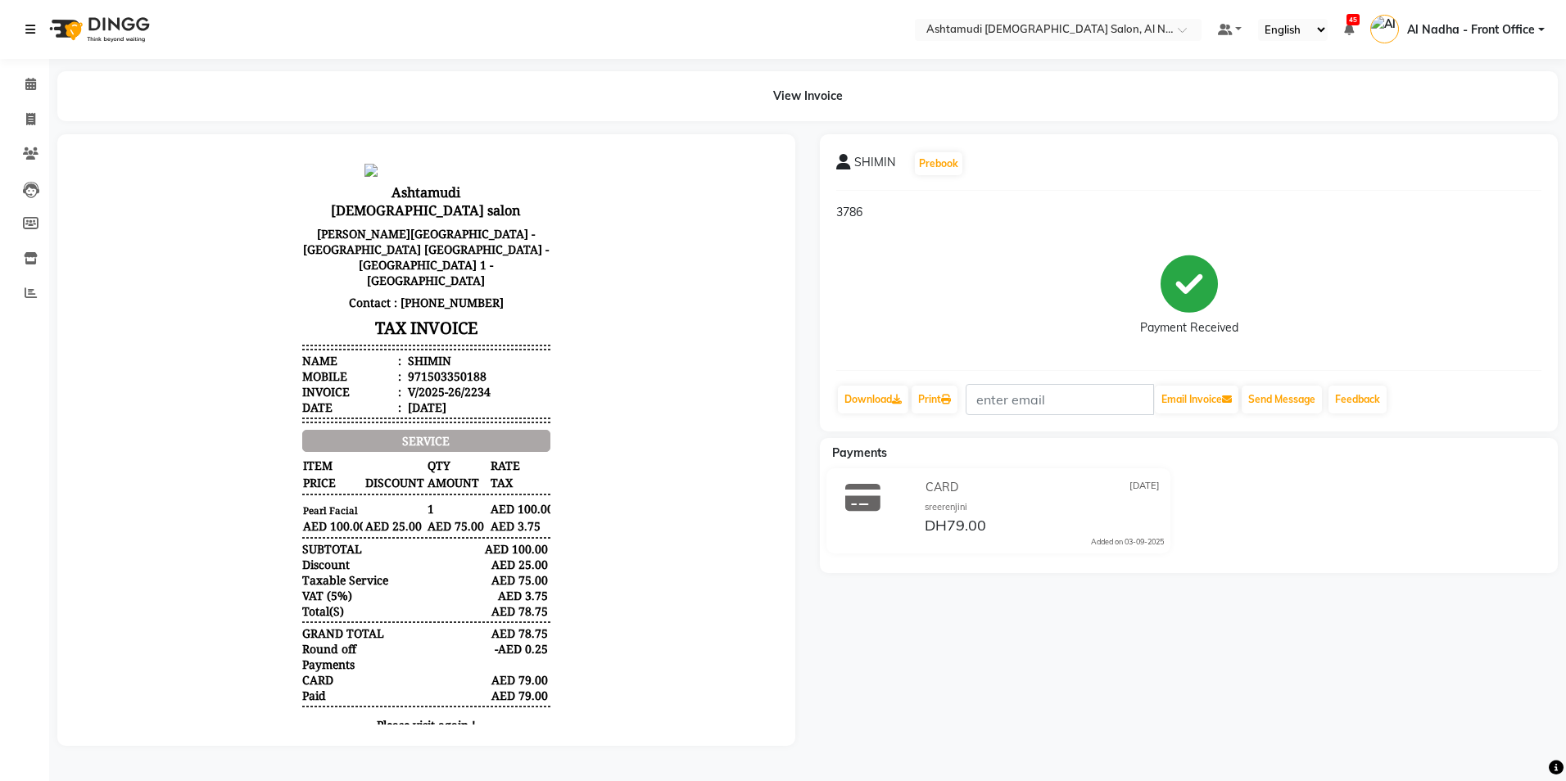
select select "service"
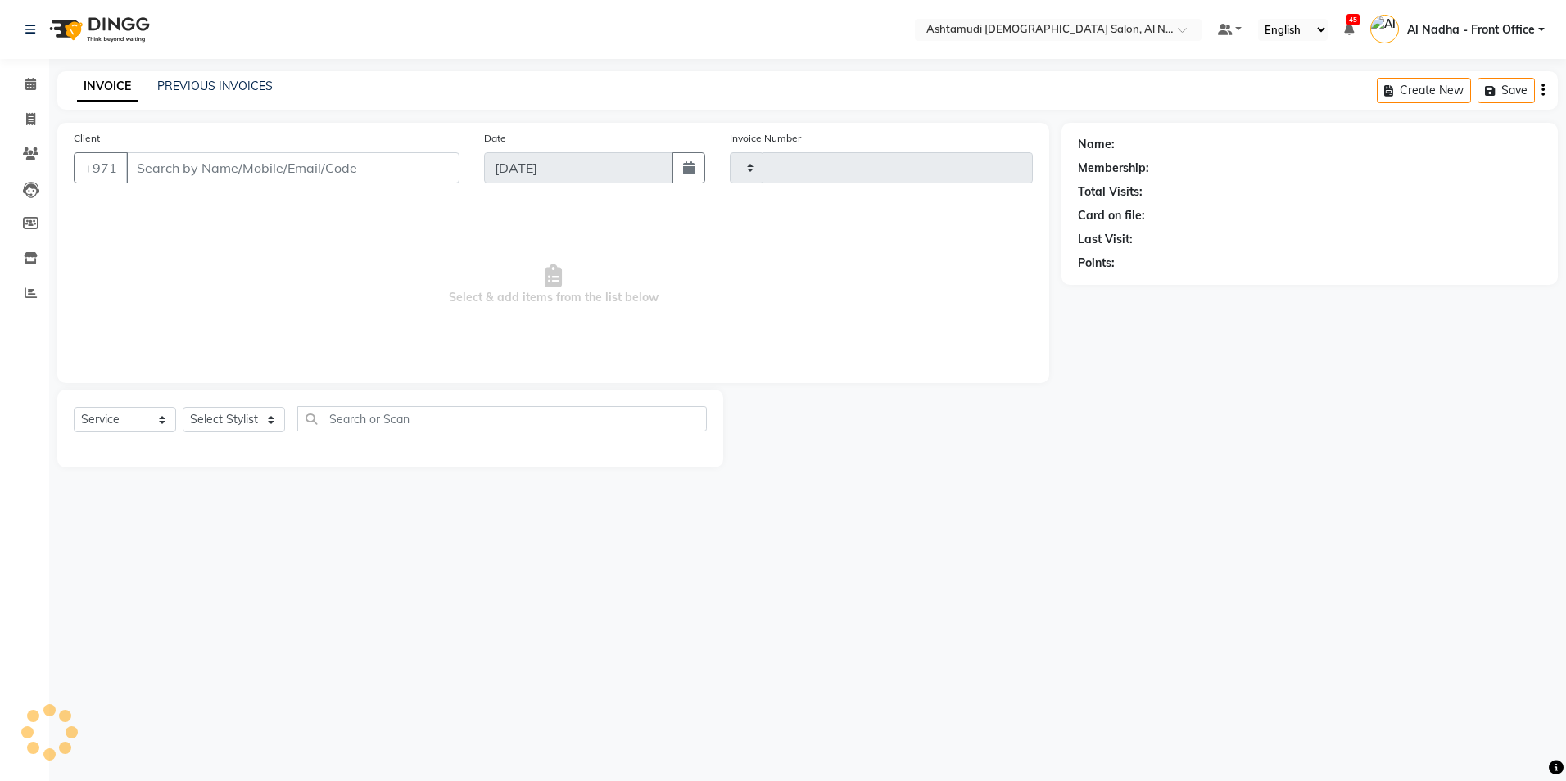
type input "2235"
select select "7088"
type input "503350188"
select select "71437"
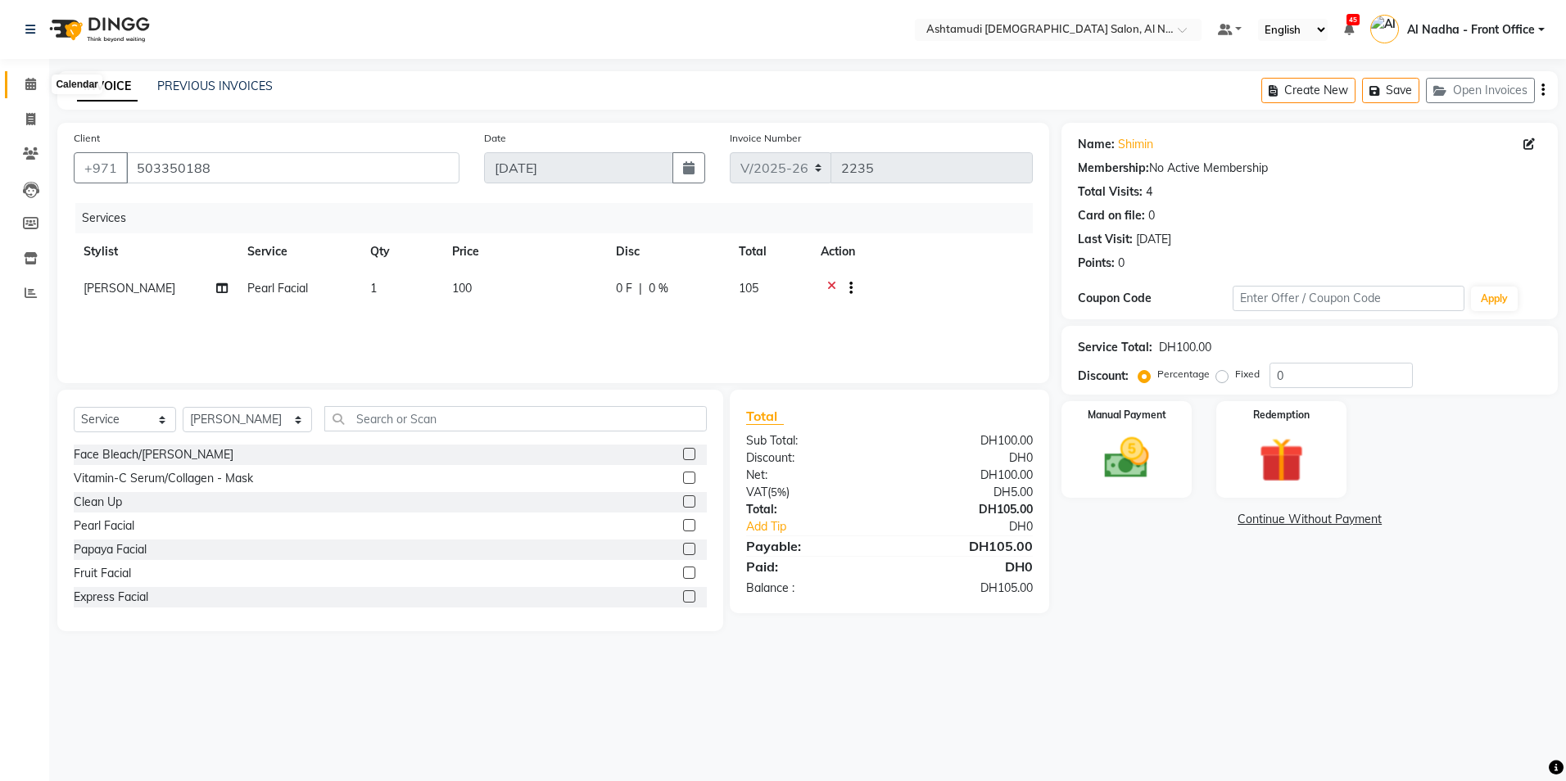
click at [29, 79] on icon at bounding box center [30, 84] width 11 height 12
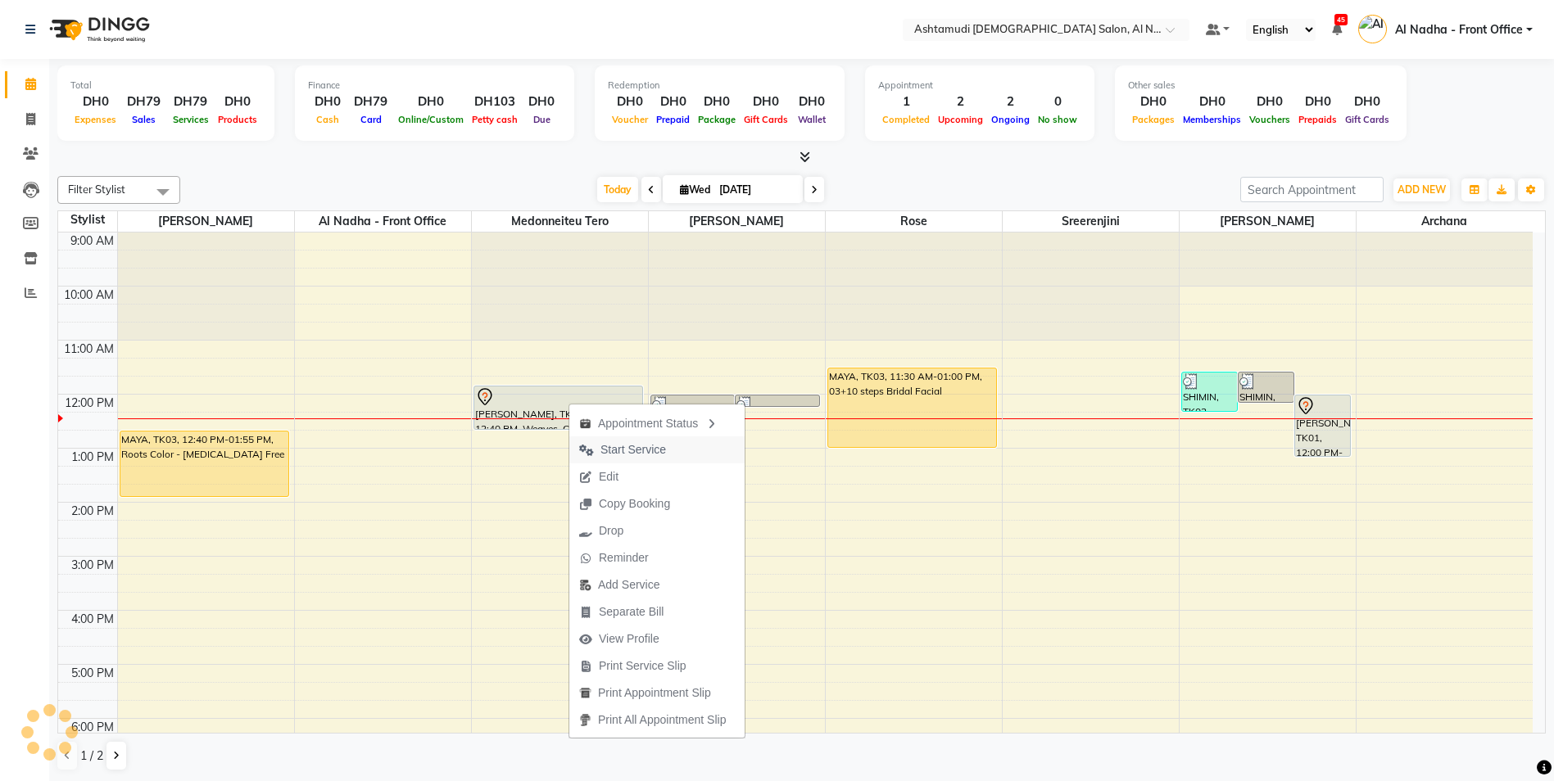
click at [658, 445] on span "Start Service" at bounding box center [633, 449] width 66 height 17
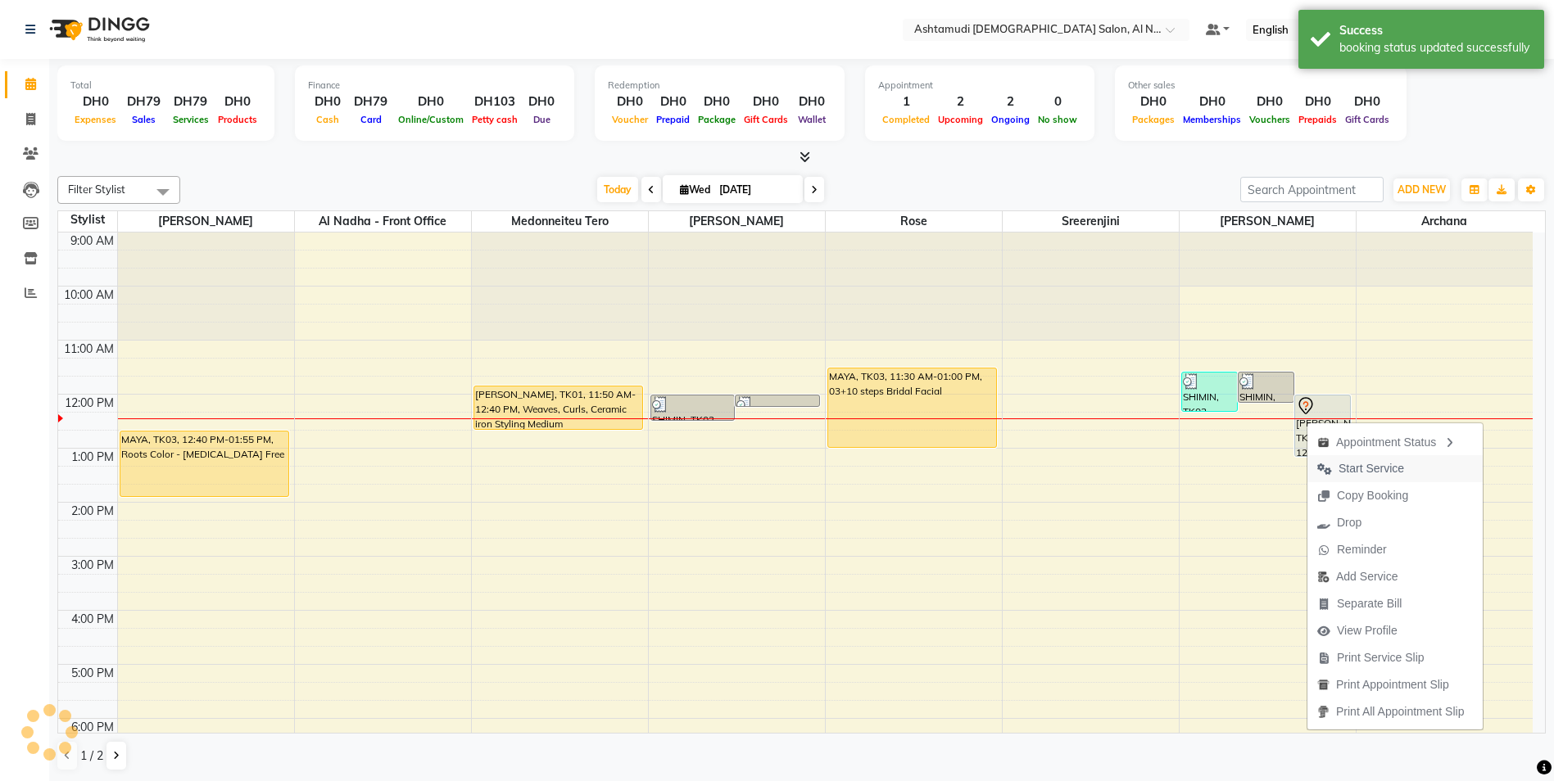
click at [1365, 465] on span "Start Service" at bounding box center [1371, 468] width 66 height 17
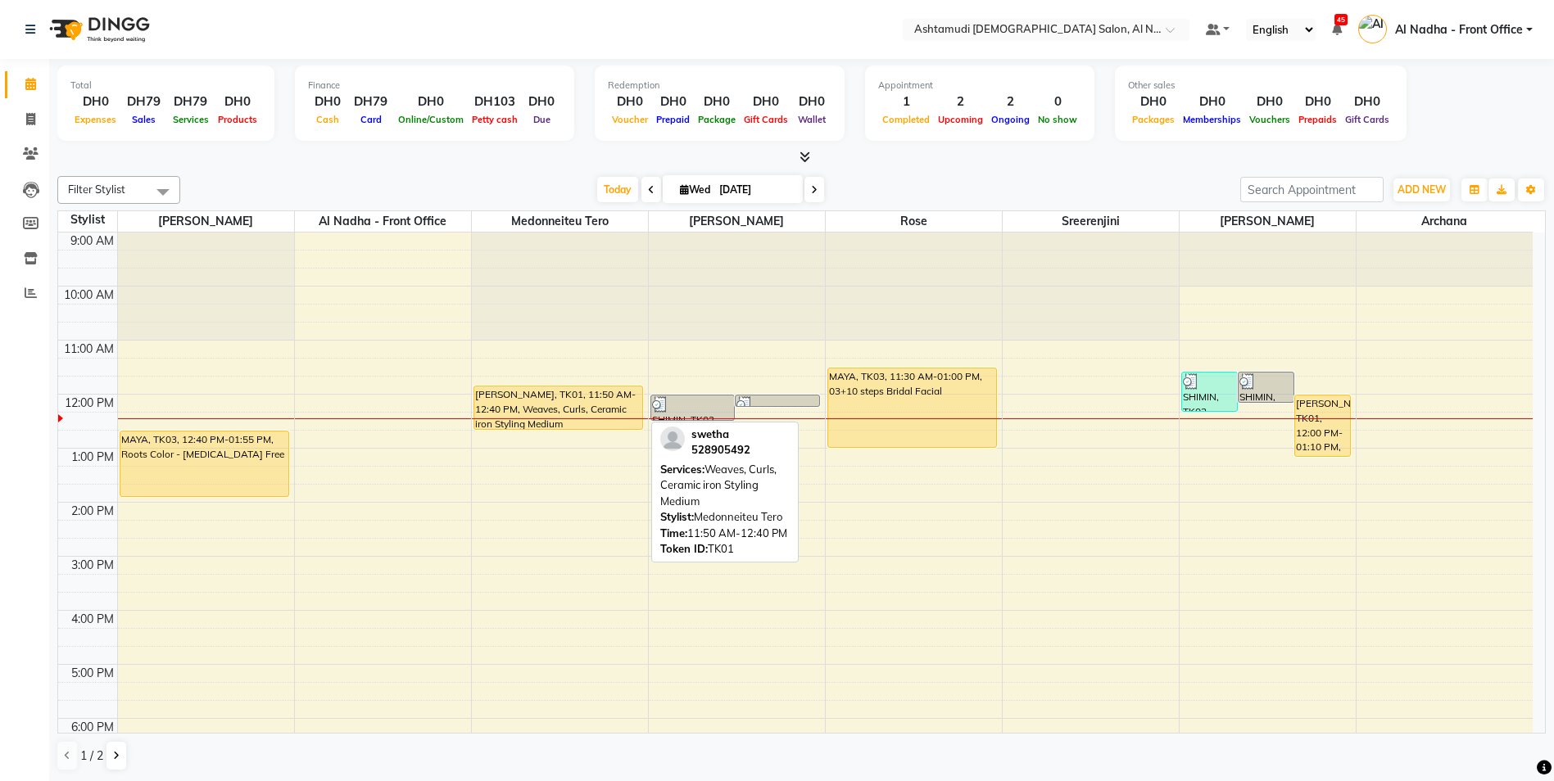
click at [586, 418] on div "[PERSON_NAME], TK01, 11:50 AM-12:40 PM, Weaves, Curls, Ceramic iron Styling Med…" at bounding box center [558, 408] width 169 height 43
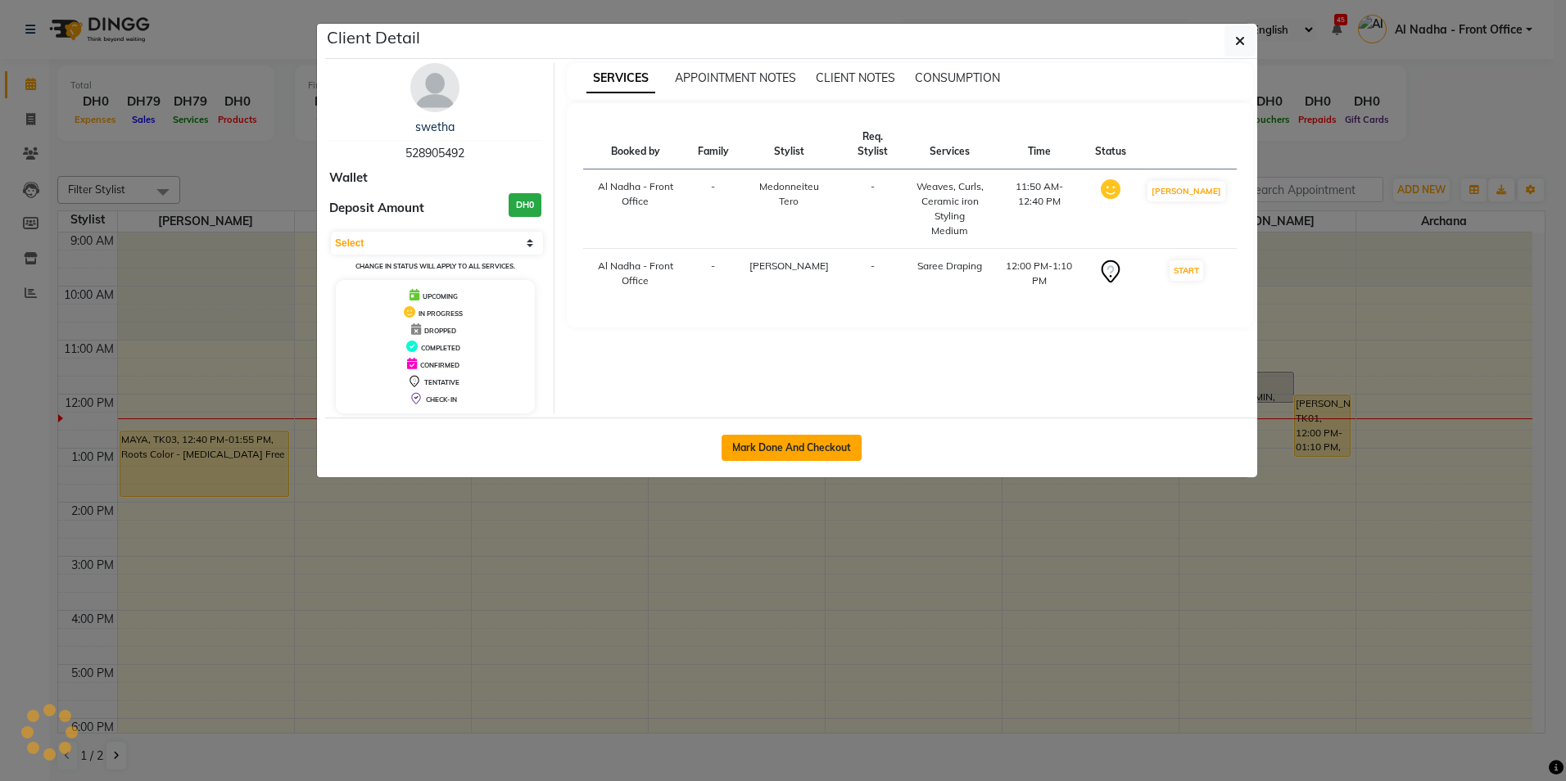
click at [744, 445] on button "Mark Done And Checkout" at bounding box center [792, 448] width 140 height 26
select select "service"
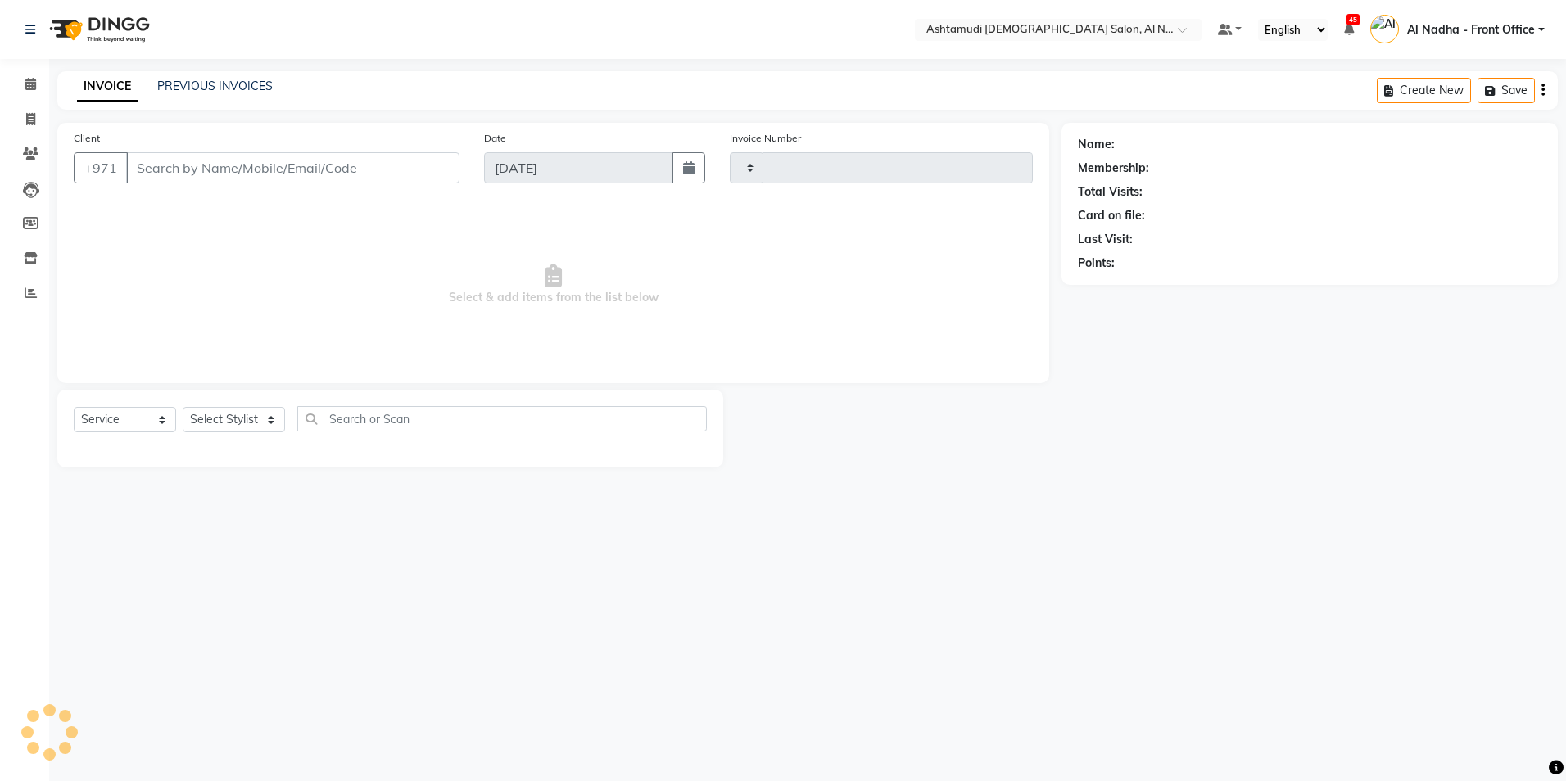
type input "2235"
select select "7088"
type input "528905492"
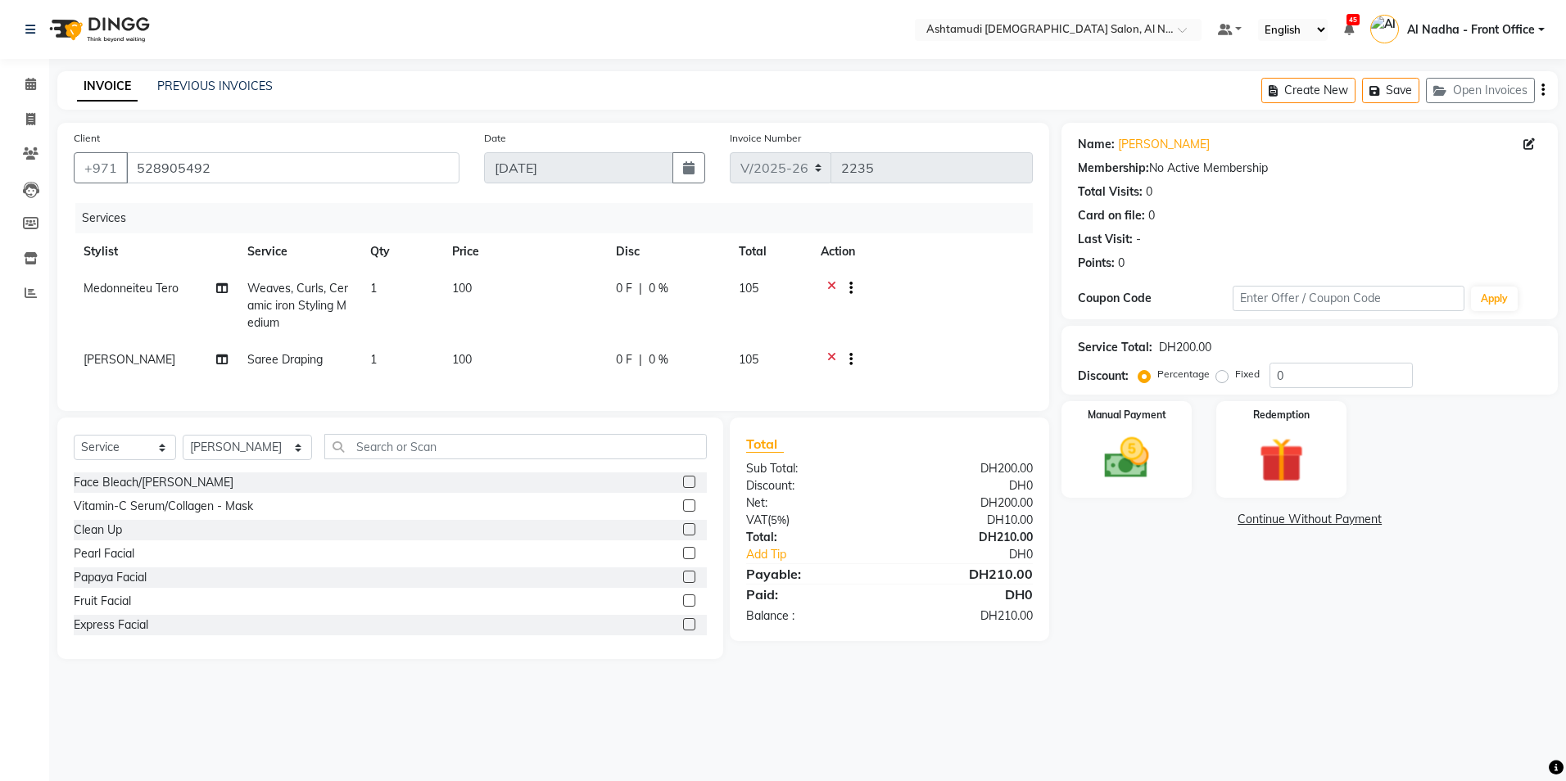
click at [828, 284] on icon at bounding box center [831, 290] width 9 height 20
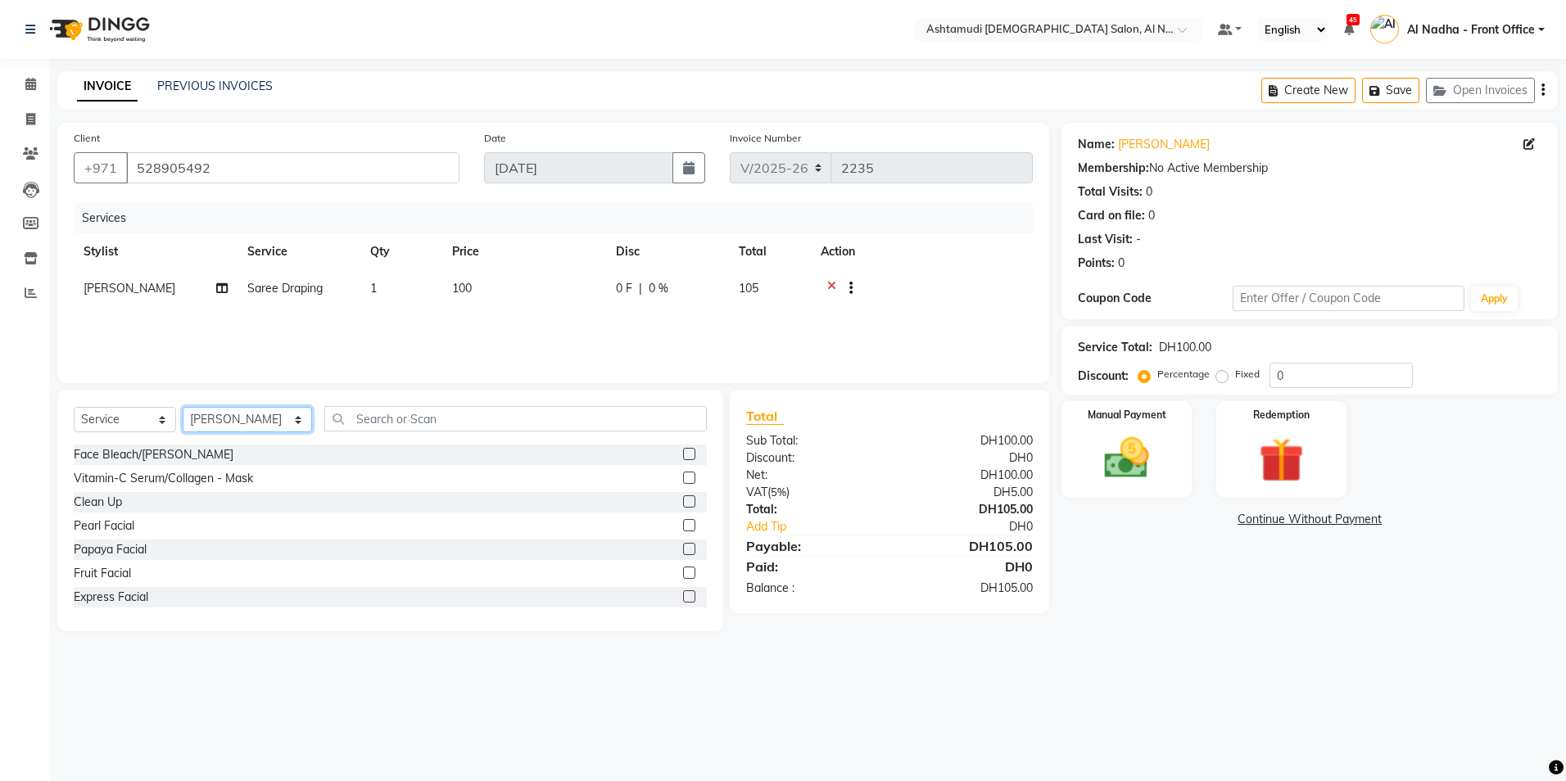
click at [245, 427] on select "Select Stylist Al Nadha - Front Office Archana Medonneiteu Tero Mehwish Mubeen …" at bounding box center [247, 419] width 129 height 25
select select "59179"
click at [183, 407] on select "Select Stylist Al Nadha - Front Office Archana Medonneiteu Tero Mehwish Mubeen …" at bounding box center [247, 419] width 129 height 25
click at [390, 419] on input "text" at bounding box center [515, 418] width 382 height 25
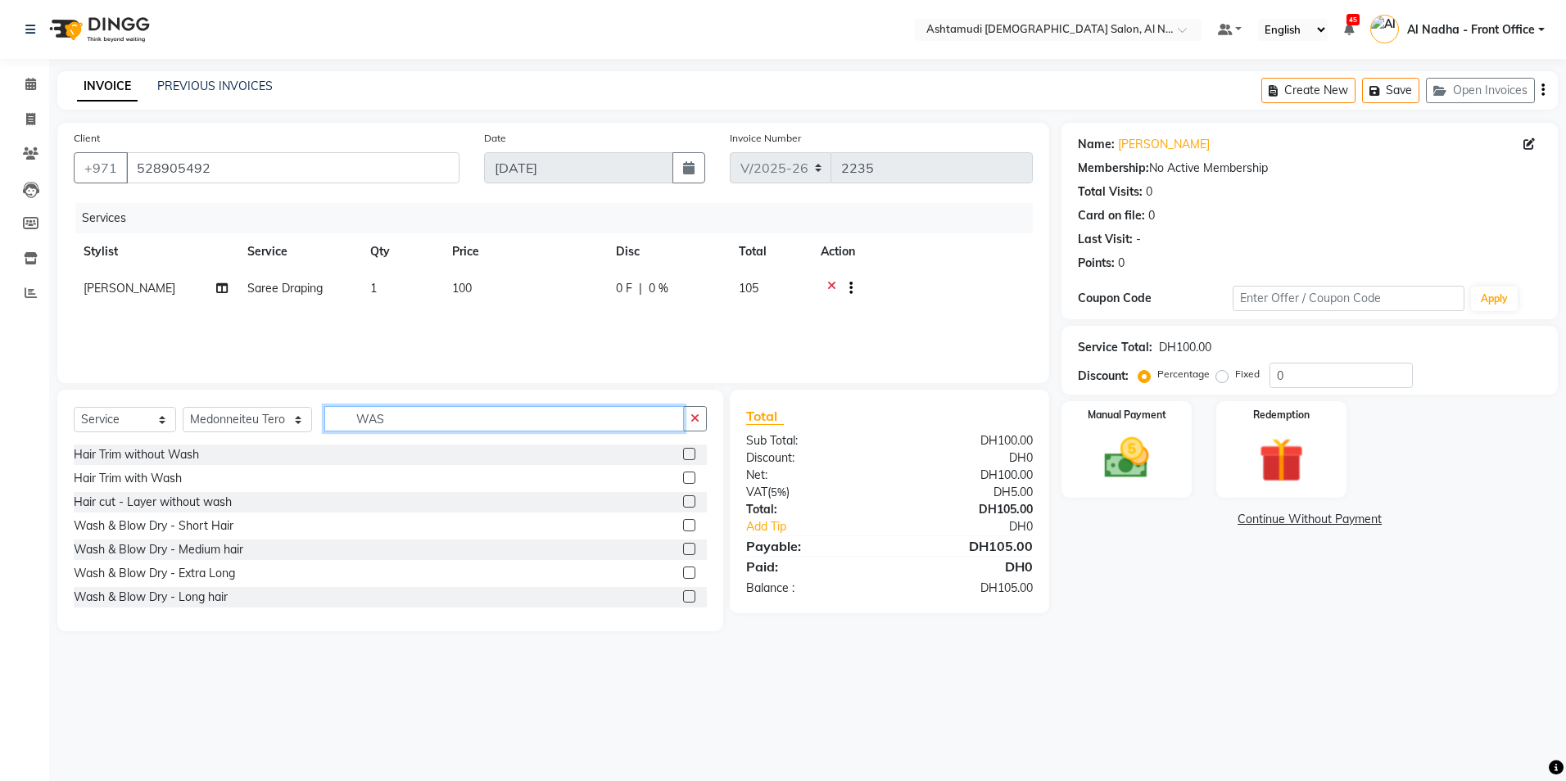
type input "WAS"
click at [683, 545] on label at bounding box center [689, 549] width 12 height 12
click at [683, 545] on input "checkbox" at bounding box center [688, 550] width 11 height 11
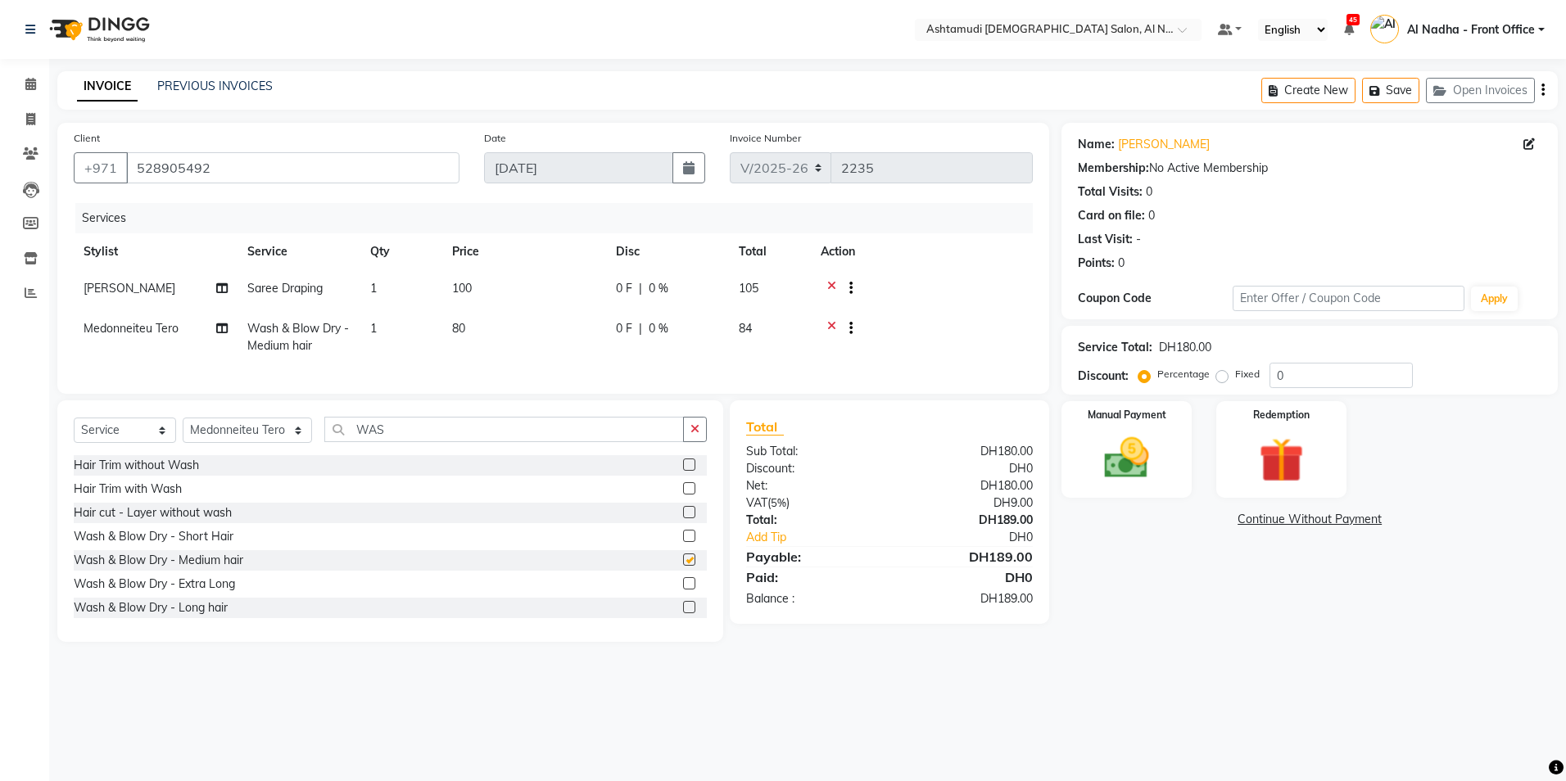
checkbox input "false"
click at [1333, 386] on input "0" at bounding box center [1341, 375] width 143 height 25
click at [659, 327] on span "0 %" at bounding box center [659, 328] width 20 height 17
select select "59179"
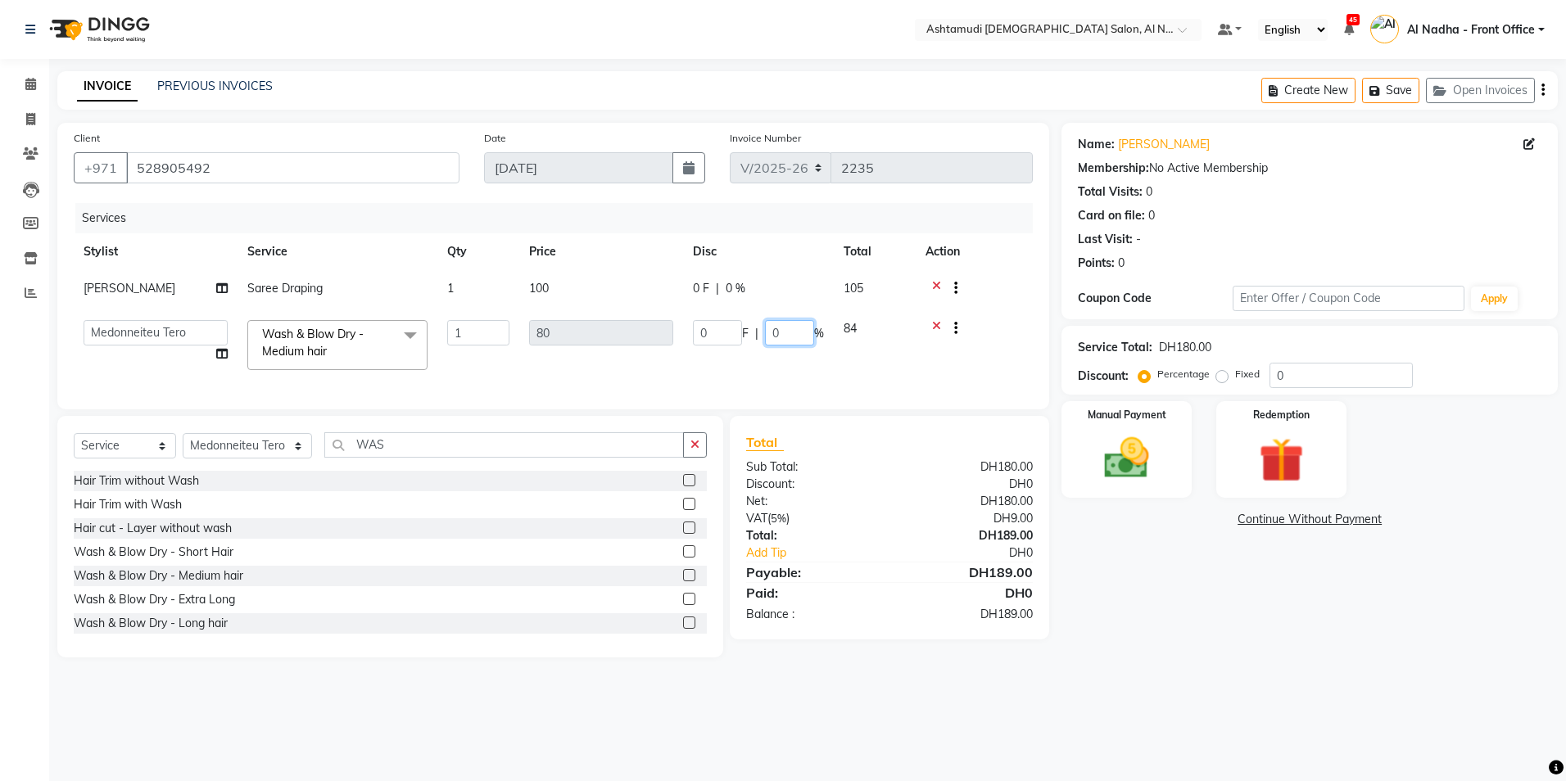
click at [796, 332] on input "0" at bounding box center [789, 332] width 49 height 25
type input "025"
click at [1185, 648] on div "Name: Swetha Membership: No Active Membership Total Visits: 0 Card on file: 0 L…" at bounding box center [1316, 390] width 509 height 535
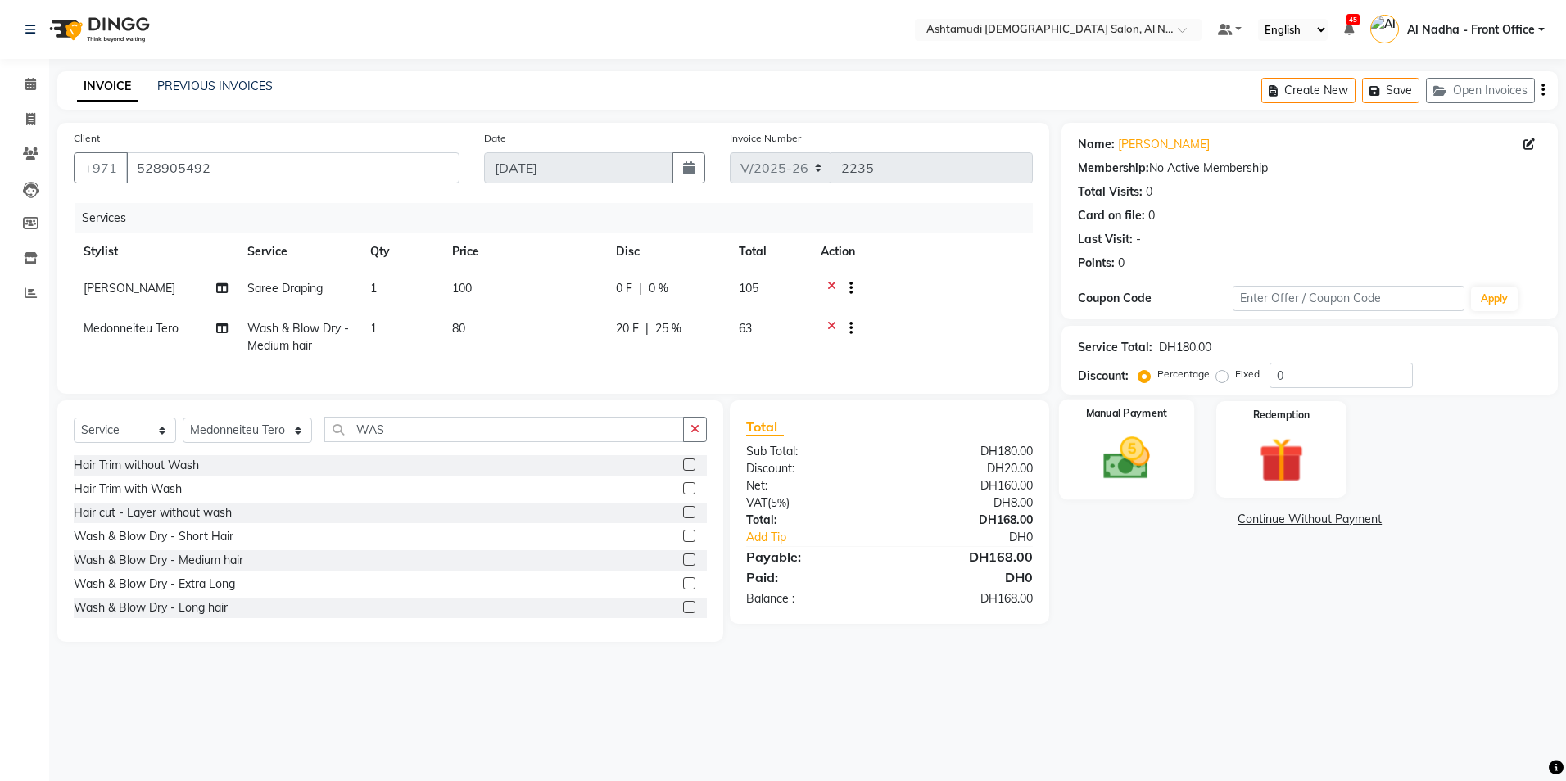
click at [1140, 468] on img at bounding box center [1127, 459] width 76 height 54
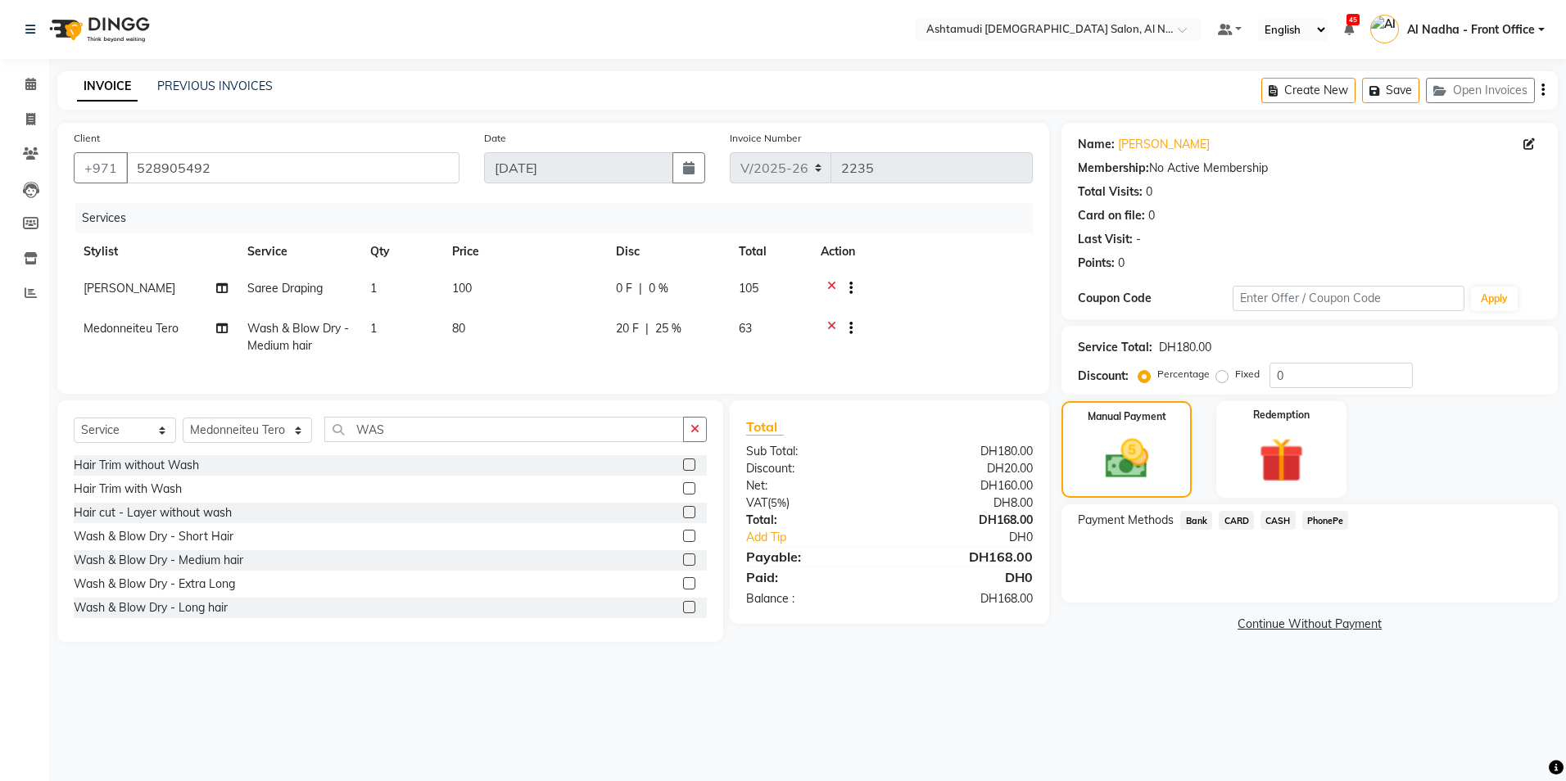
click at [1245, 521] on span "CARD" at bounding box center [1236, 520] width 35 height 19
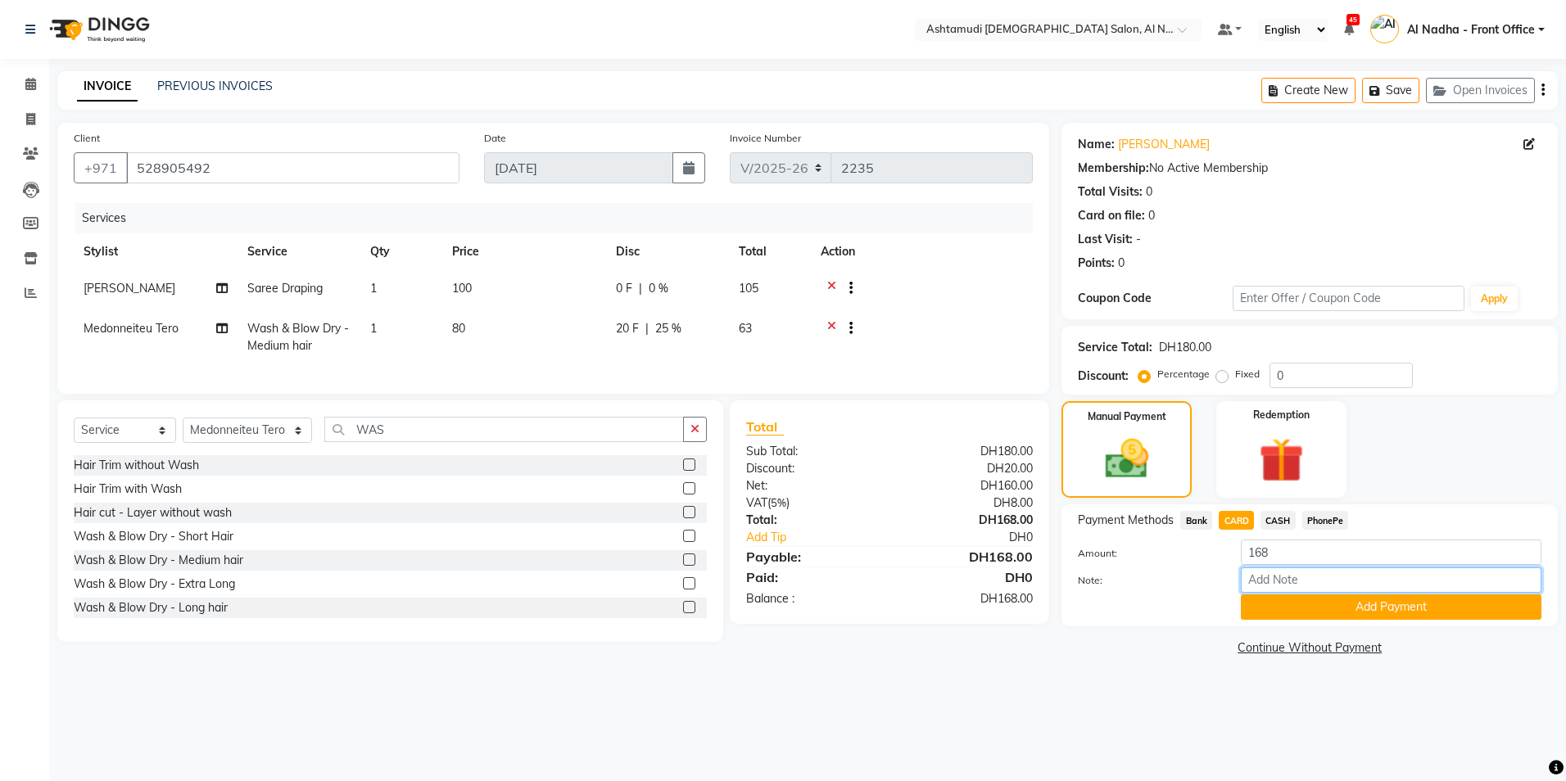
click at [1274, 577] on input "Note:" at bounding box center [1391, 580] width 301 height 25
type input "sreerenjini"
click at [1309, 606] on button "Add Payment" at bounding box center [1391, 607] width 301 height 25
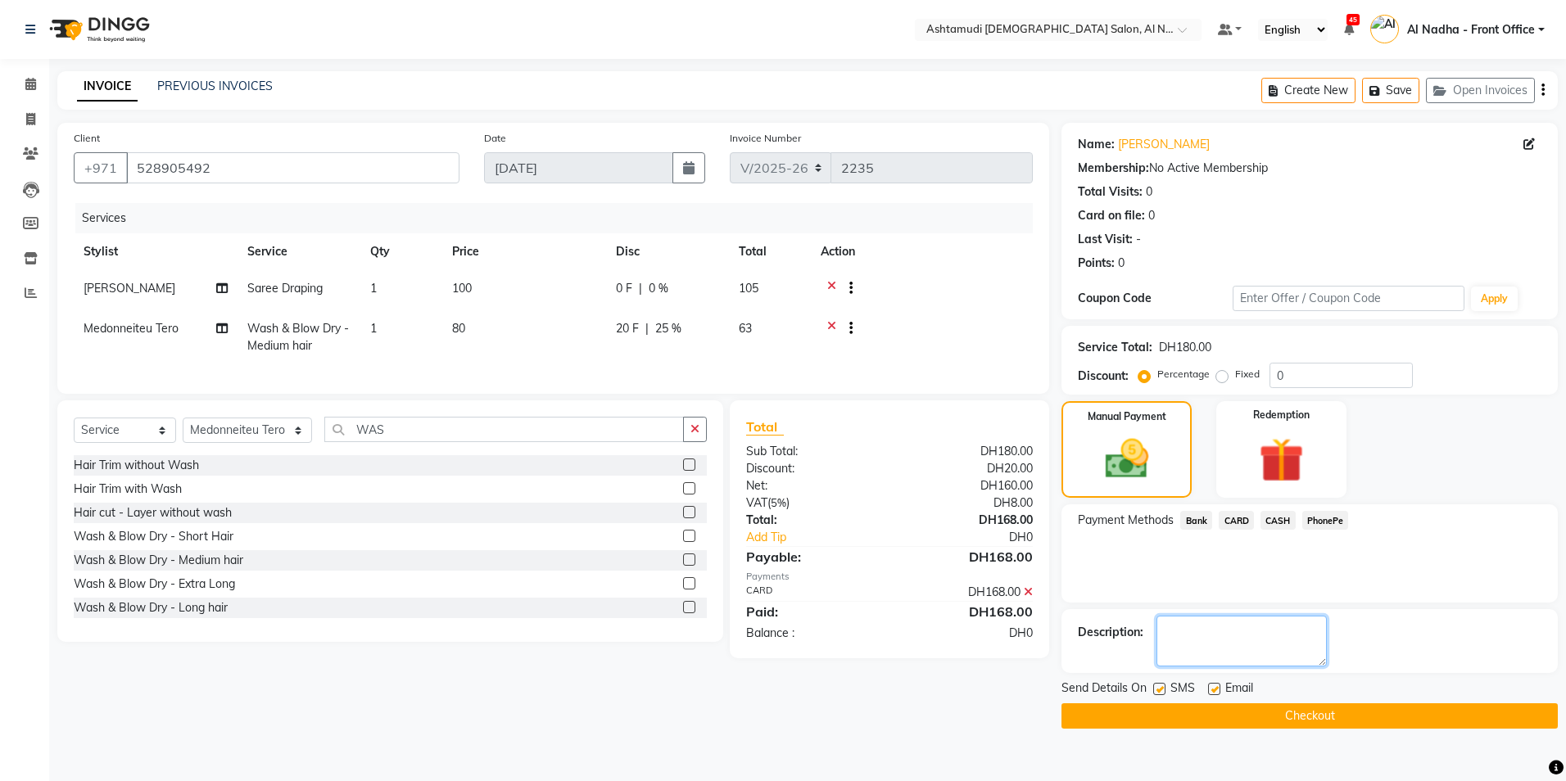
click at [1264, 627] on textarea at bounding box center [1242, 641] width 170 height 51
type textarea "7006"
click at [1215, 722] on button "Checkout" at bounding box center [1310, 716] width 496 height 25
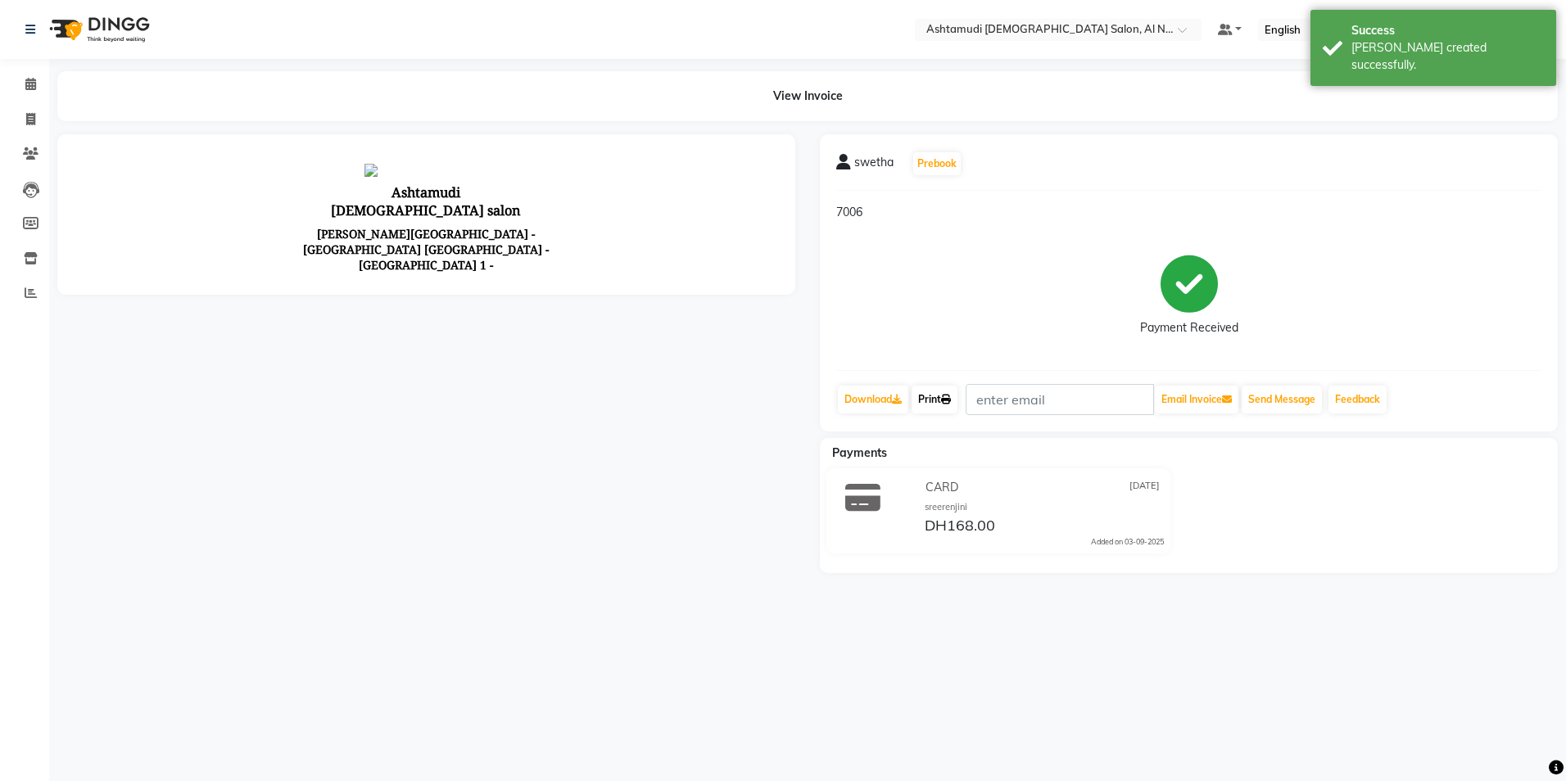
click at [941, 397] on icon at bounding box center [946, 400] width 10 height 10
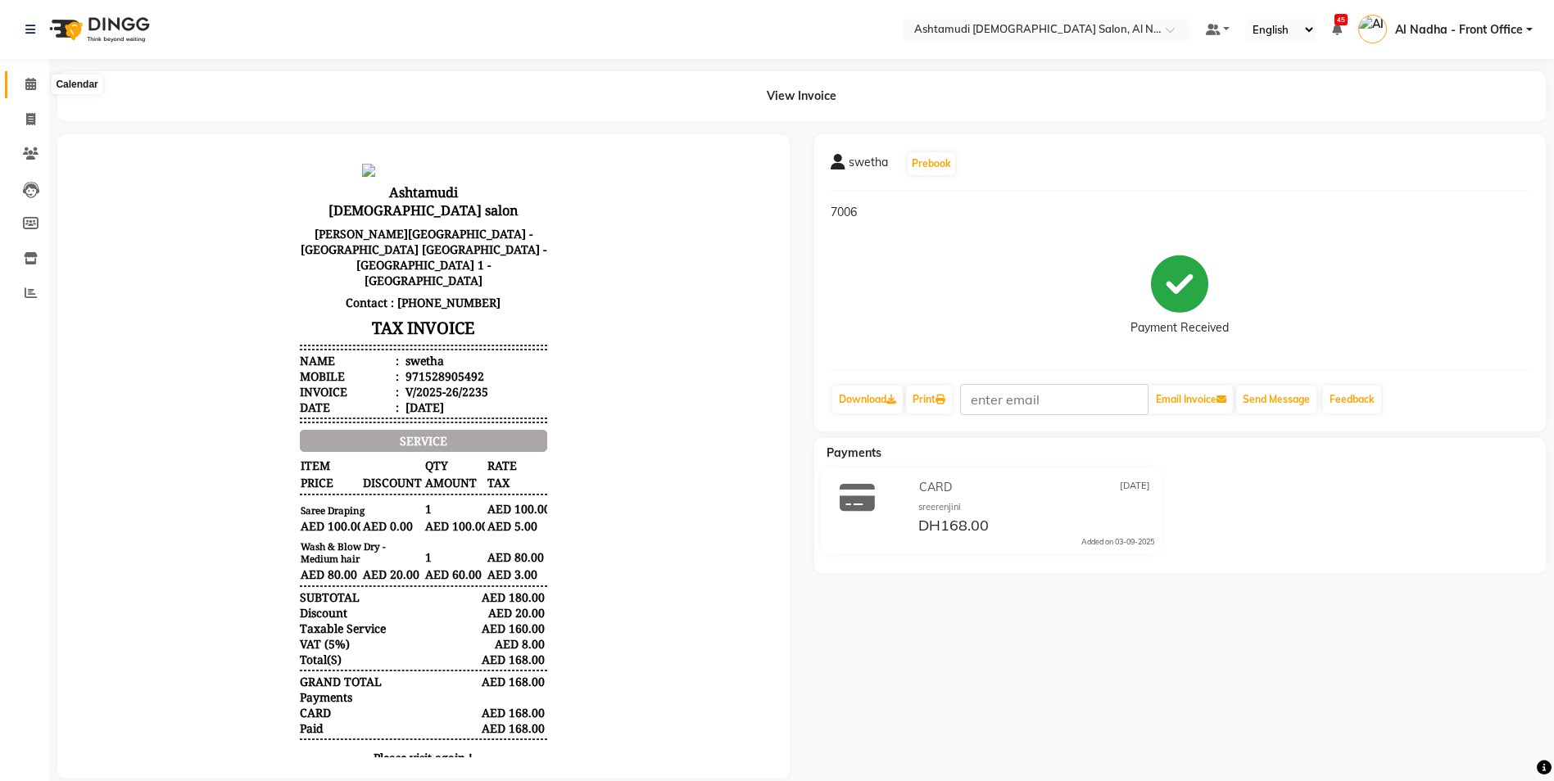
click at [35, 85] on icon at bounding box center [30, 84] width 11 height 12
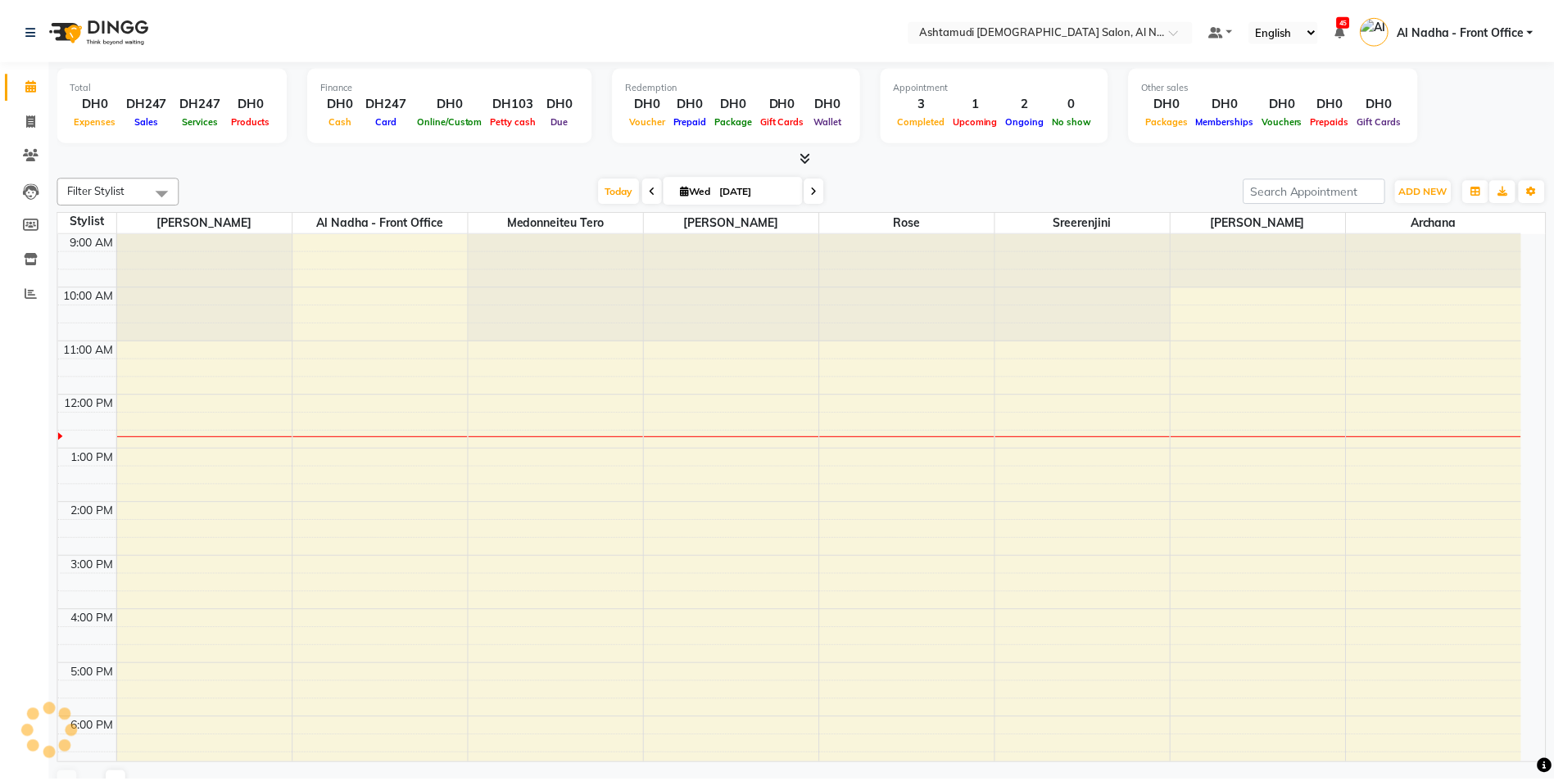
scroll to position [163, 0]
